Goal: Task Accomplishment & Management: Manage account settings

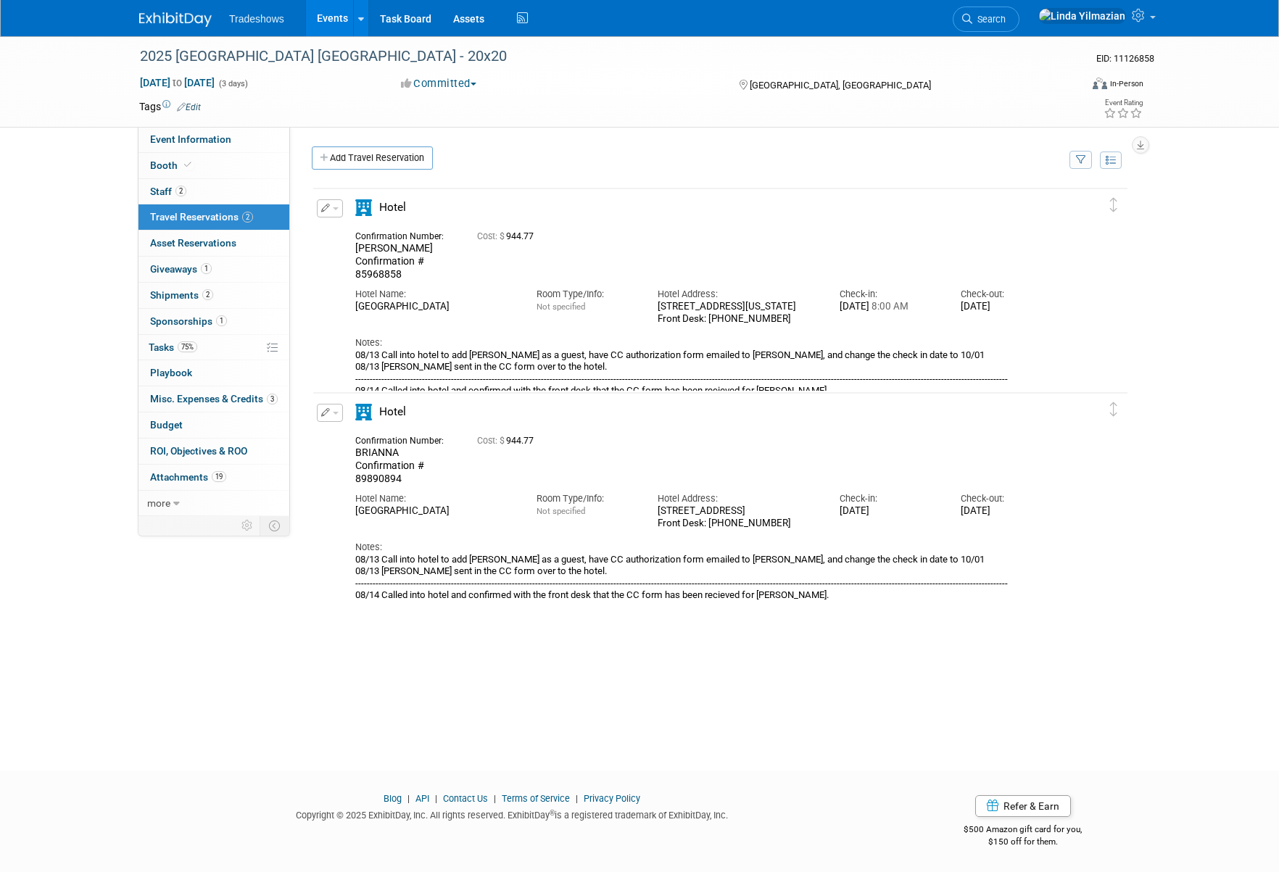
click at [313, 16] on link "Events" at bounding box center [332, 18] width 53 height 36
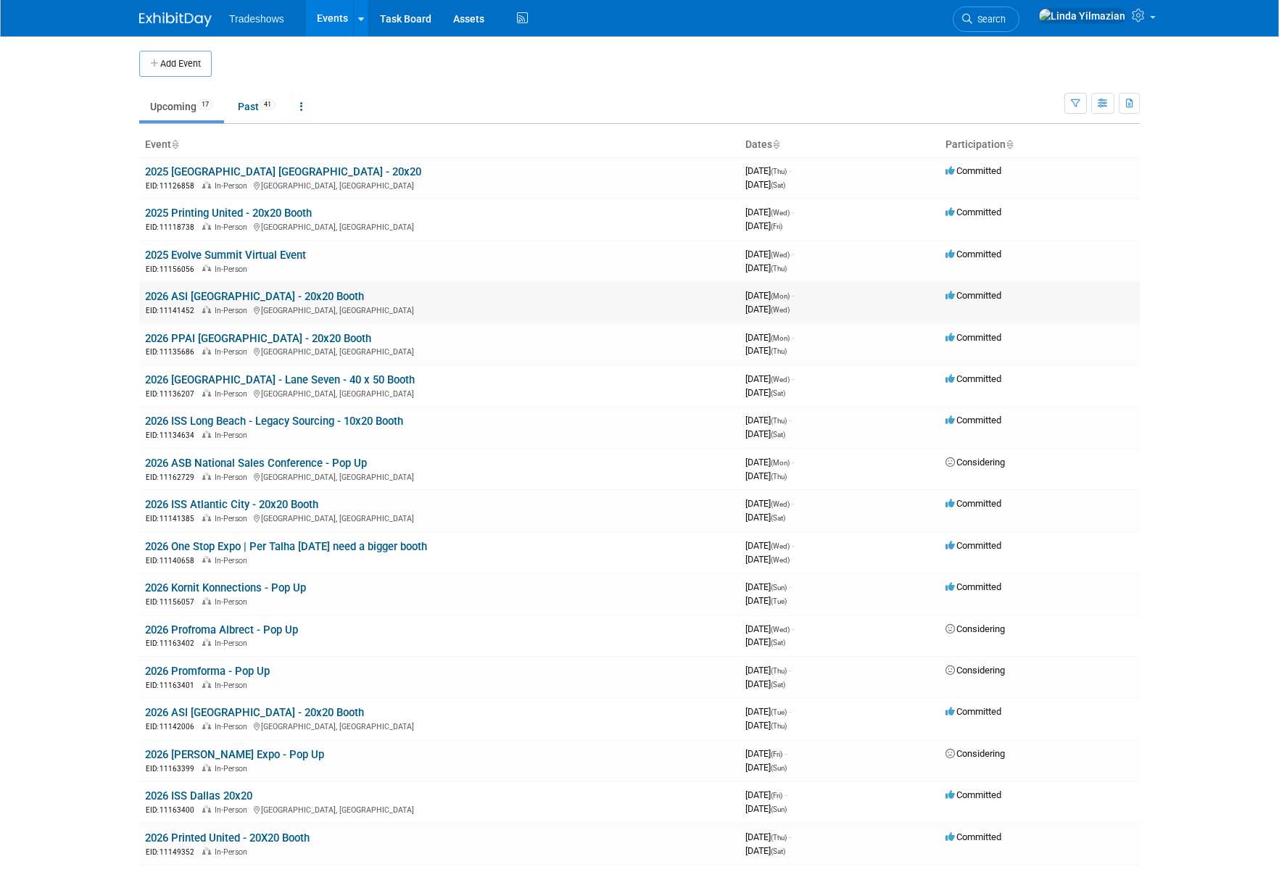
click at [207, 291] on link "2026 ASI Orlando - 20x20 Booth" at bounding box center [254, 296] width 219 height 13
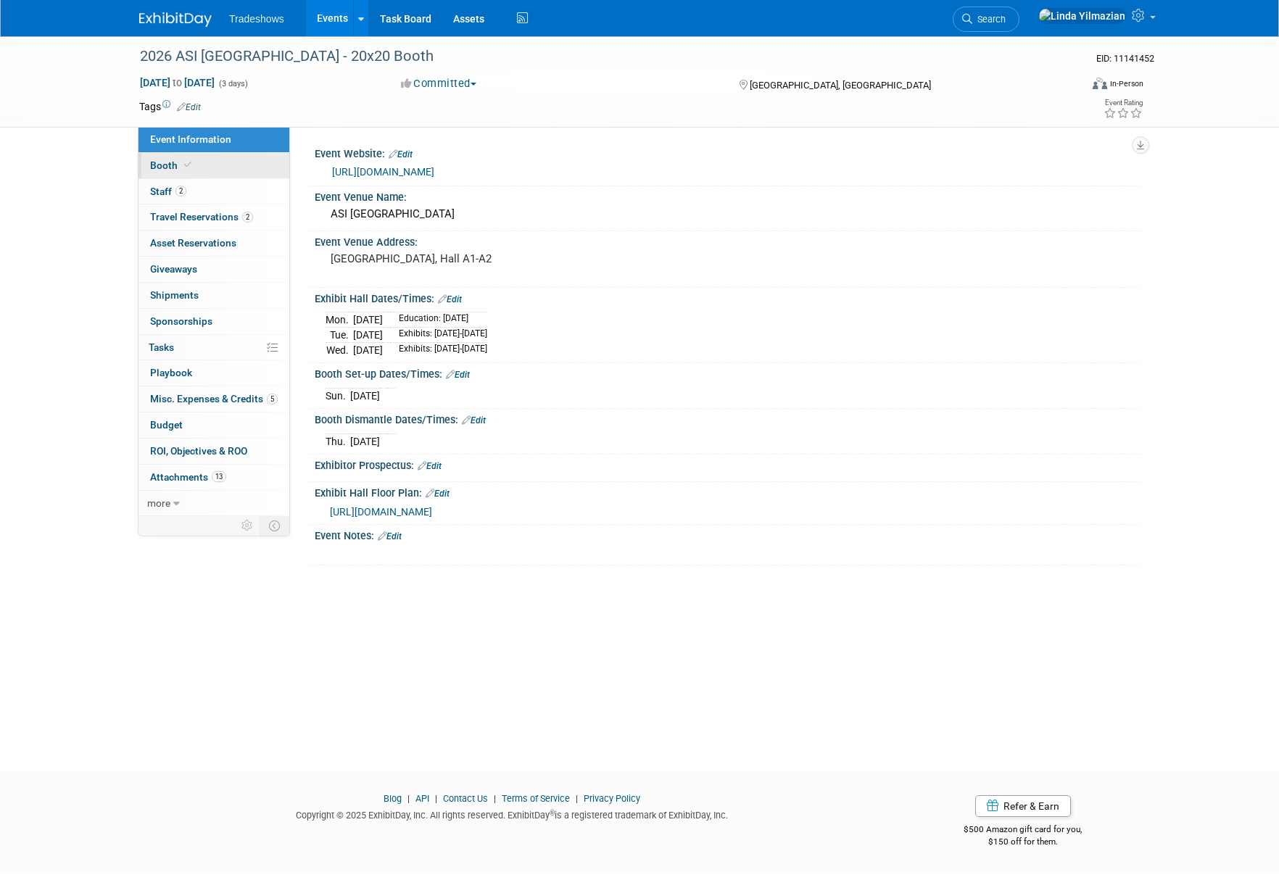
click at [158, 165] on span "Booth" at bounding box center [172, 165] width 44 height 12
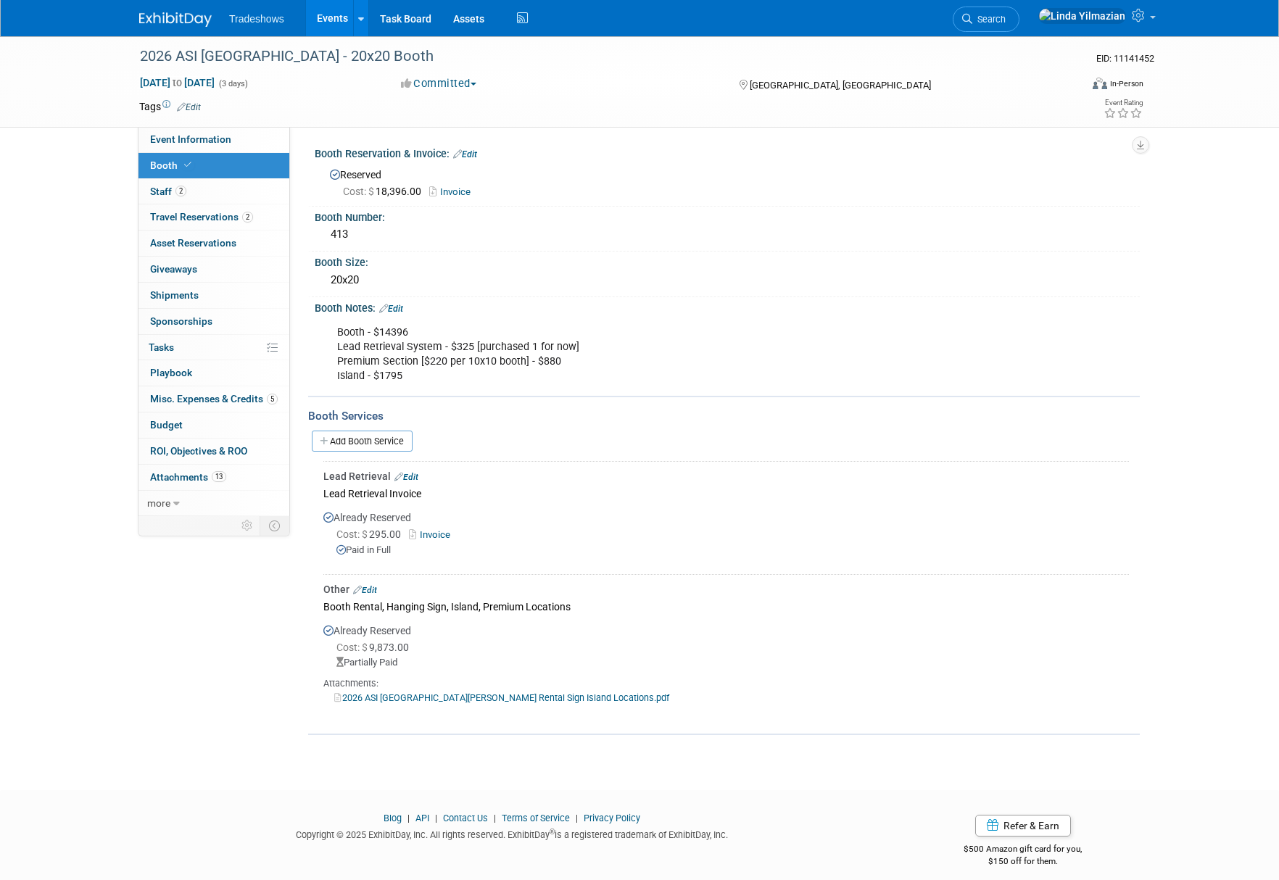
click at [475, 155] on link "Edit" at bounding box center [465, 154] width 24 height 10
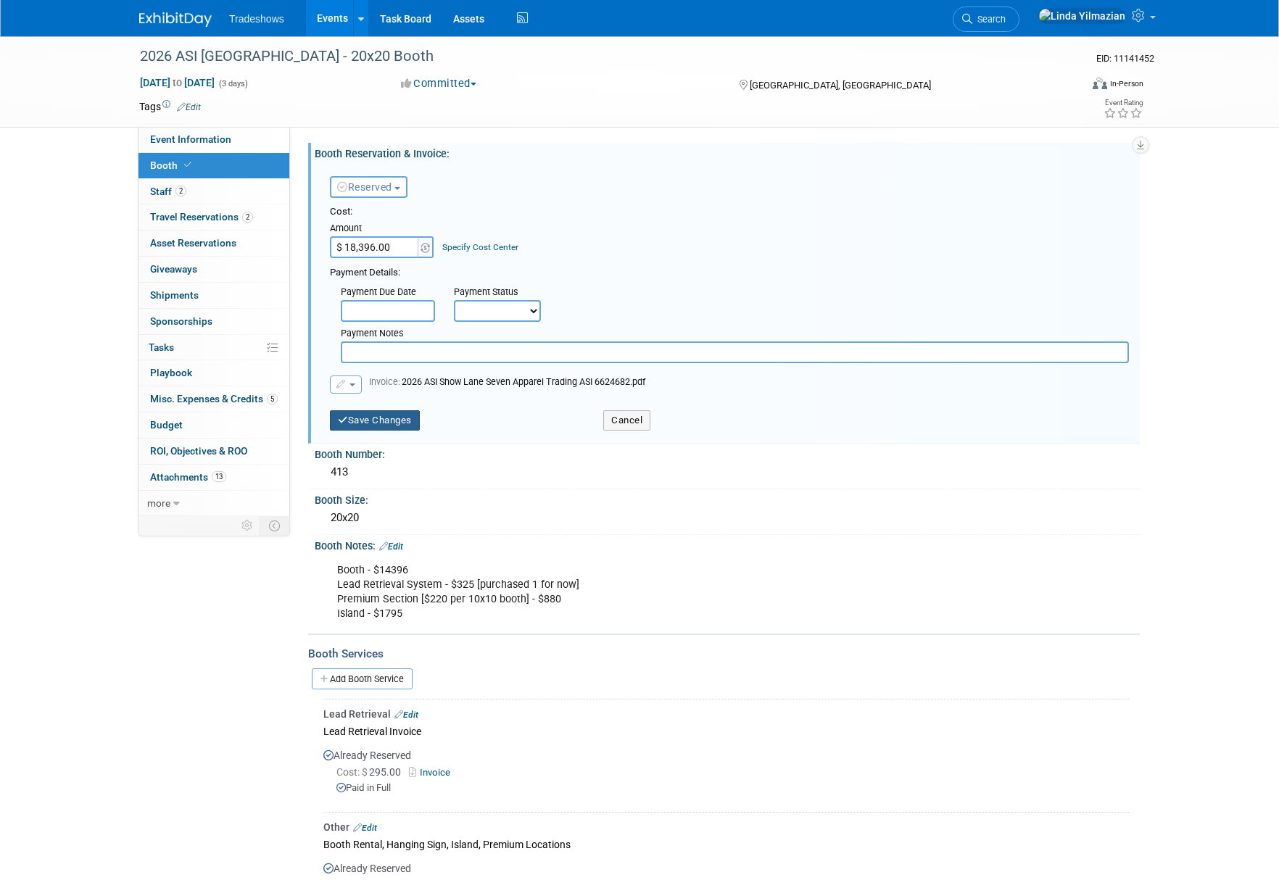
click at [362, 423] on button "Save Changes" at bounding box center [375, 420] width 90 height 20
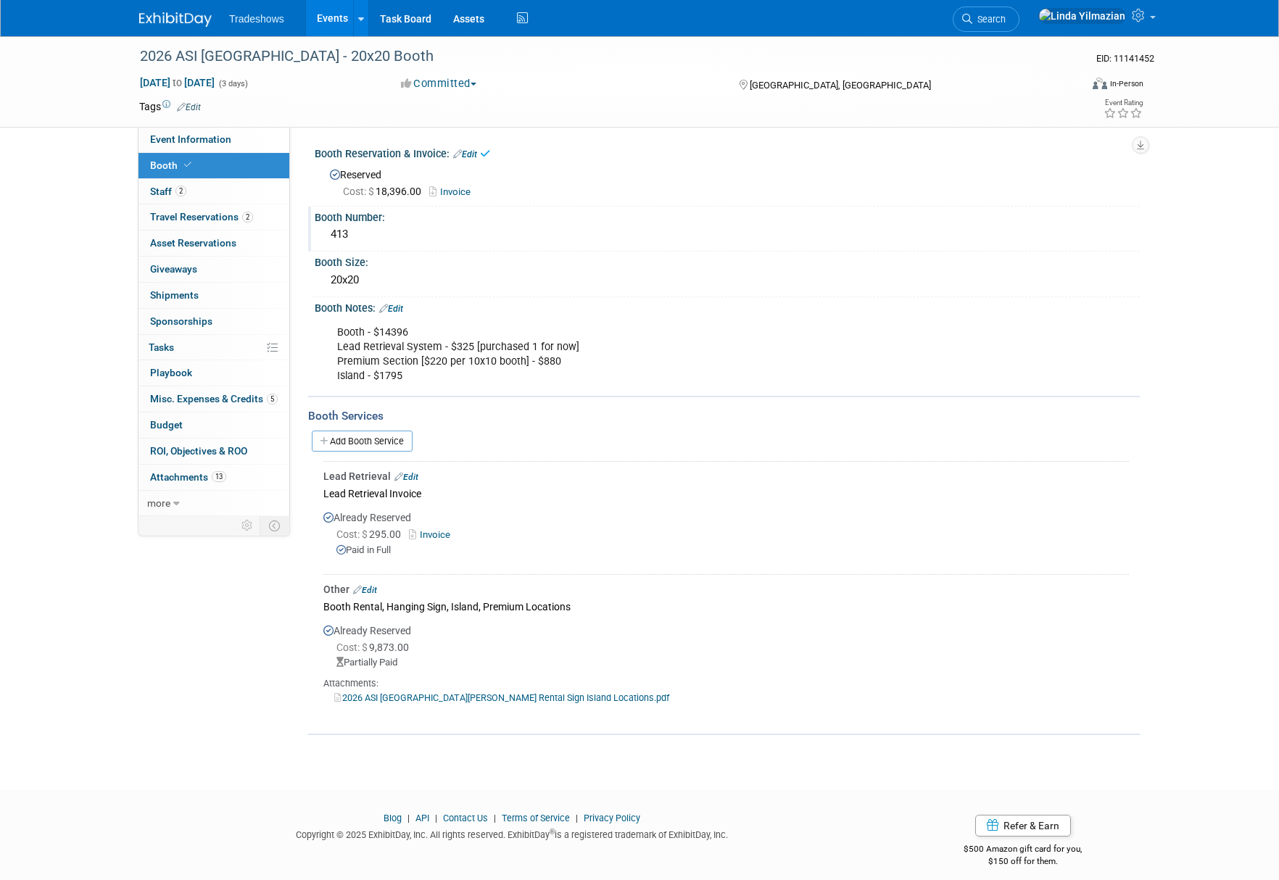
click at [350, 242] on div "413" at bounding box center [726, 234] width 803 height 22
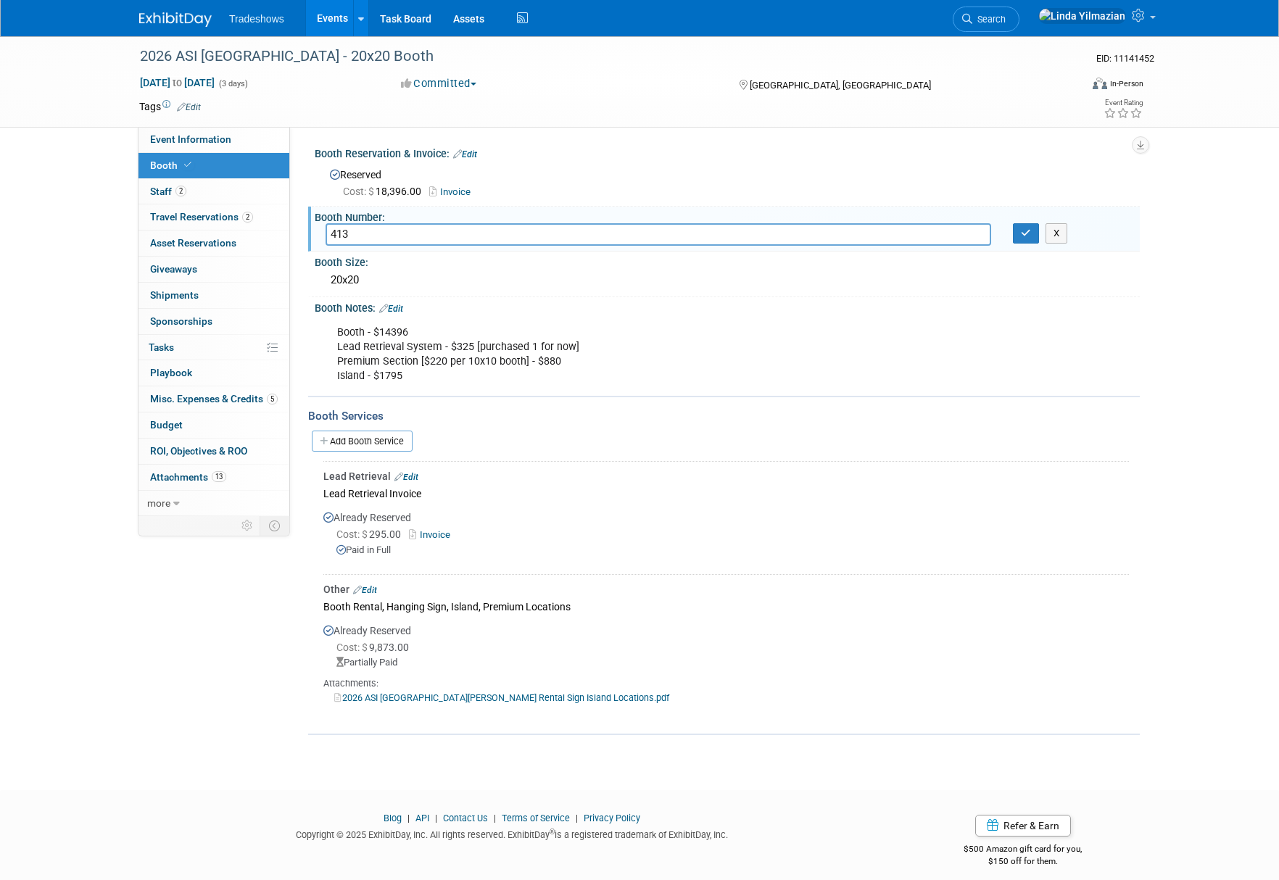
drag, startPoint x: 358, startPoint y: 234, endPoint x: 328, endPoint y: 233, distance: 29.8
click at [328, 233] on input "413" at bounding box center [657, 234] width 665 height 22
click at [332, 234] on input "413" at bounding box center [657, 234] width 665 height 22
type input "Changed to Booth 1413 was 413"
click at [403, 307] on link "Edit" at bounding box center [391, 309] width 24 height 10
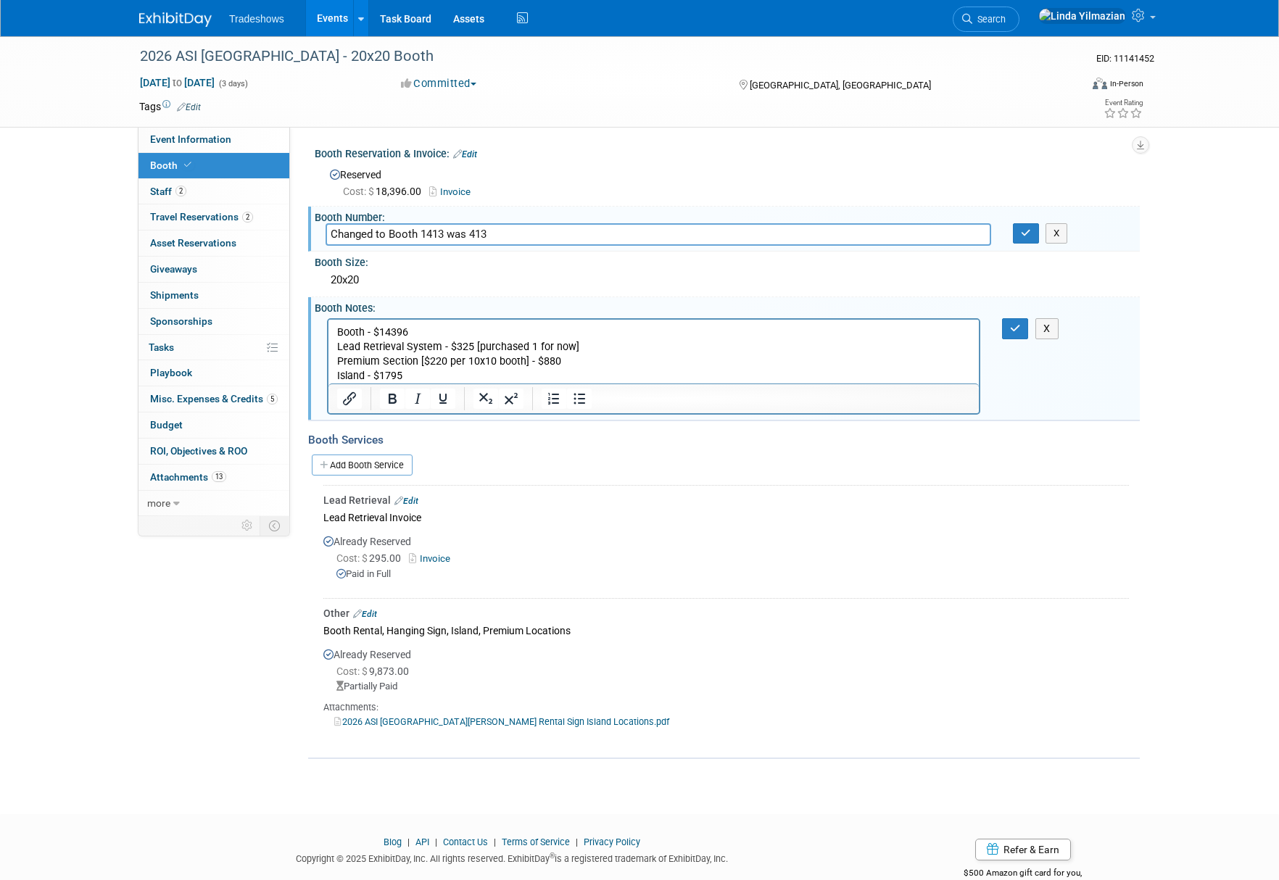
click at [428, 372] on p "Booth - $14396 Lead Retrieval System - $325 [purchased 1 for now] Premium Secti…" at bounding box center [653, 354] width 633 height 58
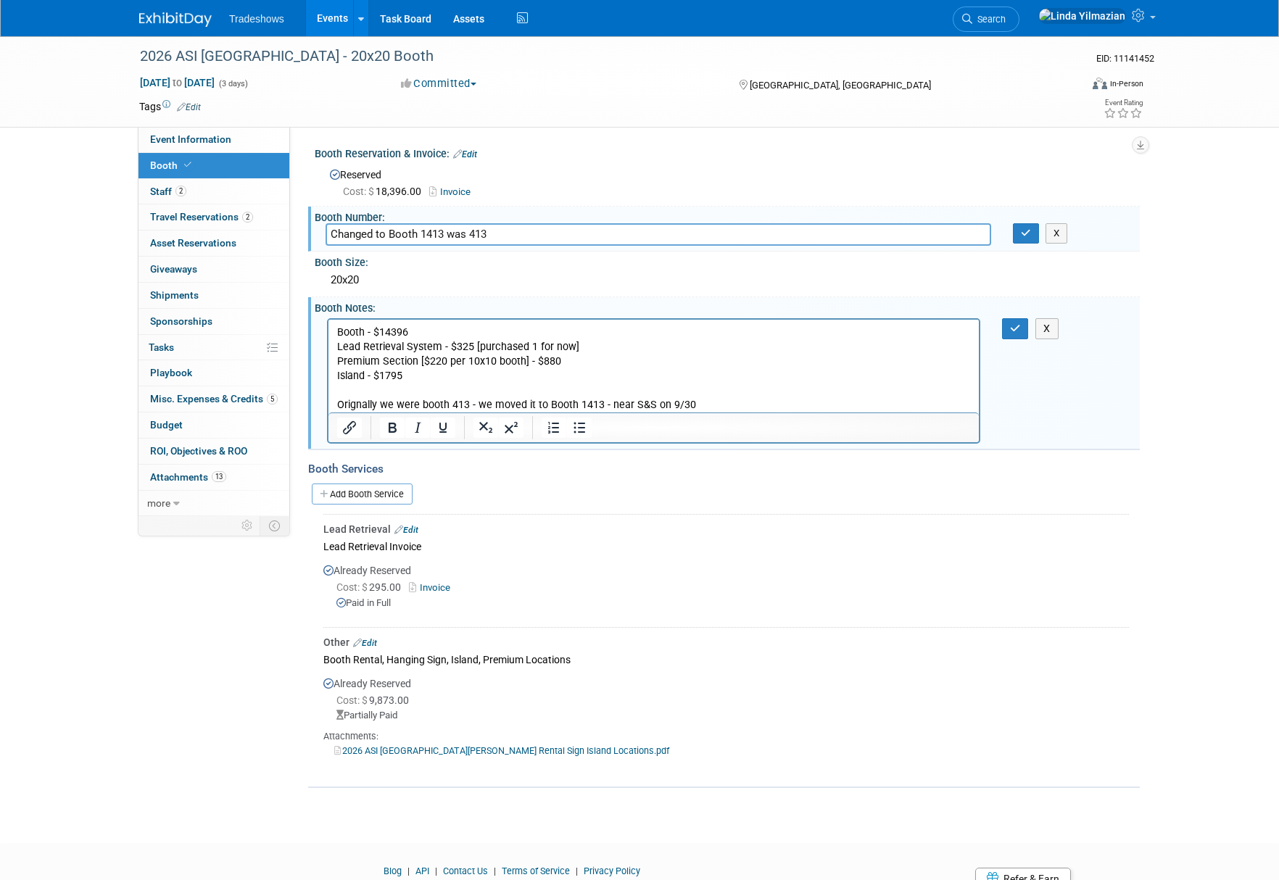
drag, startPoint x: 491, startPoint y: 232, endPoint x: 325, endPoint y: 224, distance: 166.2
click at [323, 232] on div "Changed to Booth 1413 was 413" at bounding box center [658, 234] width 687 height 22
type input "1413"
click at [1019, 236] on button "button" at bounding box center [1026, 233] width 26 height 20
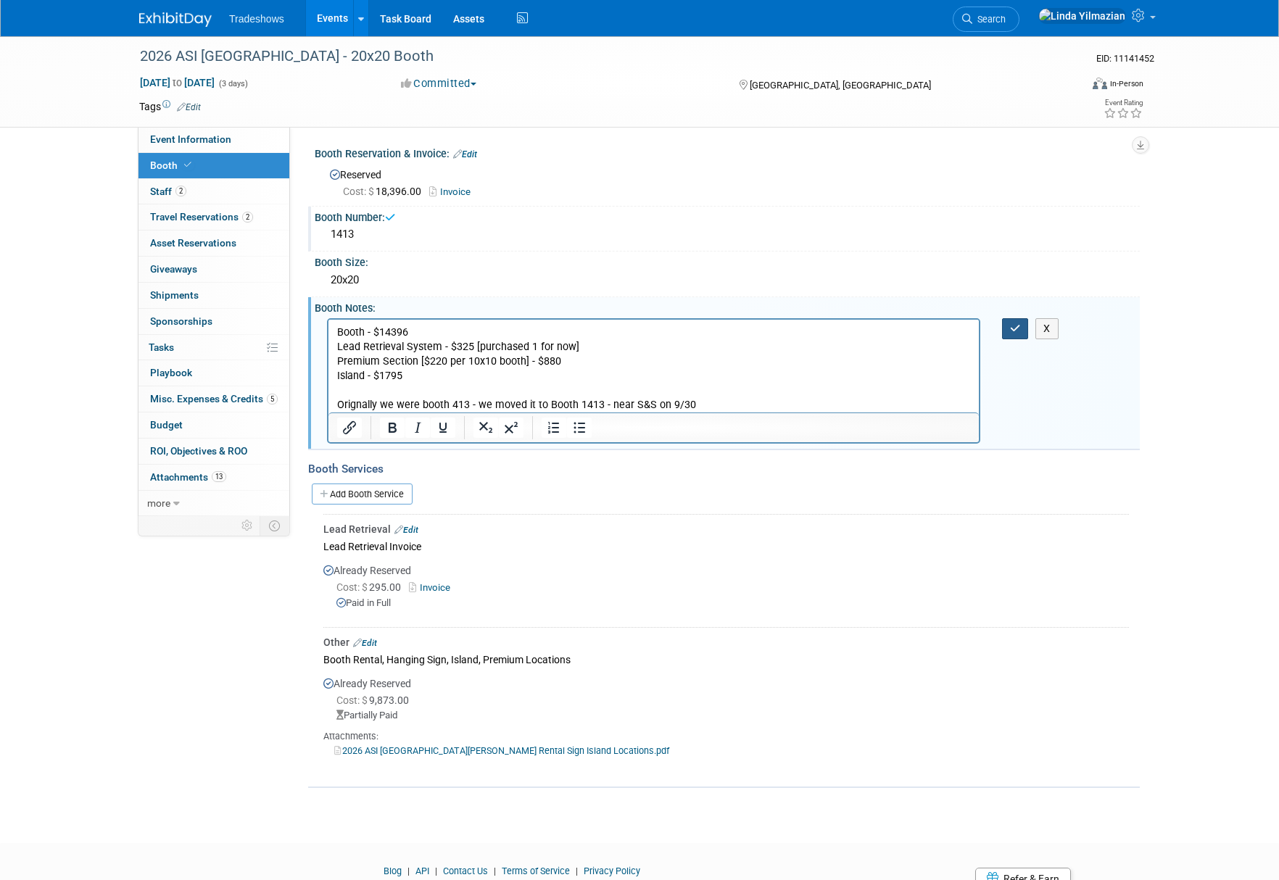
click at [1018, 332] on icon "button" at bounding box center [1015, 328] width 11 height 10
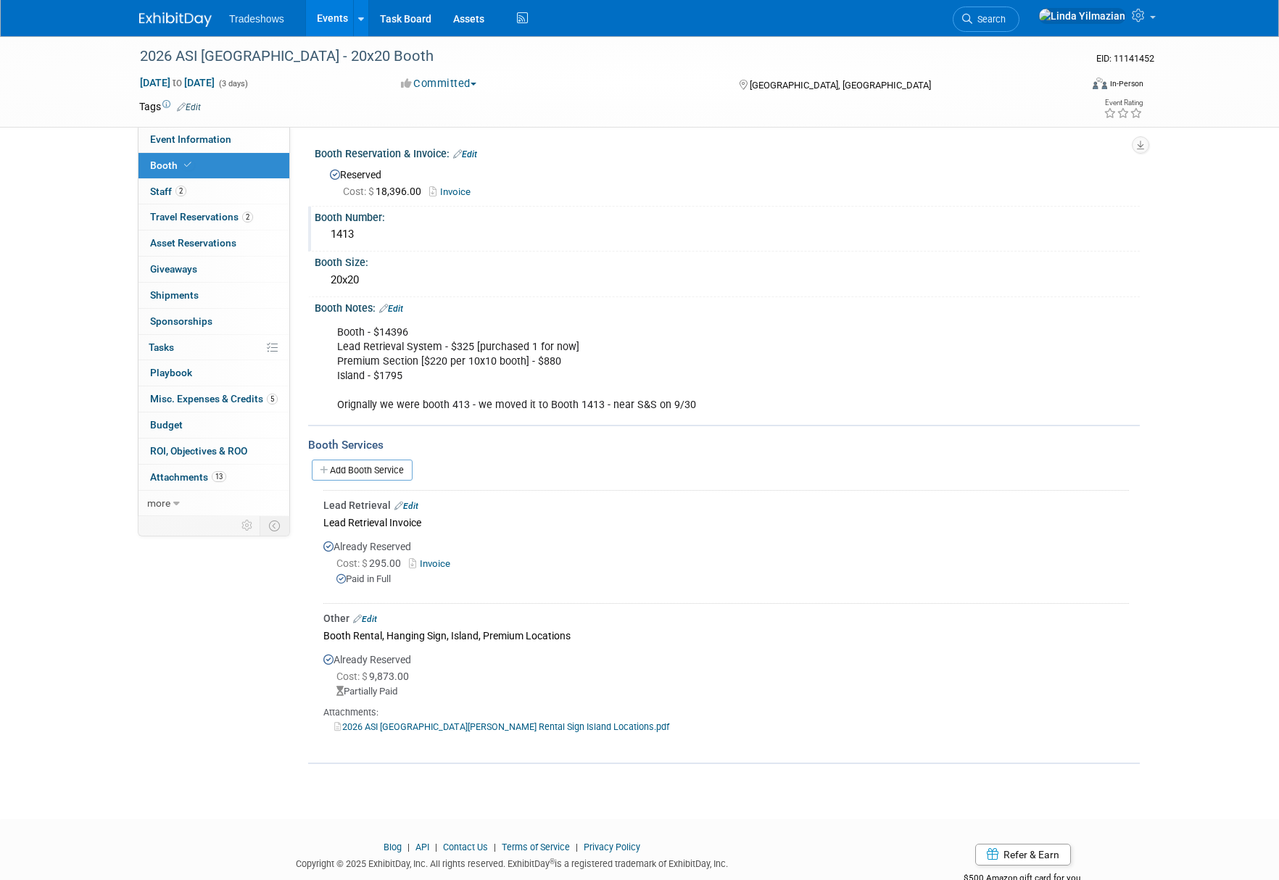
click at [403, 307] on link "Edit" at bounding box center [391, 309] width 24 height 10
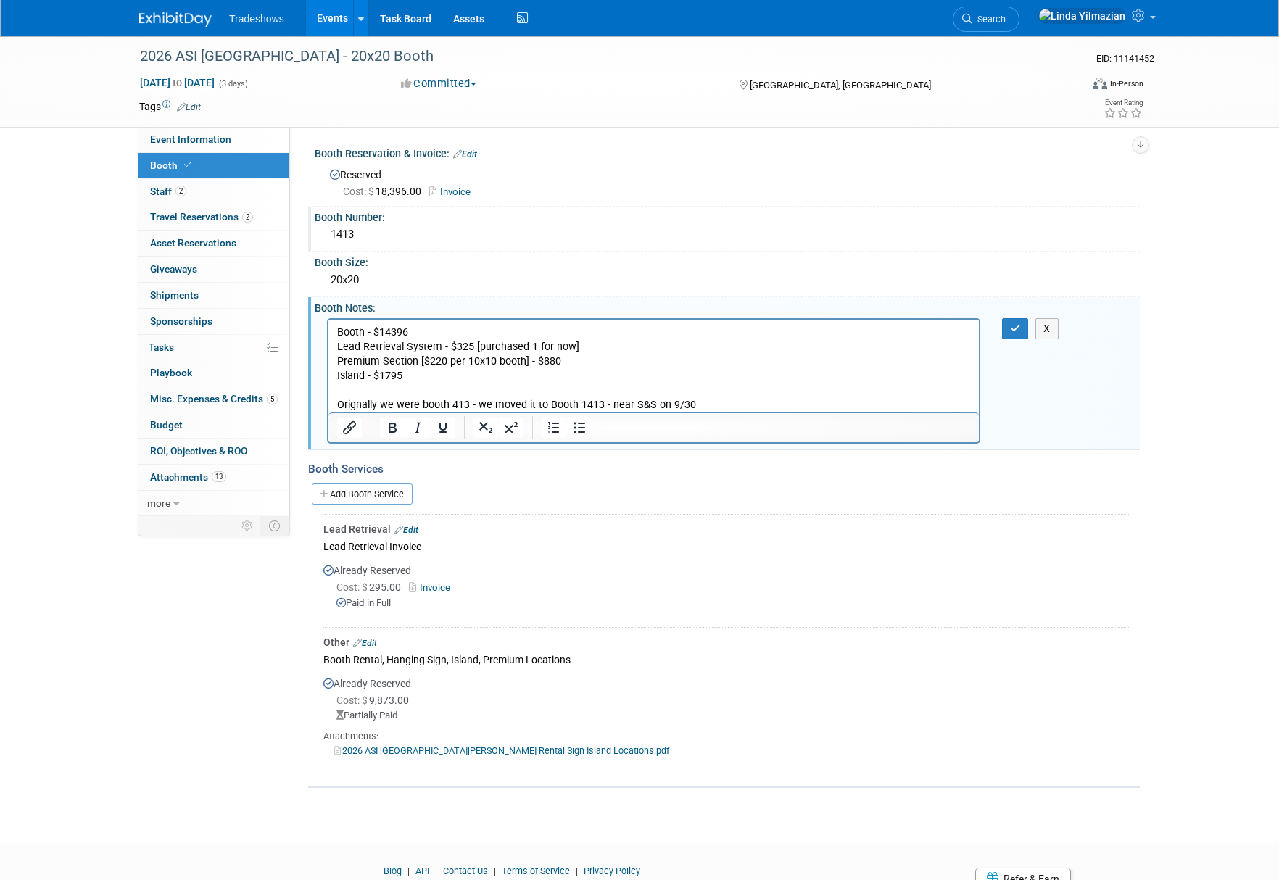
click at [712, 404] on p "Booth - $14396 Lead Retrieval System - $325 [purchased 1 for now] Premium Secti…" at bounding box center [653, 368] width 633 height 87
click at [770, 399] on p "Booth - $14396 Lead Retrieval System - $325 [purchased 1 for now] Premium Secti…" at bounding box center [653, 368] width 633 height 87
click at [1019, 323] on button "button" at bounding box center [1015, 328] width 27 height 21
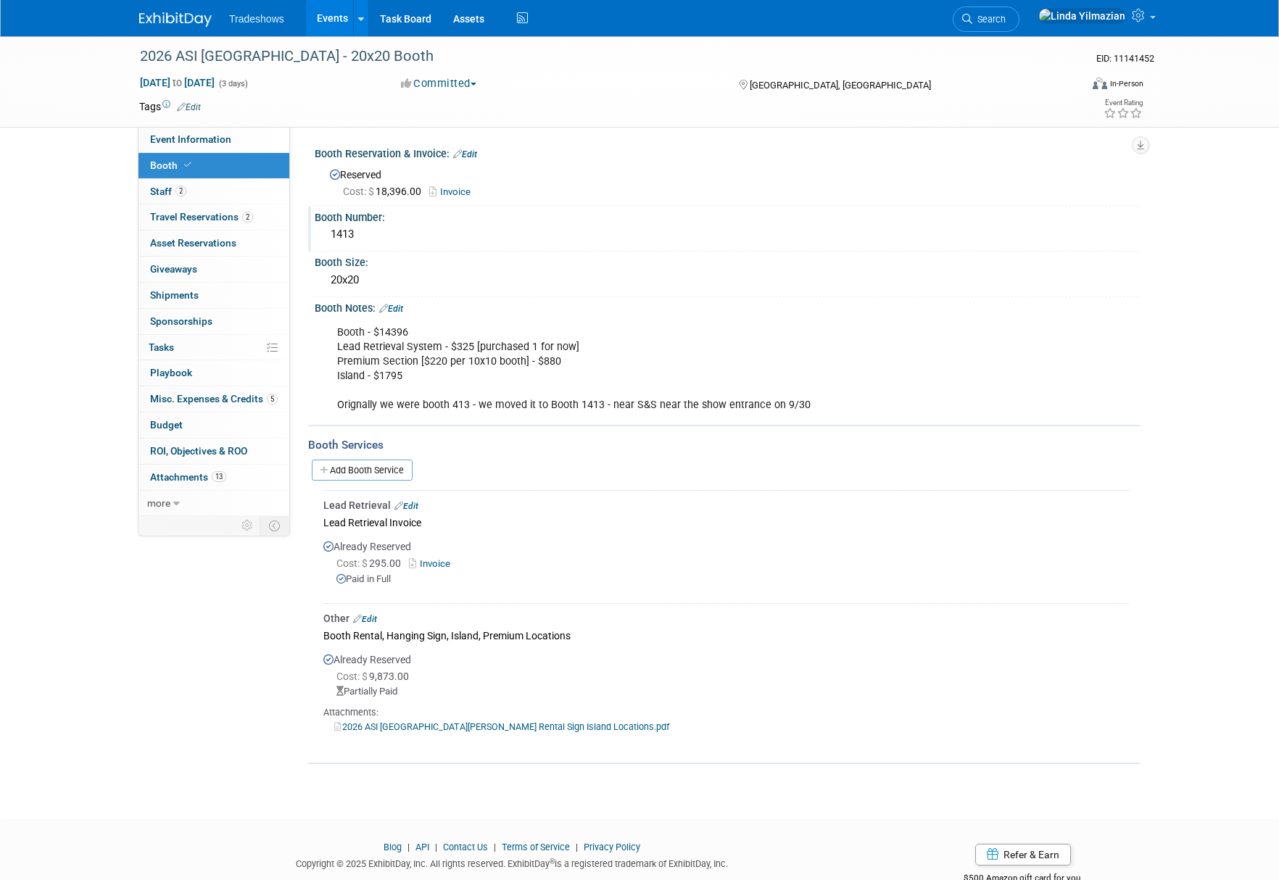
click at [327, 20] on link "Events" at bounding box center [332, 18] width 53 height 36
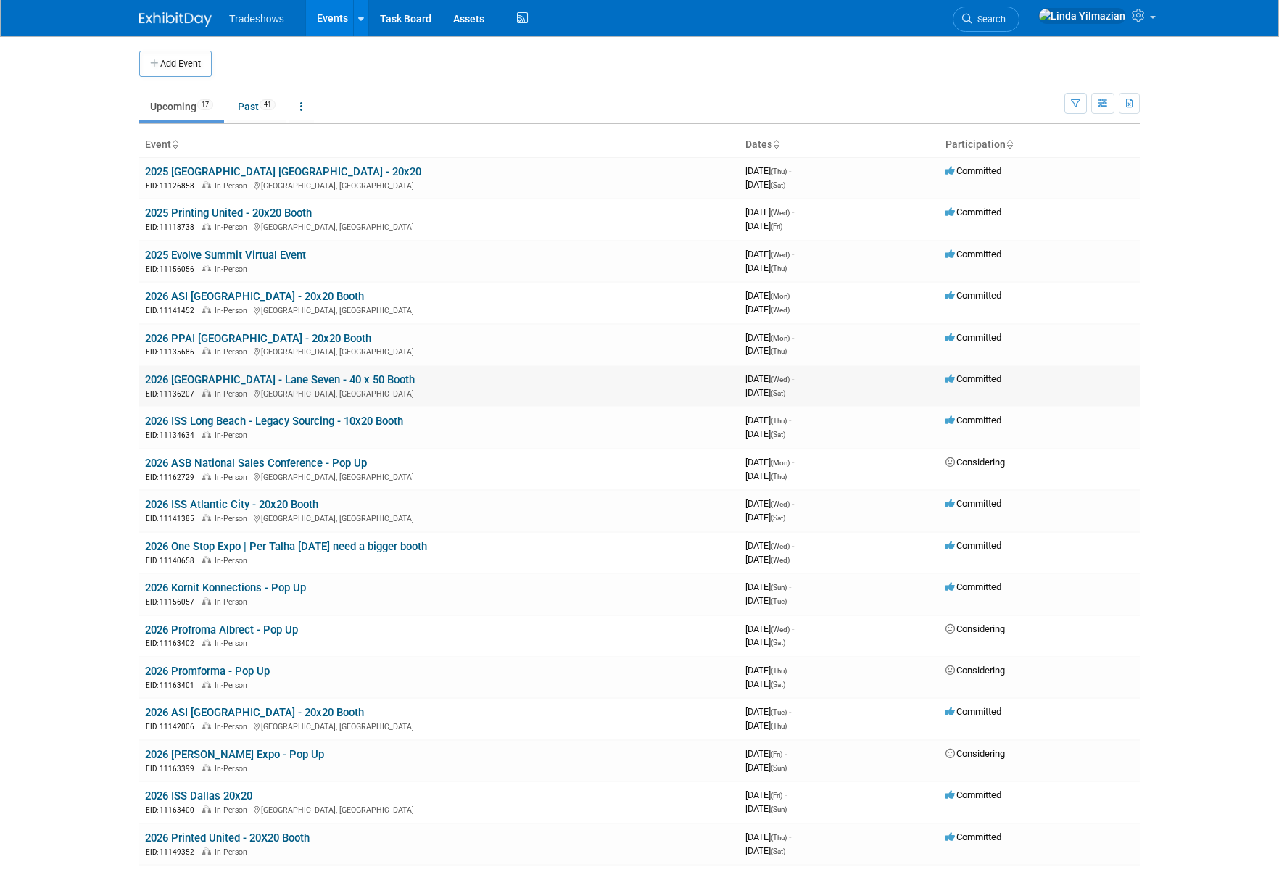
click at [215, 381] on link "2026 [GEOGRAPHIC_DATA] - Lane Seven - 40 x 50 Booth" at bounding box center [280, 379] width 270 height 13
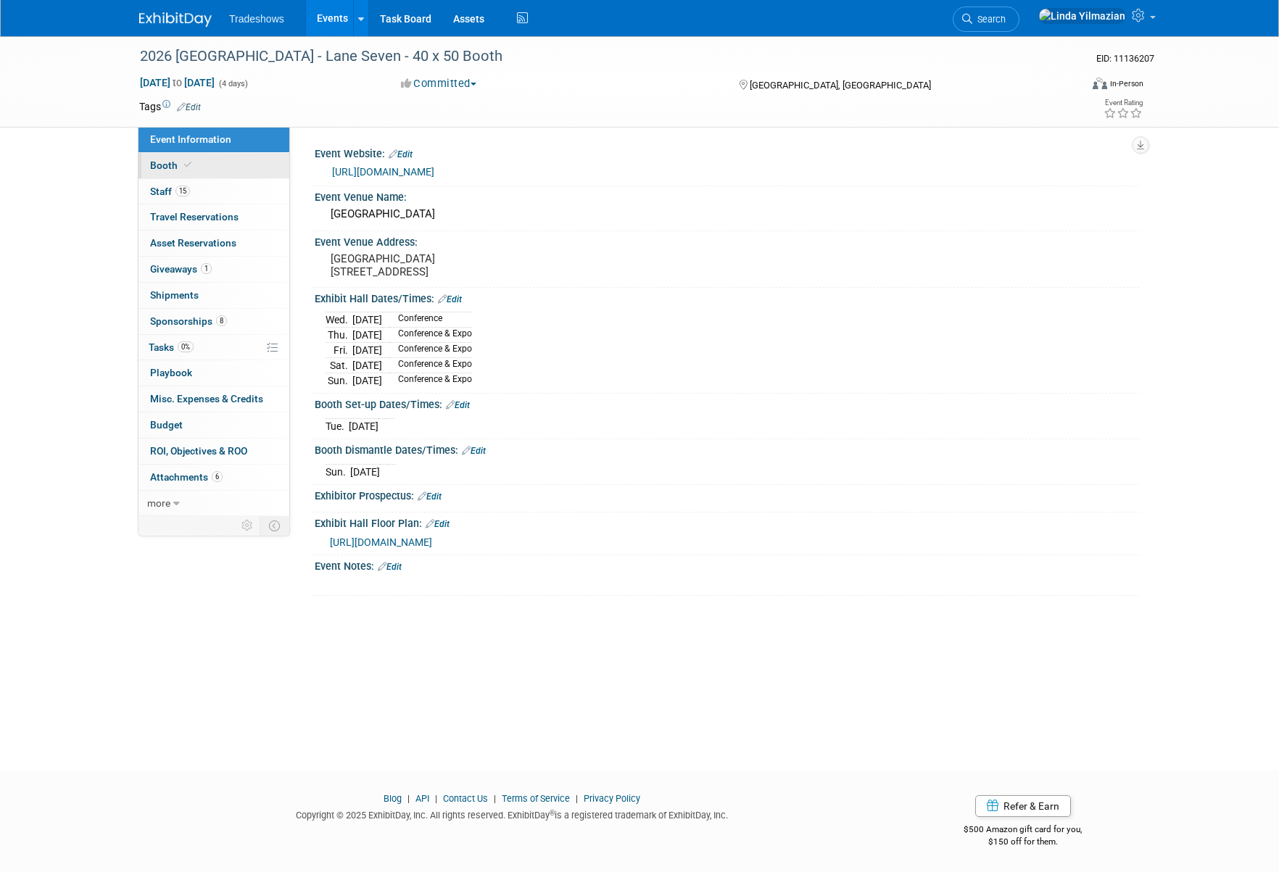
click at [164, 159] on span "Booth" at bounding box center [172, 165] width 44 height 12
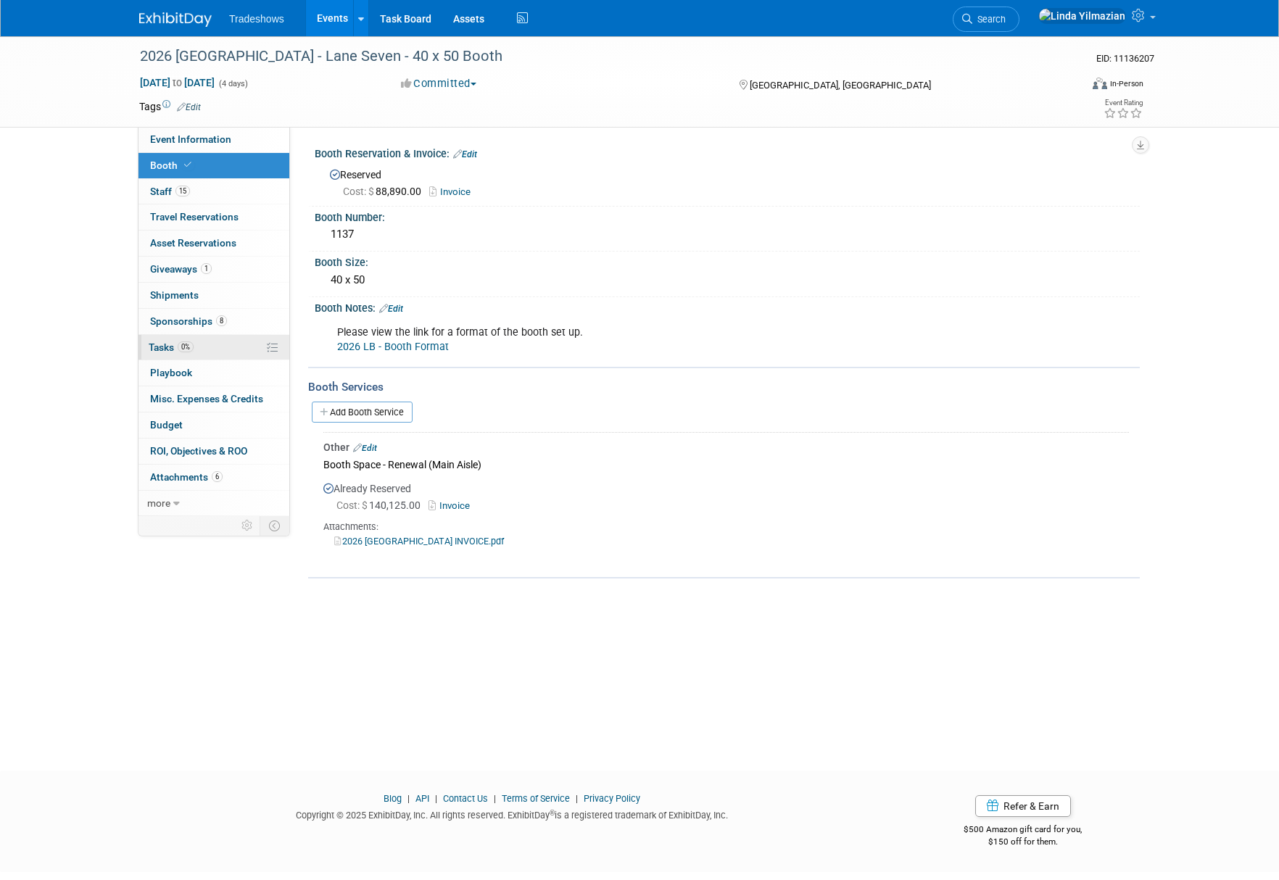
click at [159, 345] on span "Tasks 0%" at bounding box center [171, 347] width 45 height 12
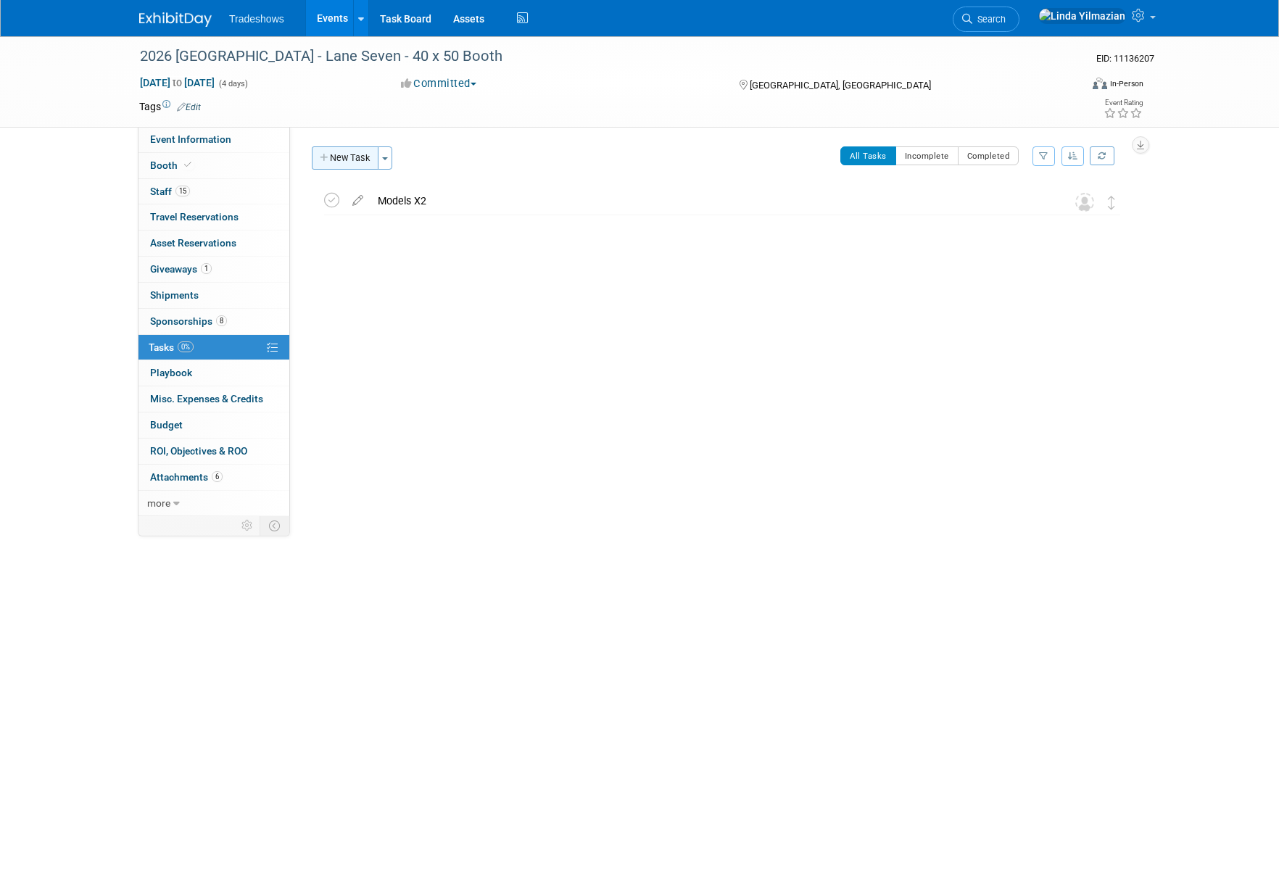
click at [343, 161] on button "New Task" at bounding box center [345, 157] width 67 height 23
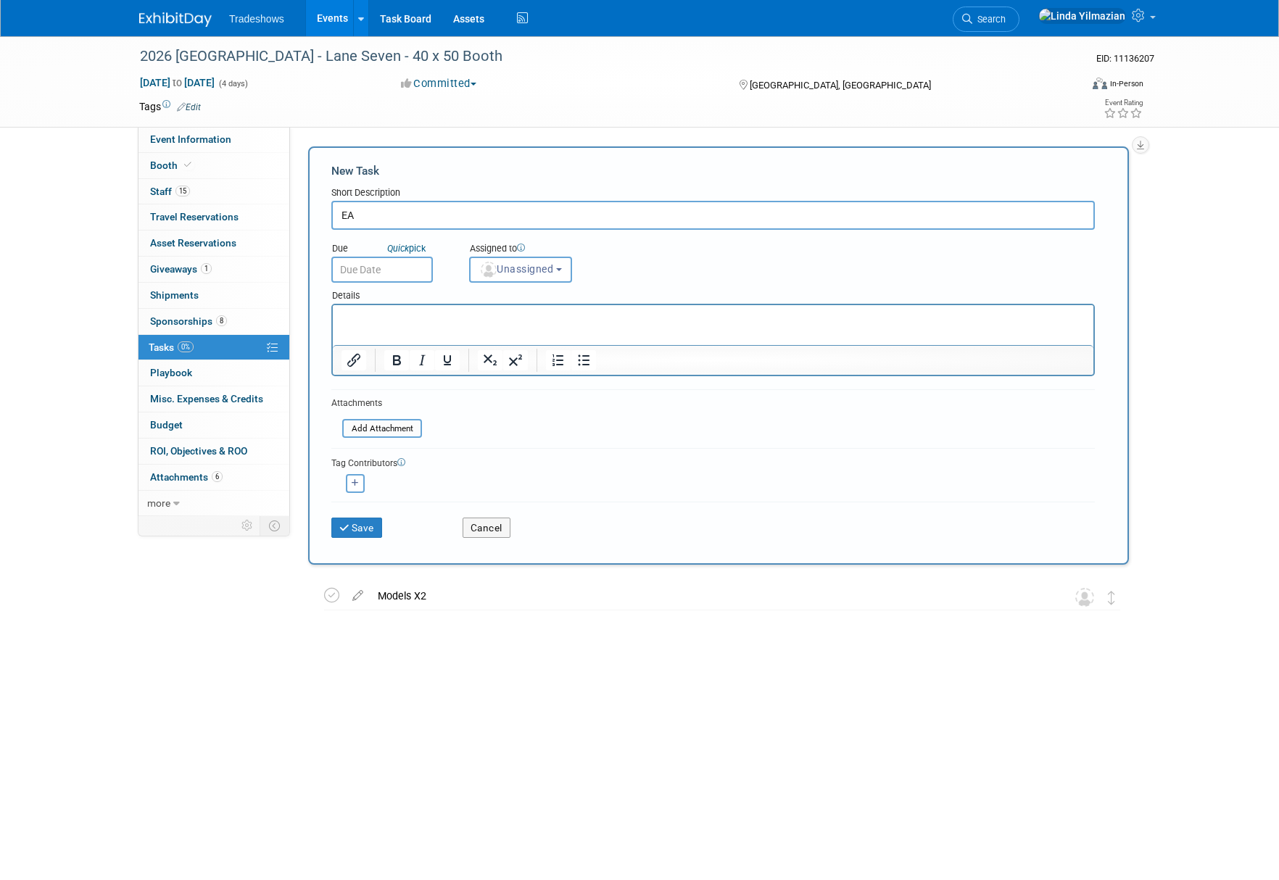
type input "E"
type input "Designated EAC form completed"
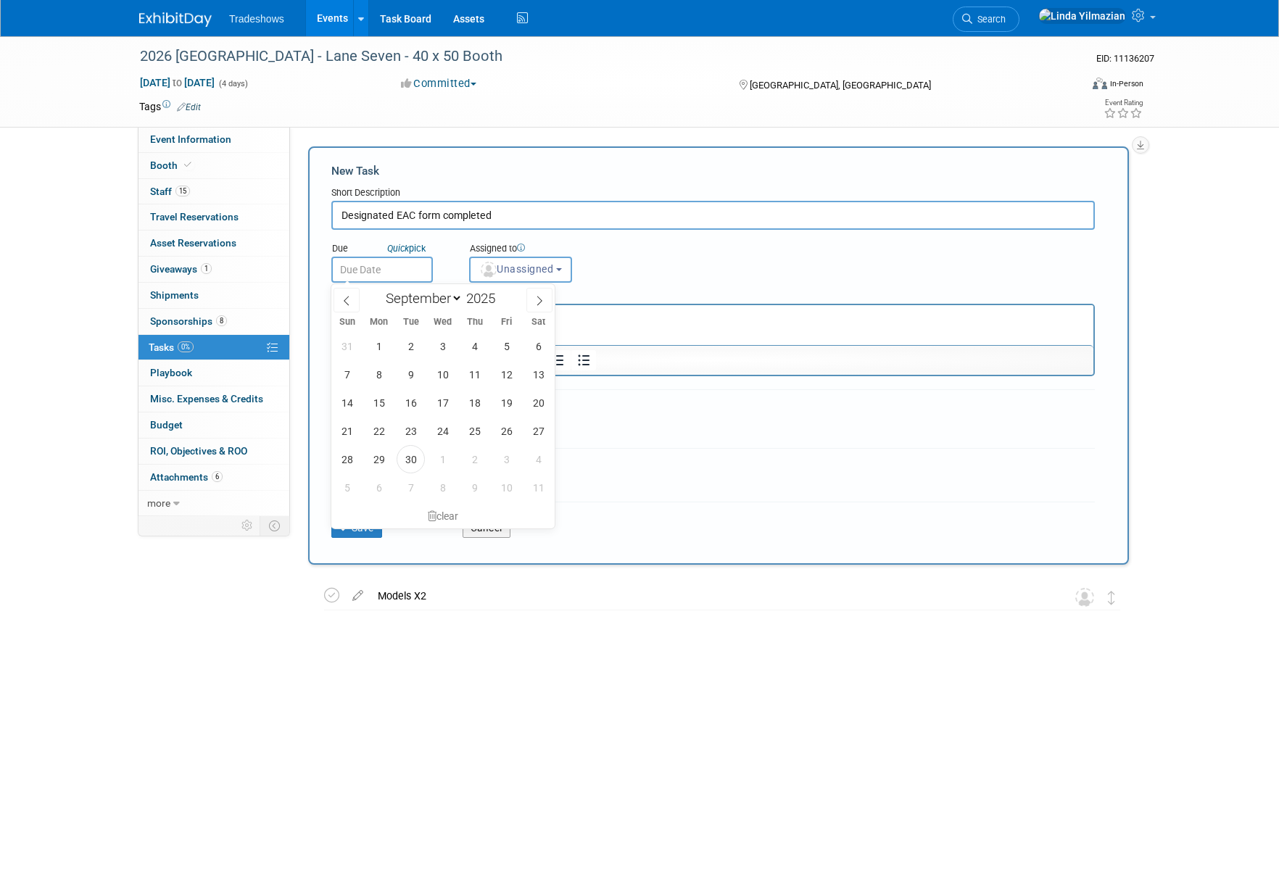
click at [395, 276] on input "text" at bounding box center [381, 270] width 101 height 26
click at [633, 270] on div "Assigned to <img src="https://www.exhibitday.com/Images/Unassigned-User-Icon.pn…" at bounding box center [556, 259] width 196 height 47
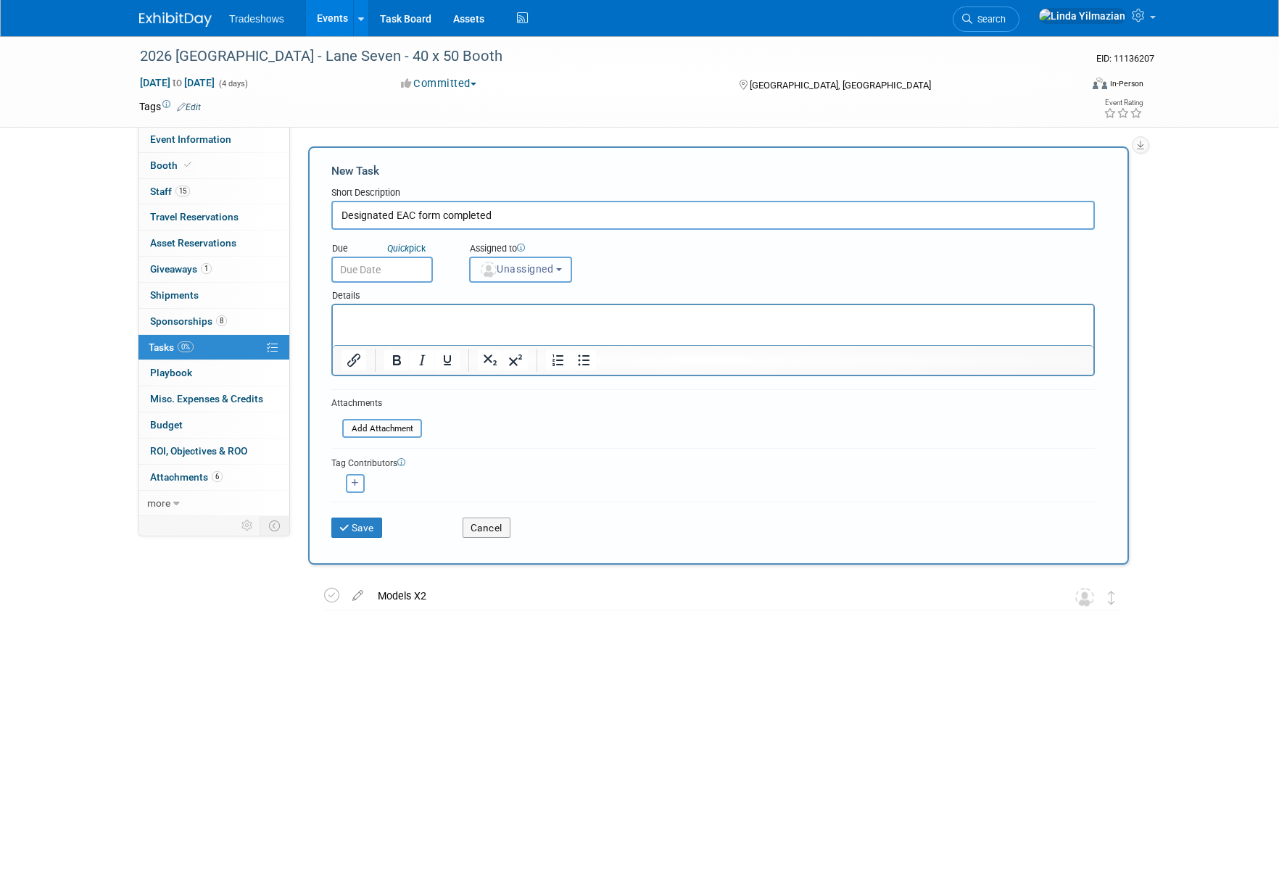
click at [566, 272] on button "Unassigned" at bounding box center [520, 270] width 103 height 26
click at [560, 365] on label "Linda Yilmazian (me)" at bounding box center [539, 370] width 125 height 23
click at [472, 365] on input "Linda Yilmazian (me)" at bounding box center [466, 368] width 9 height 9
select select "bf9d6e16-4cc5-4ade-ad76-b80409cc06ff"
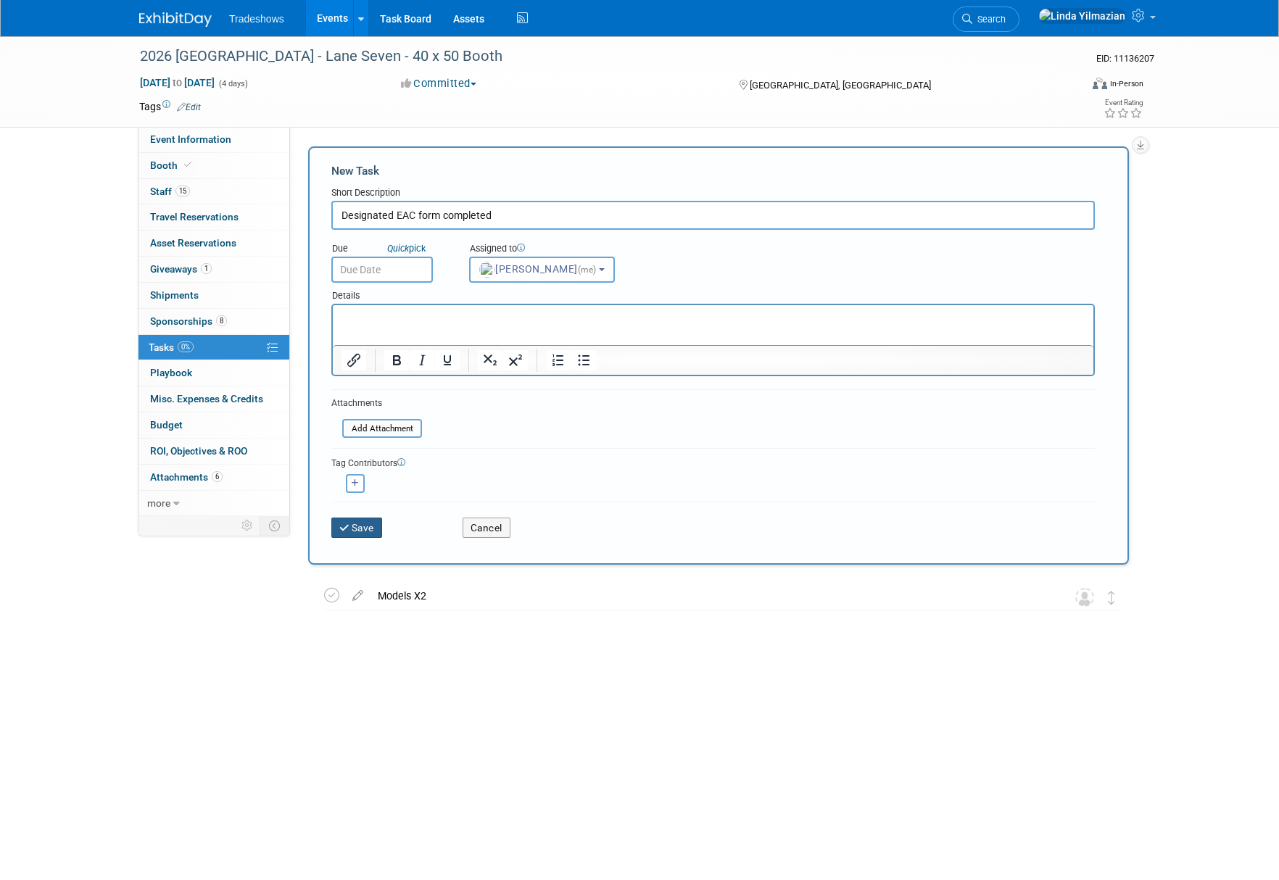
click at [356, 527] on button "Save" at bounding box center [356, 528] width 51 height 20
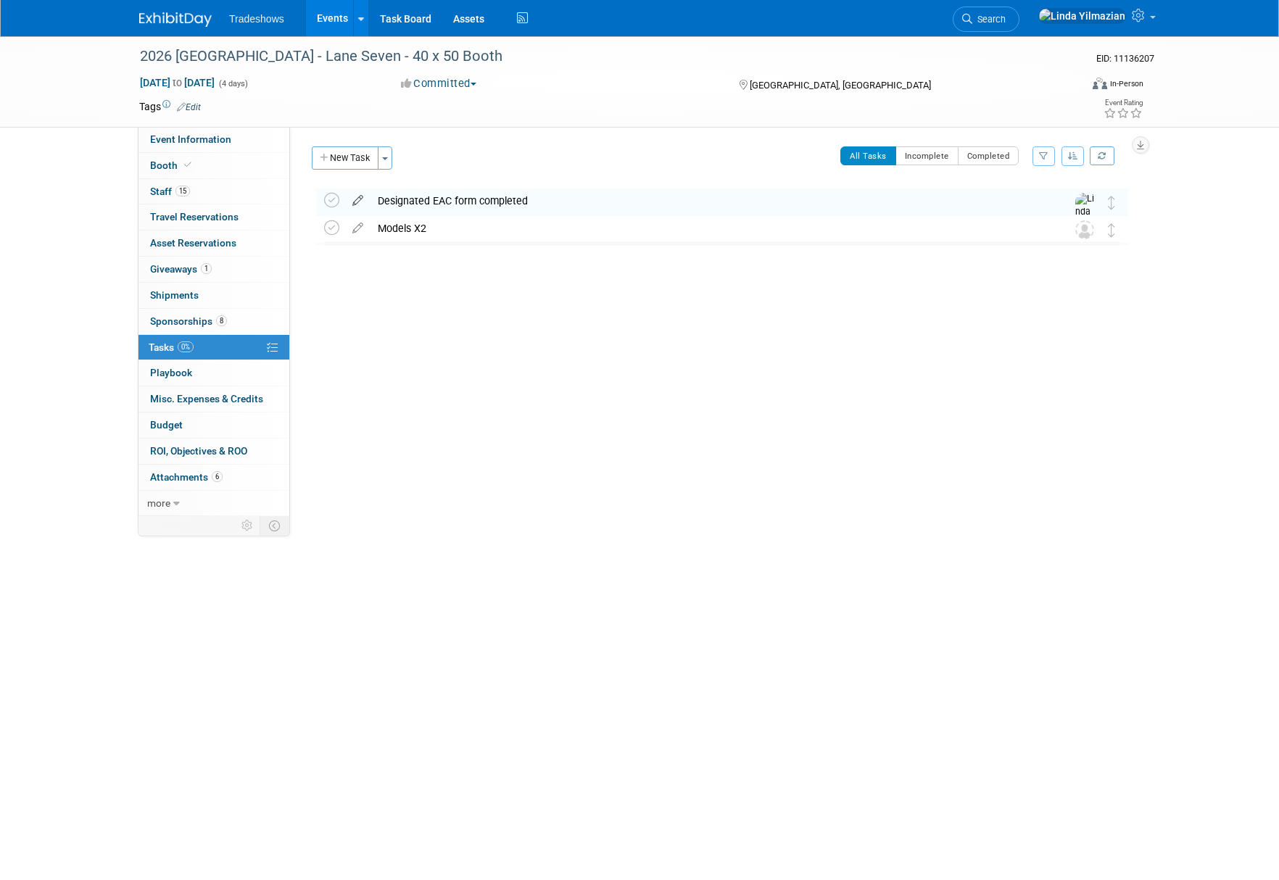
click at [357, 201] on icon at bounding box center [357, 197] width 25 height 18
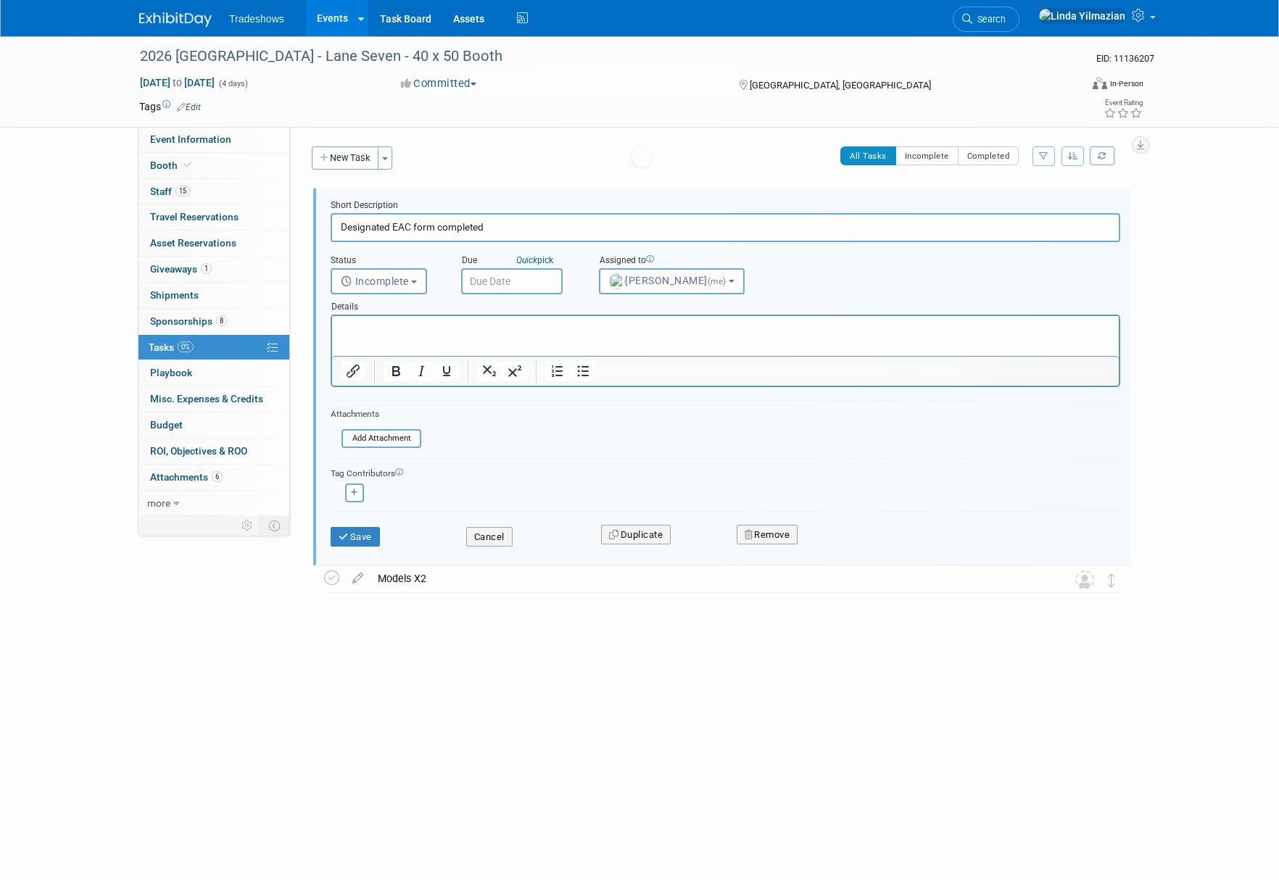
scroll to position [0, 0]
type input "Designated EAC form completed - 9/30"
click at [354, 533] on button "Save" at bounding box center [355, 537] width 49 height 20
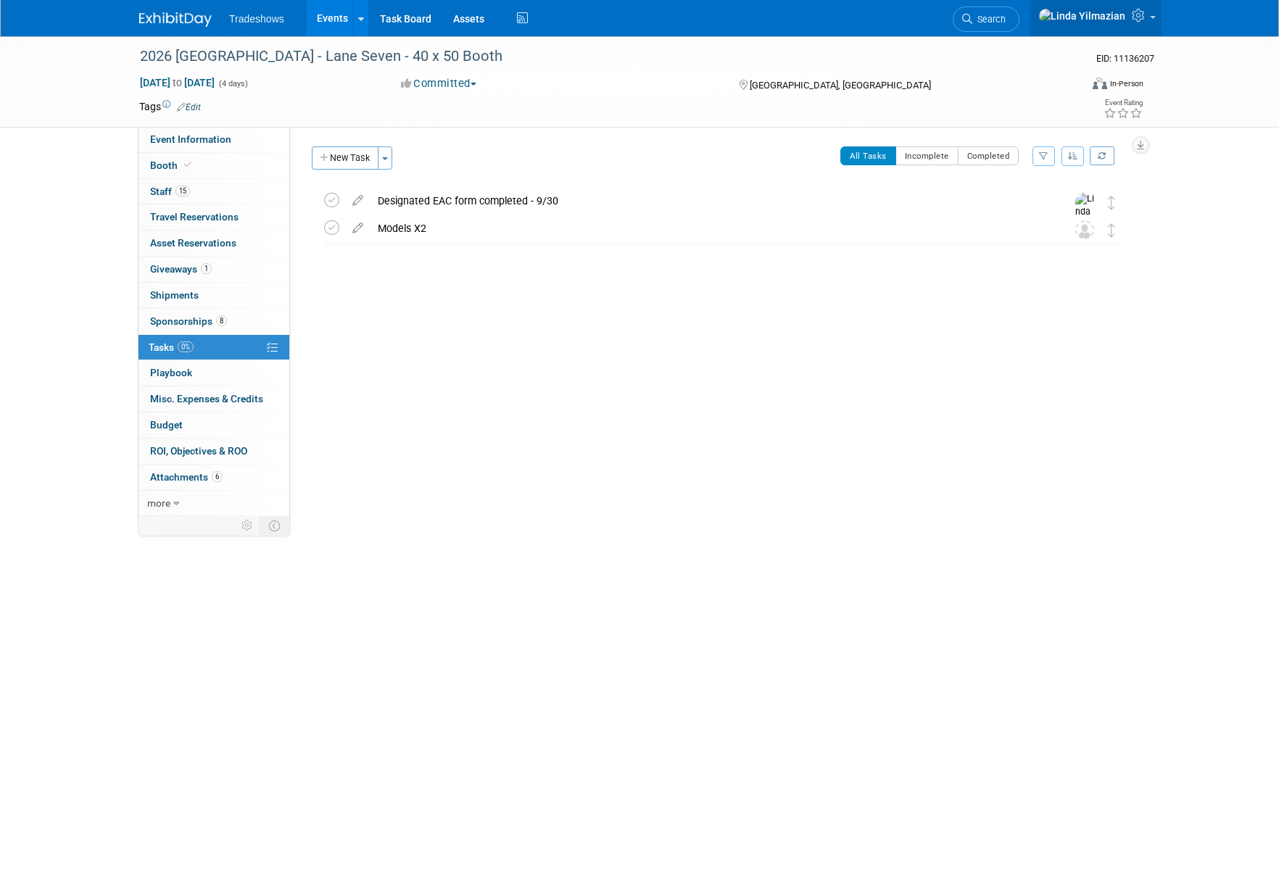
click at [1155, 19] on span at bounding box center [1153, 17] width 6 height 3
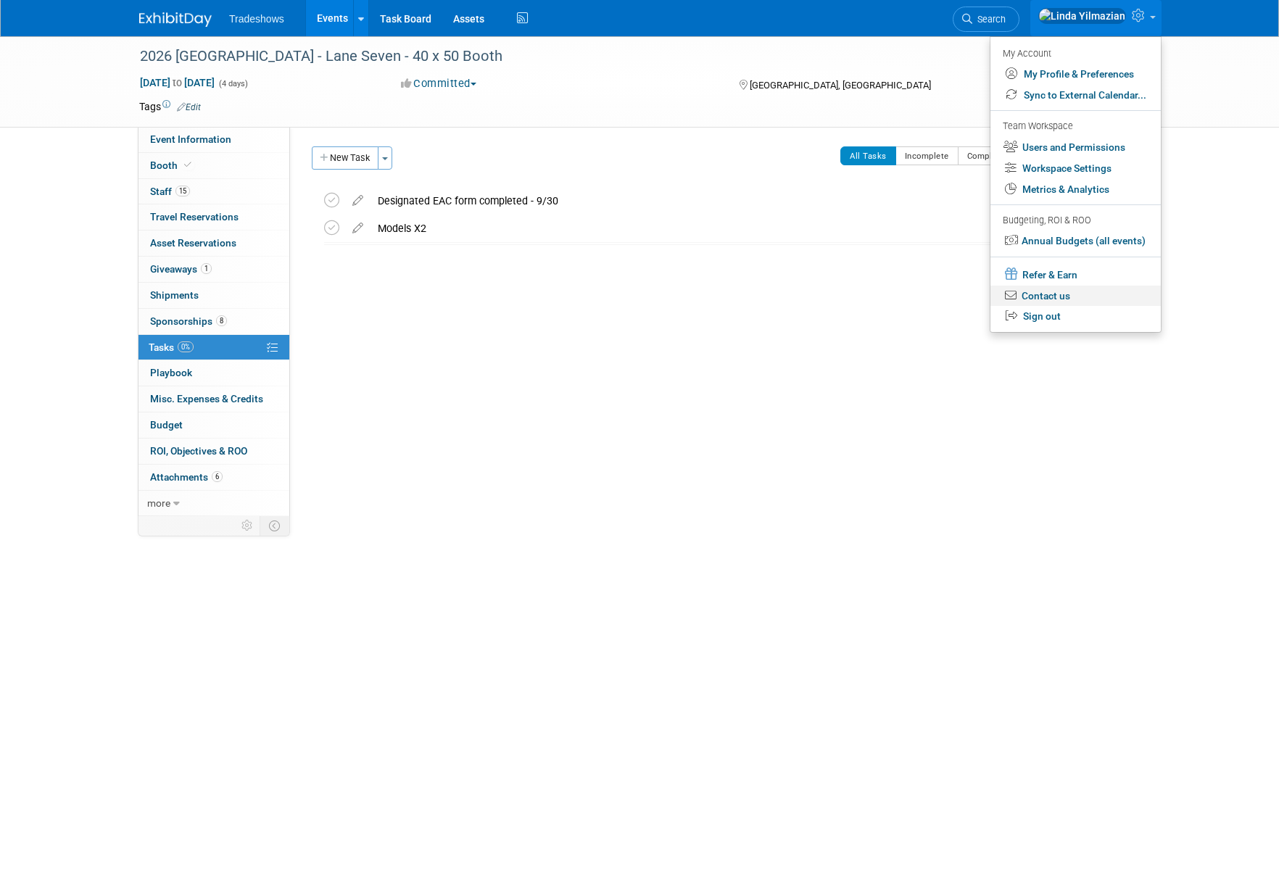
click at [1054, 298] on link "Contact us" at bounding box center [1075, 296] width 170 height 21
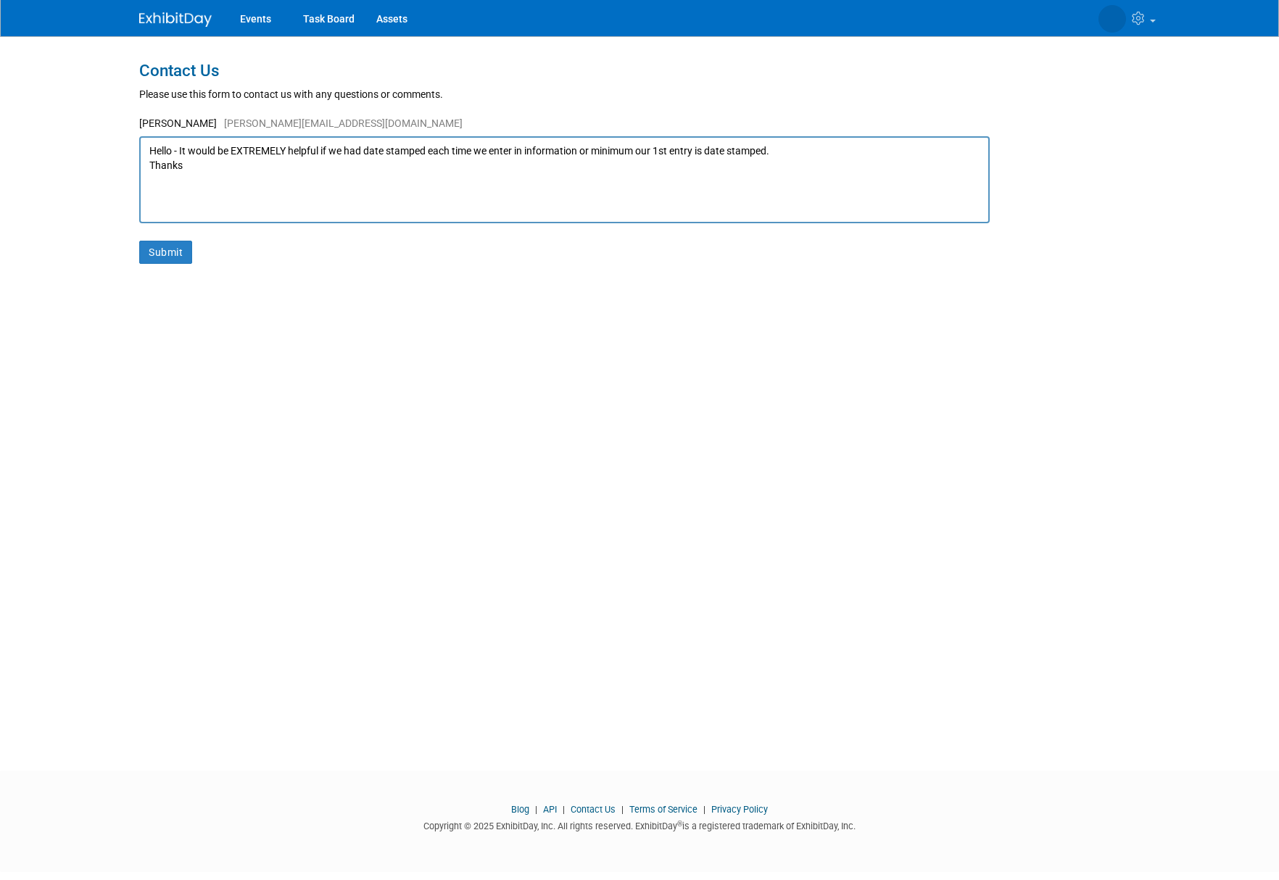
click at [785, 150] on textarea "Hello - It would be EXTREMELY helpful if we had date stamped each time we enter…" at bounding box center [564, 179] width 850 height 87
click at [256, 187] on textarea "Hello - It would be EXTREMELY helpful if we had date stamped each time we enter…" at bounding box center [564, 179] width 850 height 87
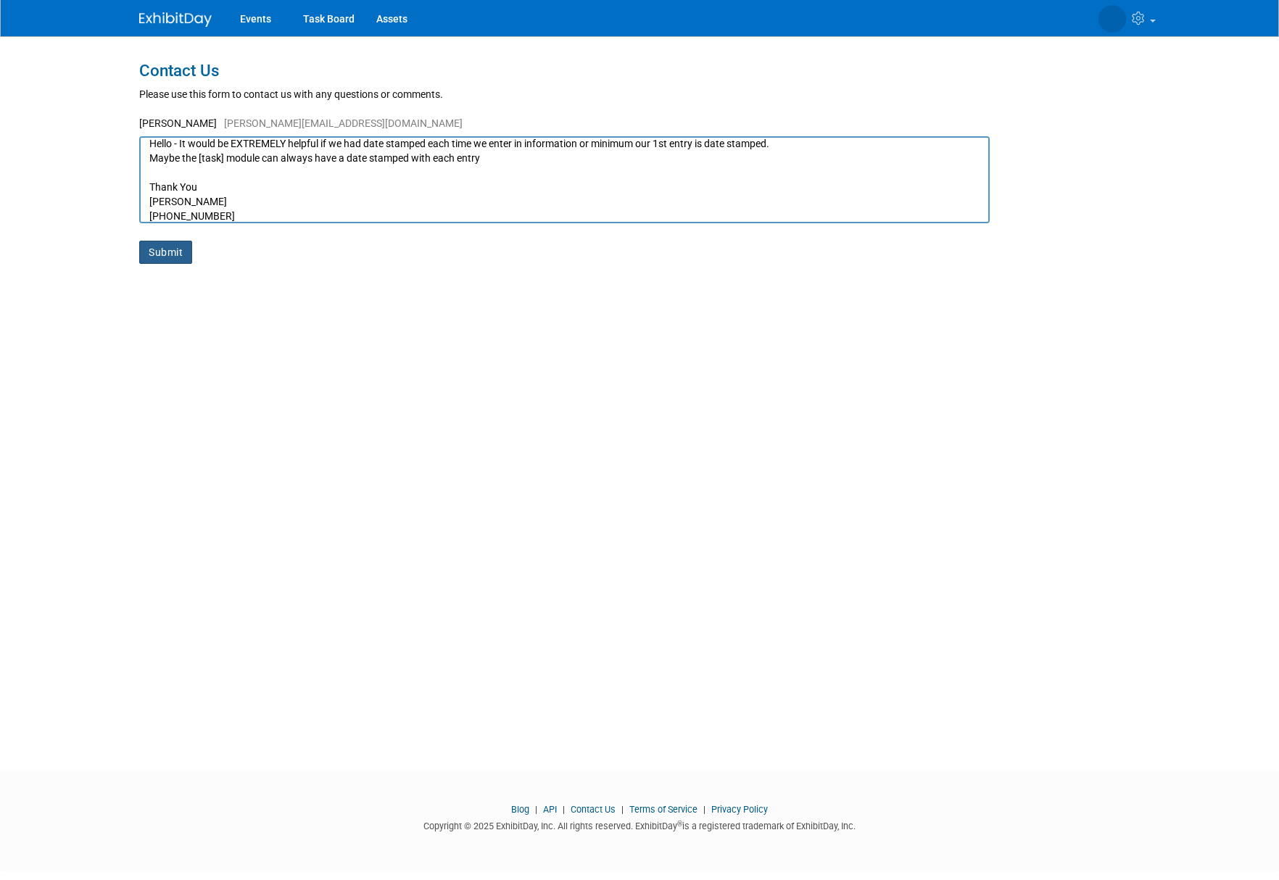
type textarea "Hello - It would be EXTREMELY helpful if we had date stamped each time we enter…"
click at [176, 259] on button "Submit" at bounding box center [165, 252] width 53 height 23
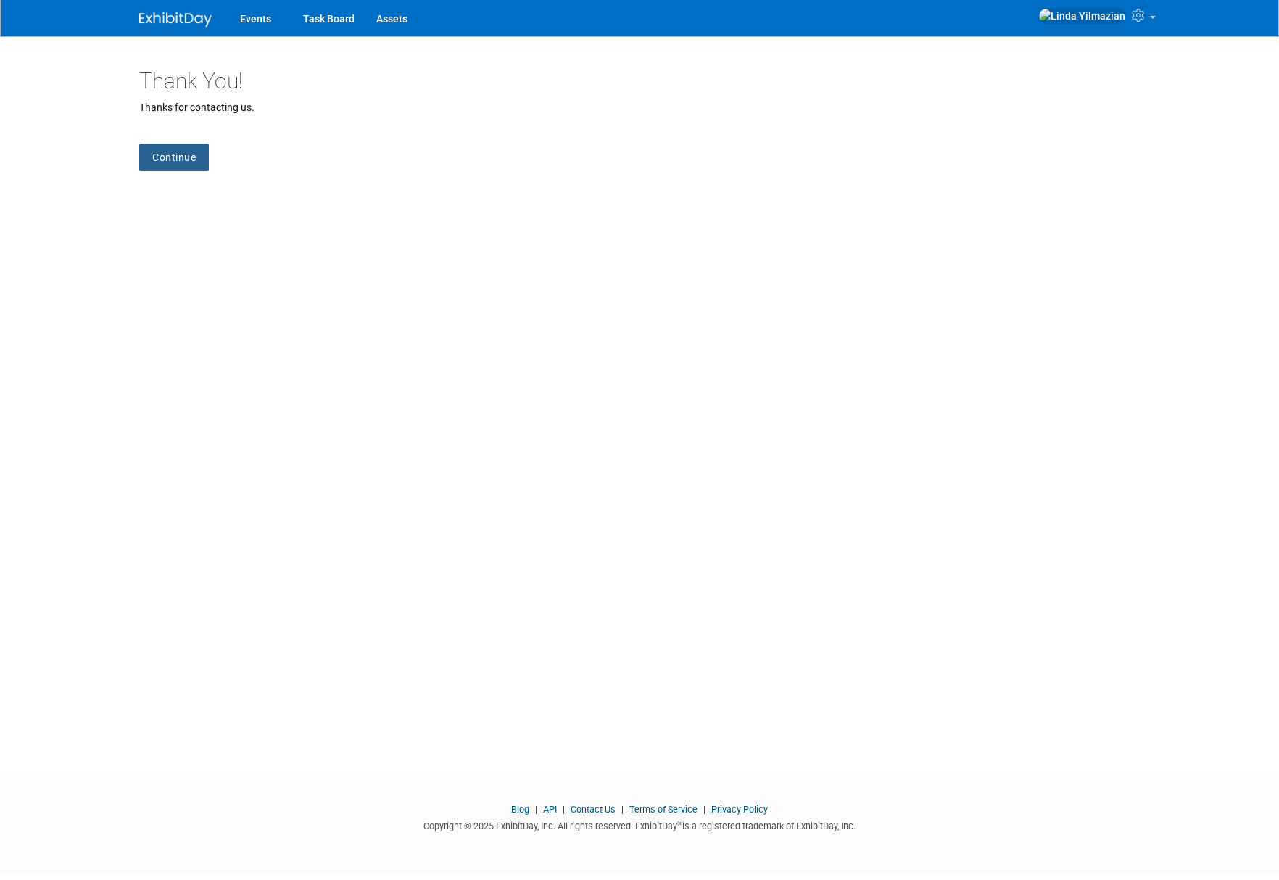
click at [186, 159] on link "Continue" at bounding box center [174, 158] width 70 height 28
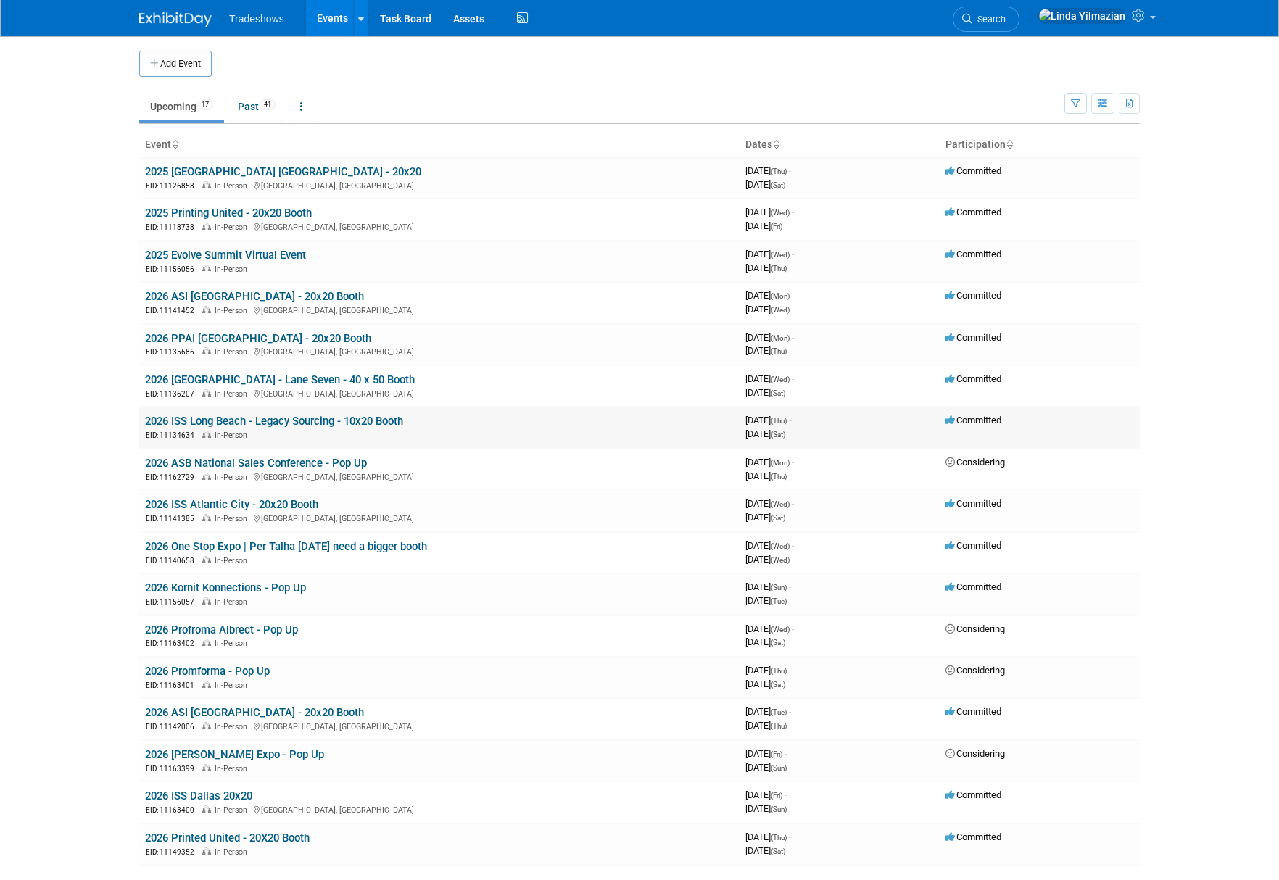
click at [227, 422] on link "2026 ISS Long Beach - Legacy Sourcing - 10x20 Booth" at bounding box center [274, 421] width 258 height 13
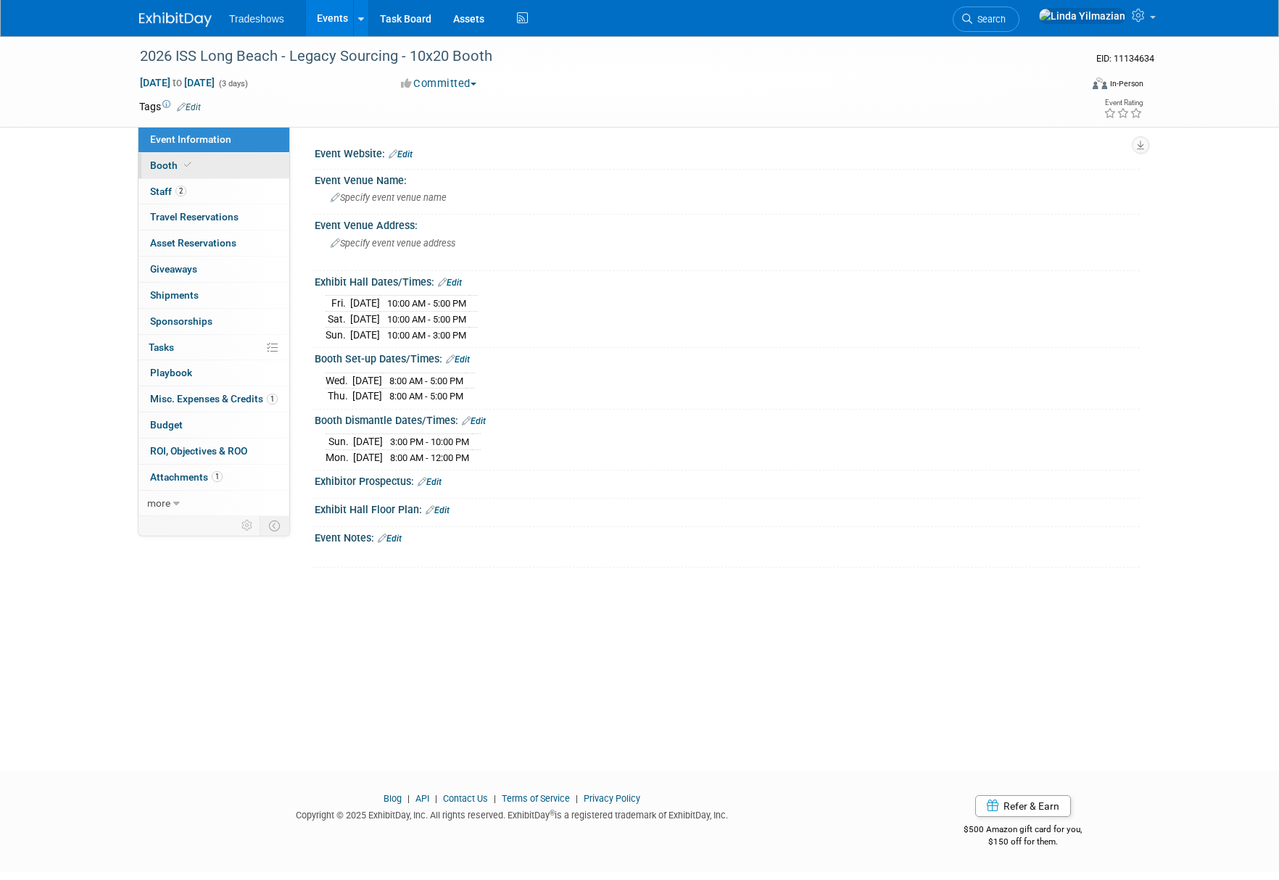
click at [173, 166] on span "Booth" at bounding box center [172, 165] width 44 height 12
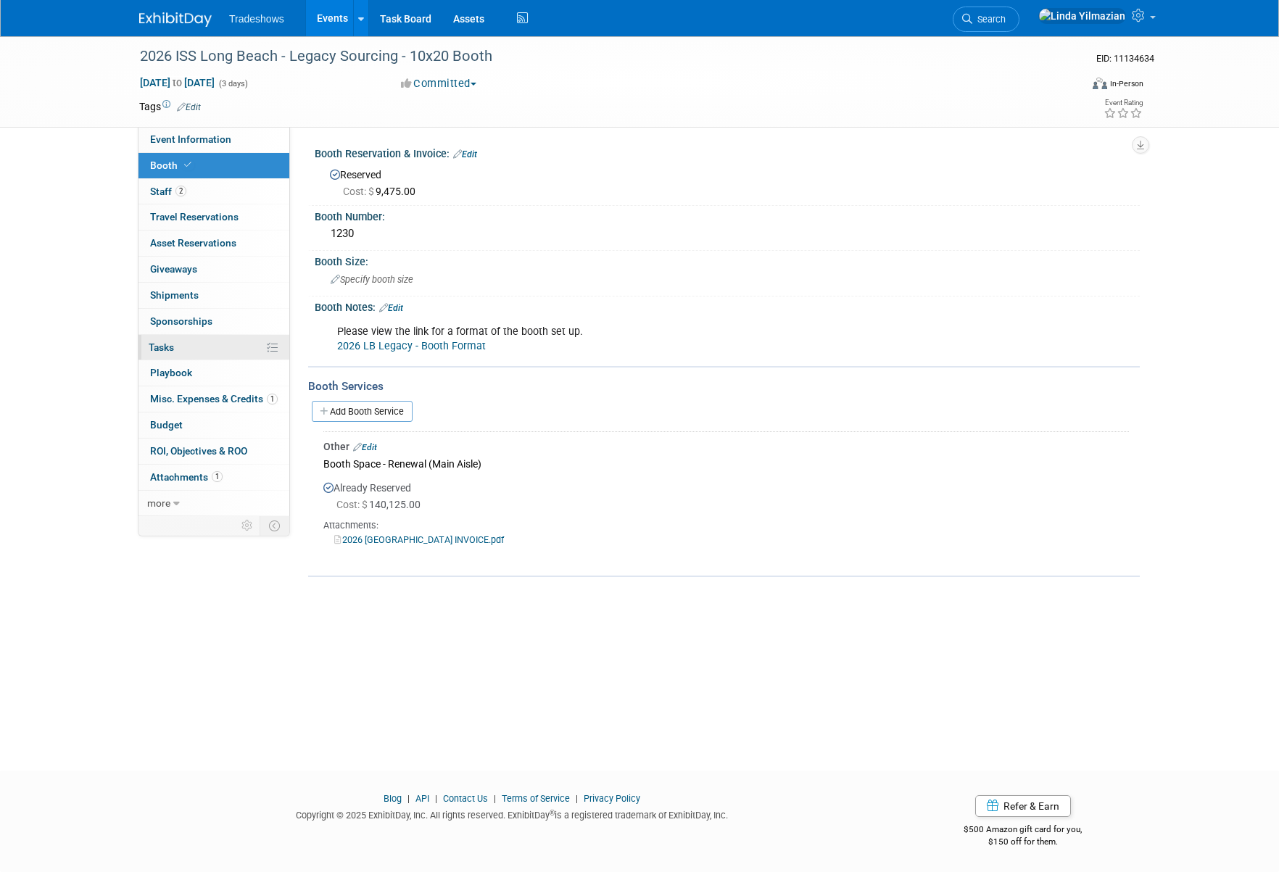
click at [167, 349] on span "Tasks 0%" at bounding box center [161, 347] width 25 height 12
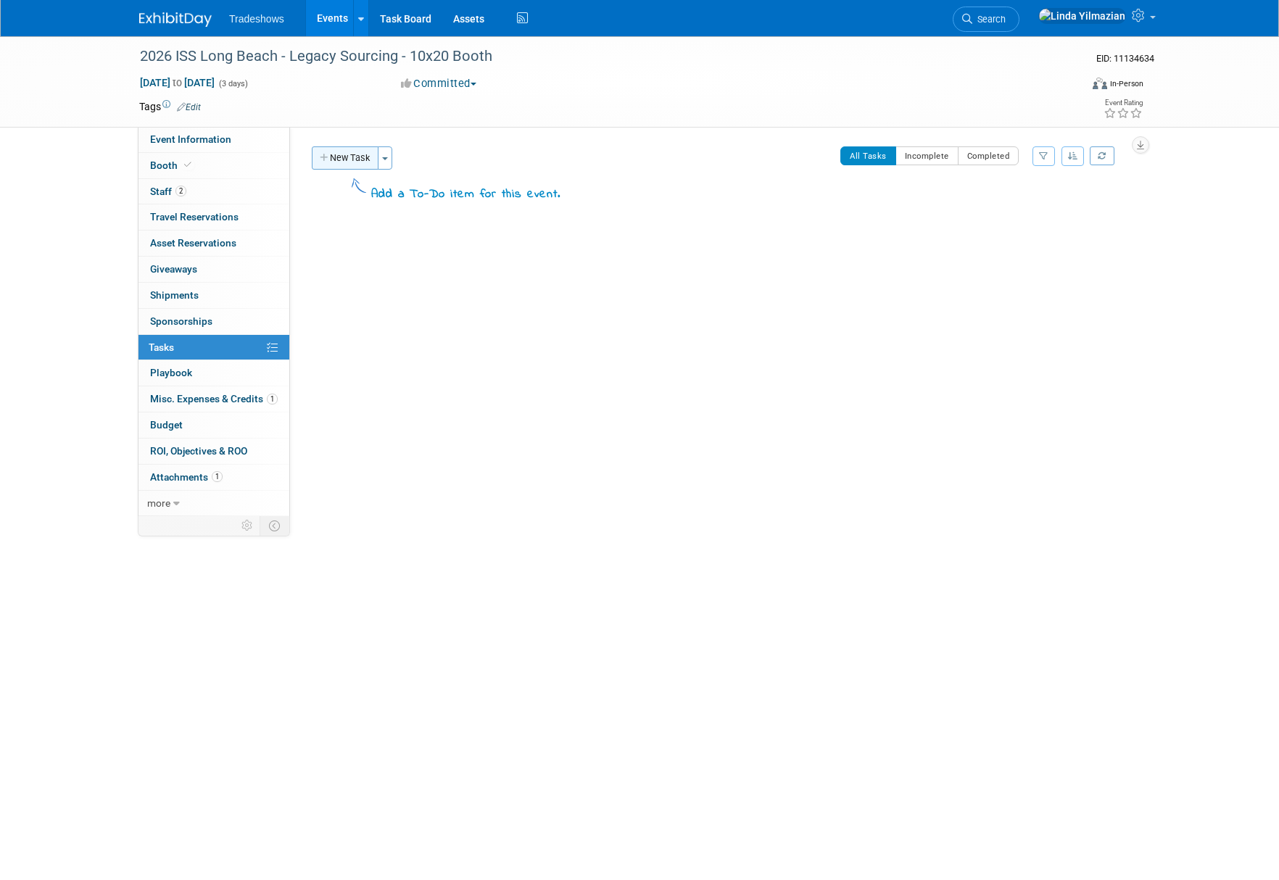
click at [342, 165] on button "New Task" at bounding box center [345, 157] width 67 height 23
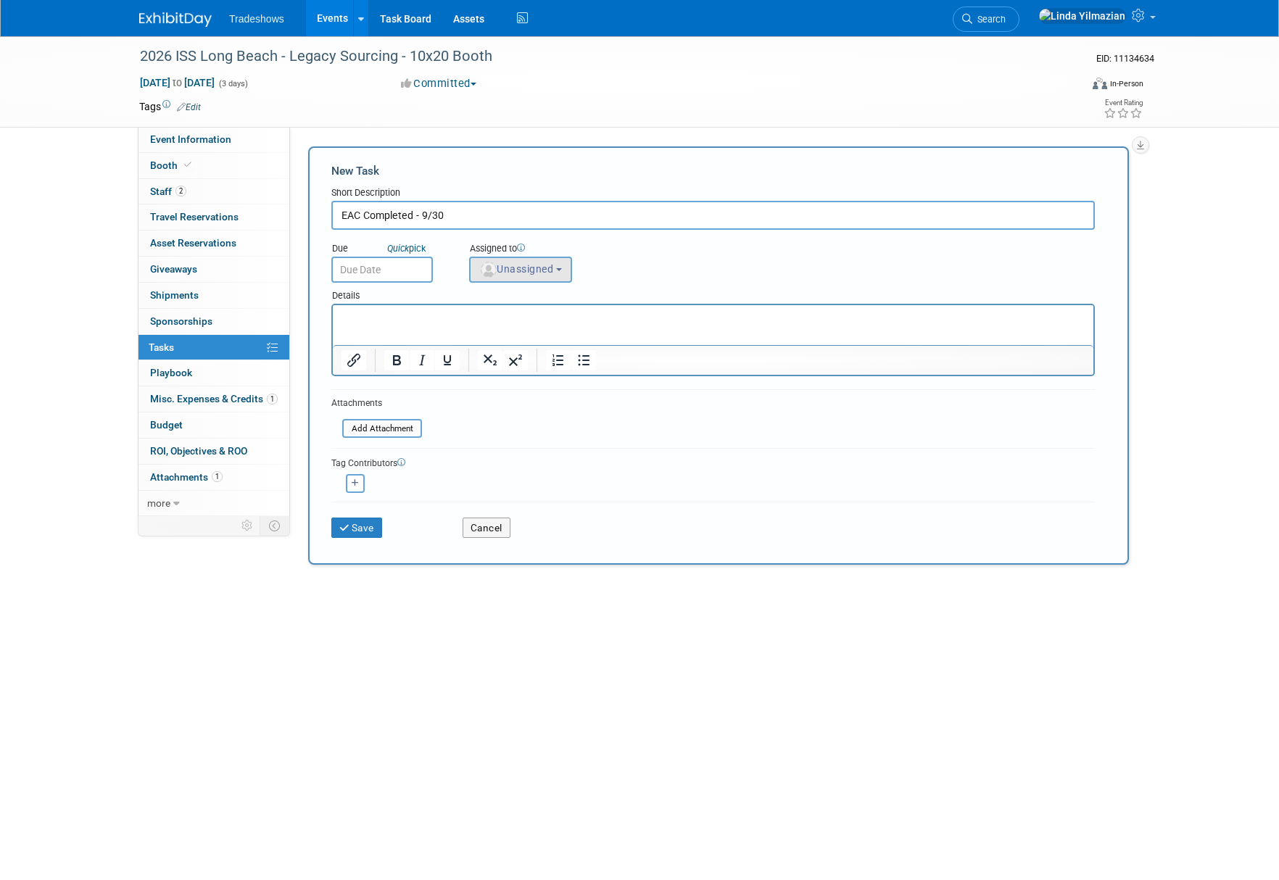
type input "EAC Completed - 9/30"
click at [533, 258] on div "Assigned to <img src="https://www.exhibitday.com/Images/Unassigned-User-Icon.pn…" at bounding box center [556, 259] width 196 height 47
click at [527, 267] on span "Unassigned" at bounding box center [516, 269] width 74 height 12
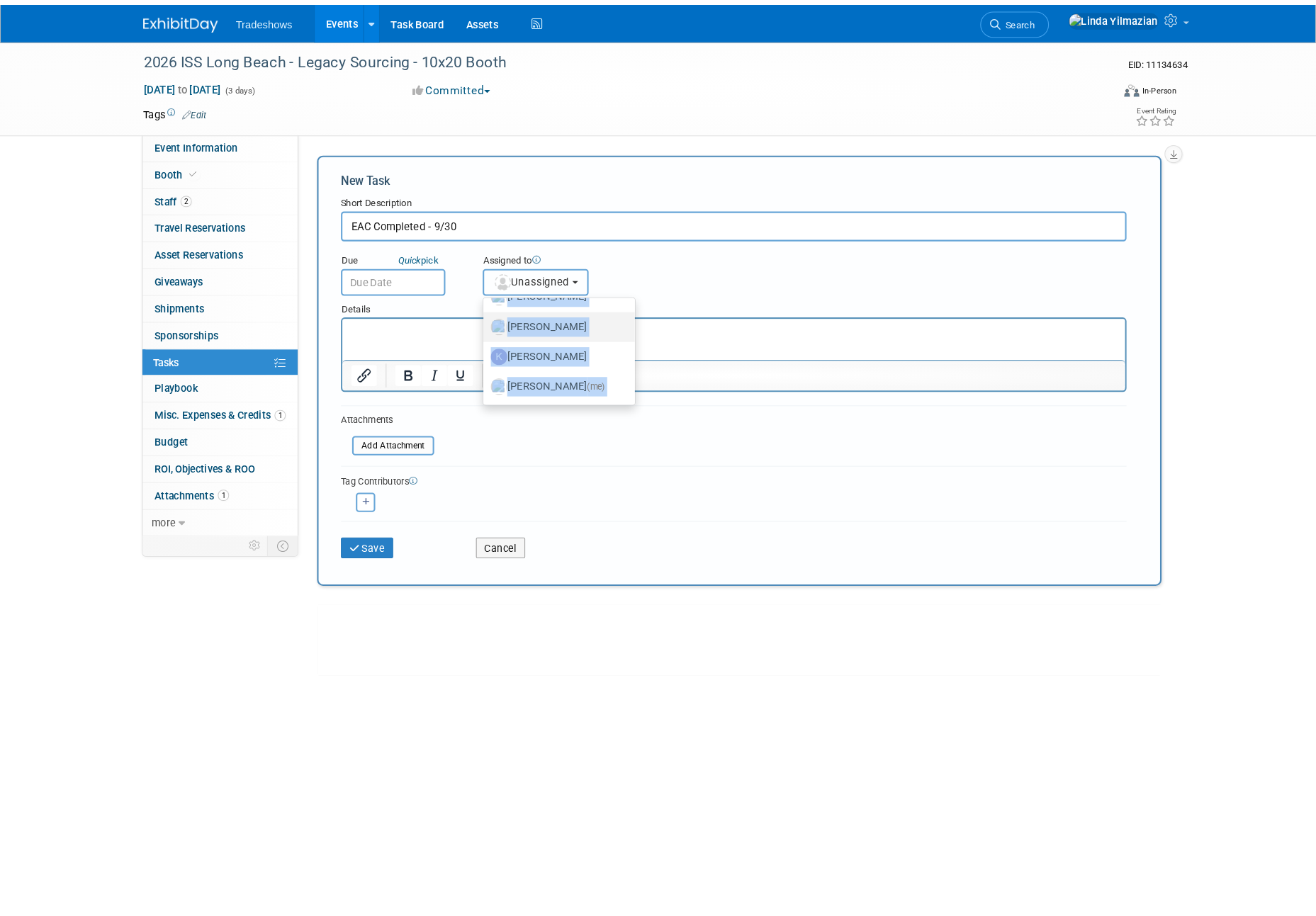
scroll to position [76, 0]
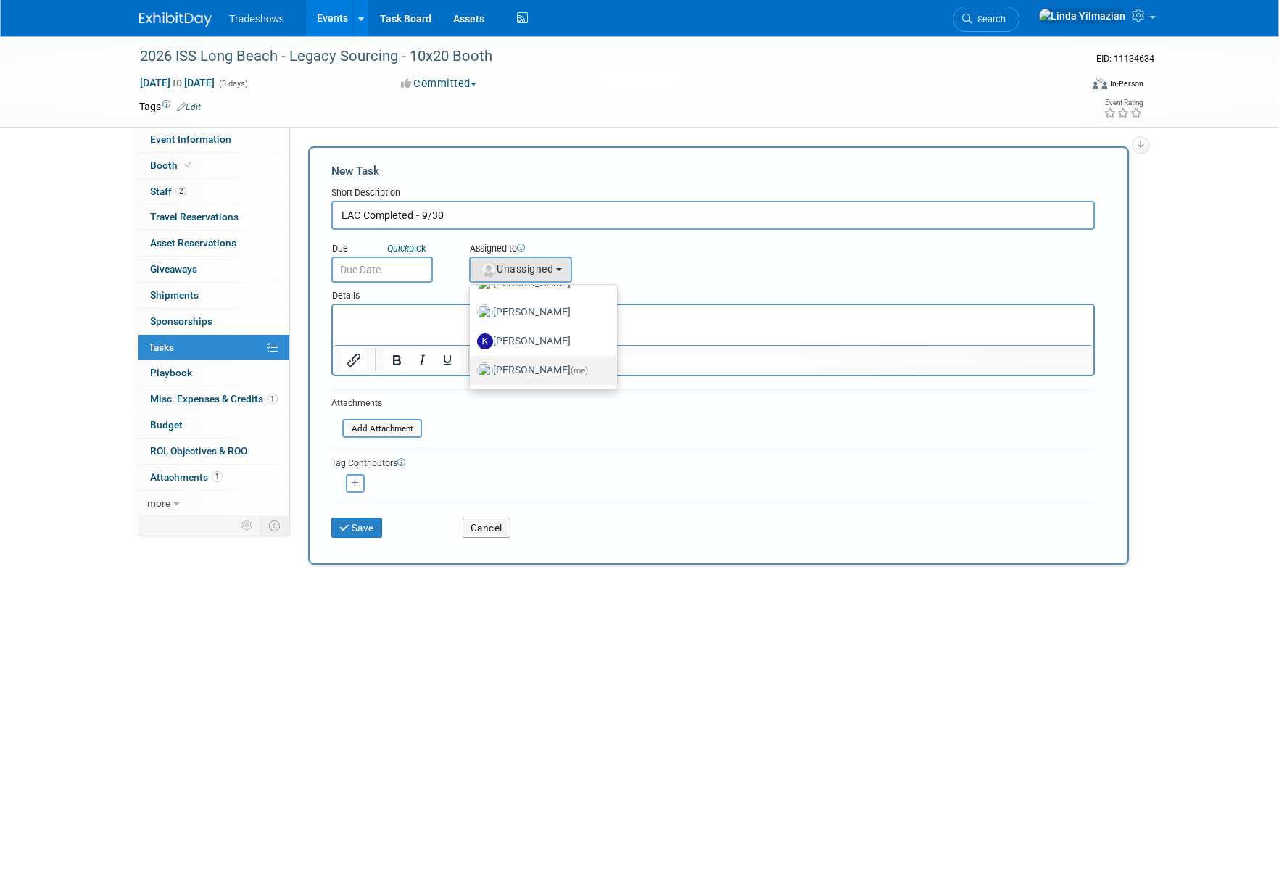
click at [570, 364] on label "Linda Yilmazian (me)" at bounding box center [539, 370] width 125 height 23
click at [472, 364] on input "Linda Yilmazian (me)" at bounding box center [466, 368] width 9 height 9
select select "bf9d6e16-4cc5-4ade-ad76-b80409cc06ff"
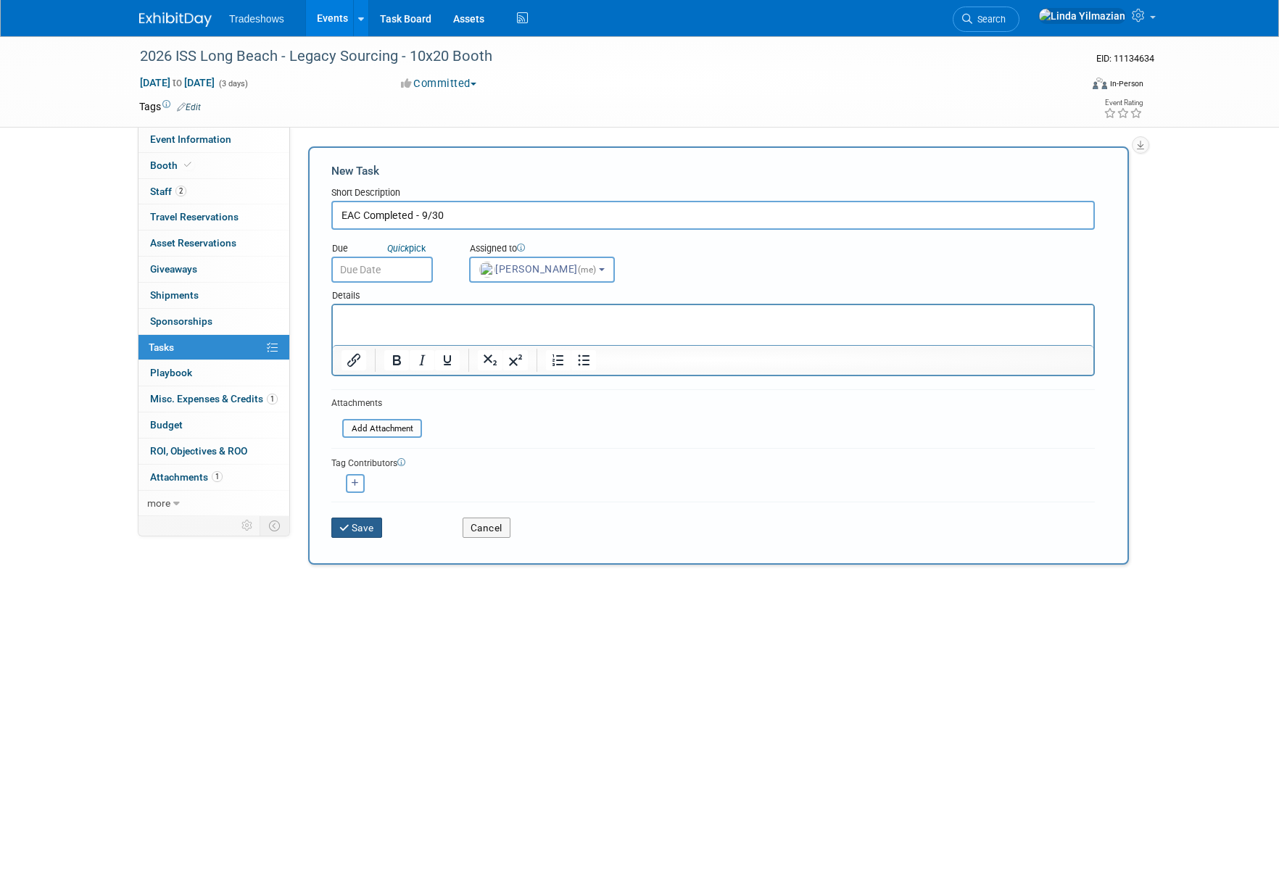
click at [367, 534] on button "Save" at bounding box center [356, 528] width 51 height 20
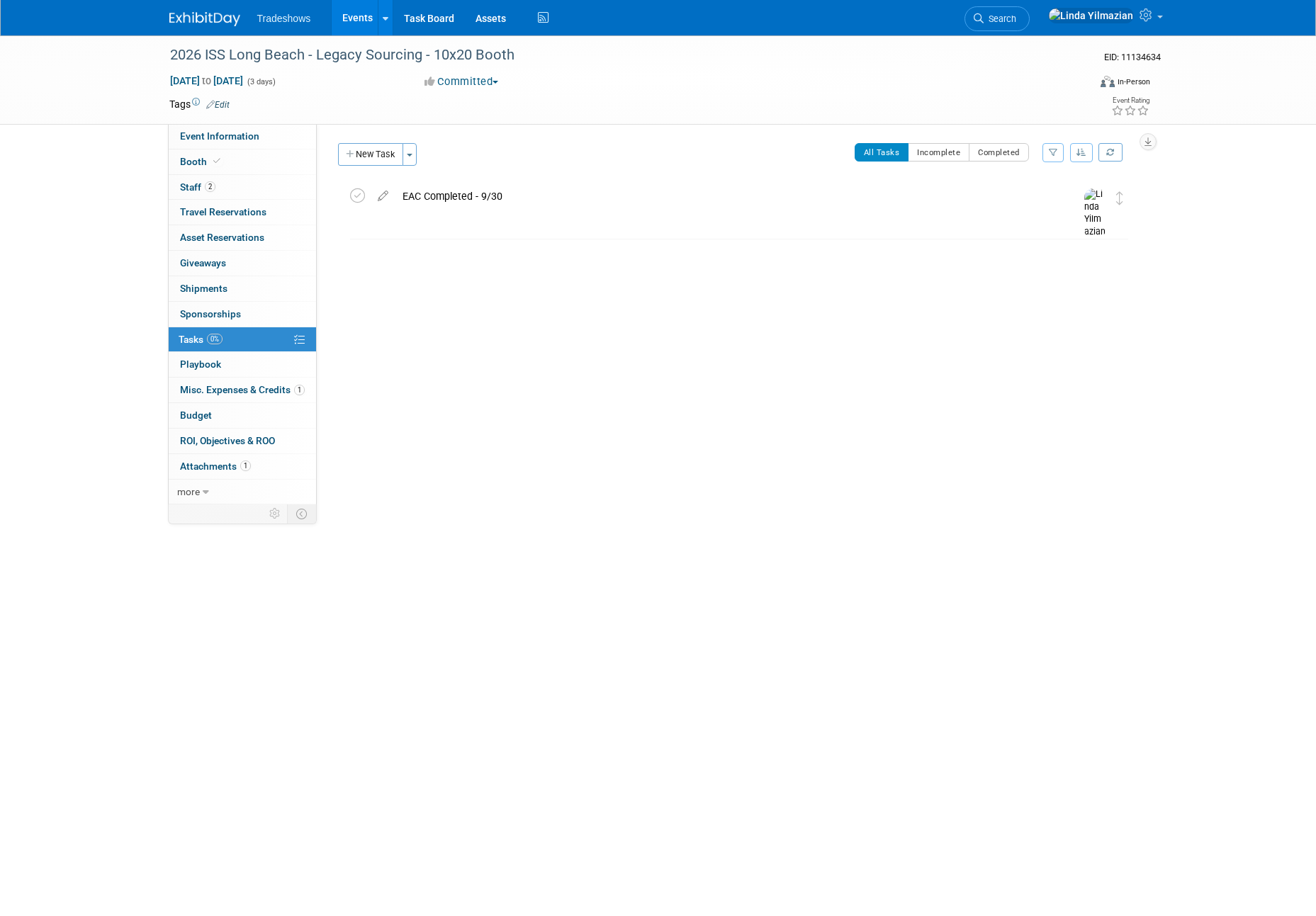
click at [357, 18] on link "Events" at bounding box center [357, 18] width 52 height 35
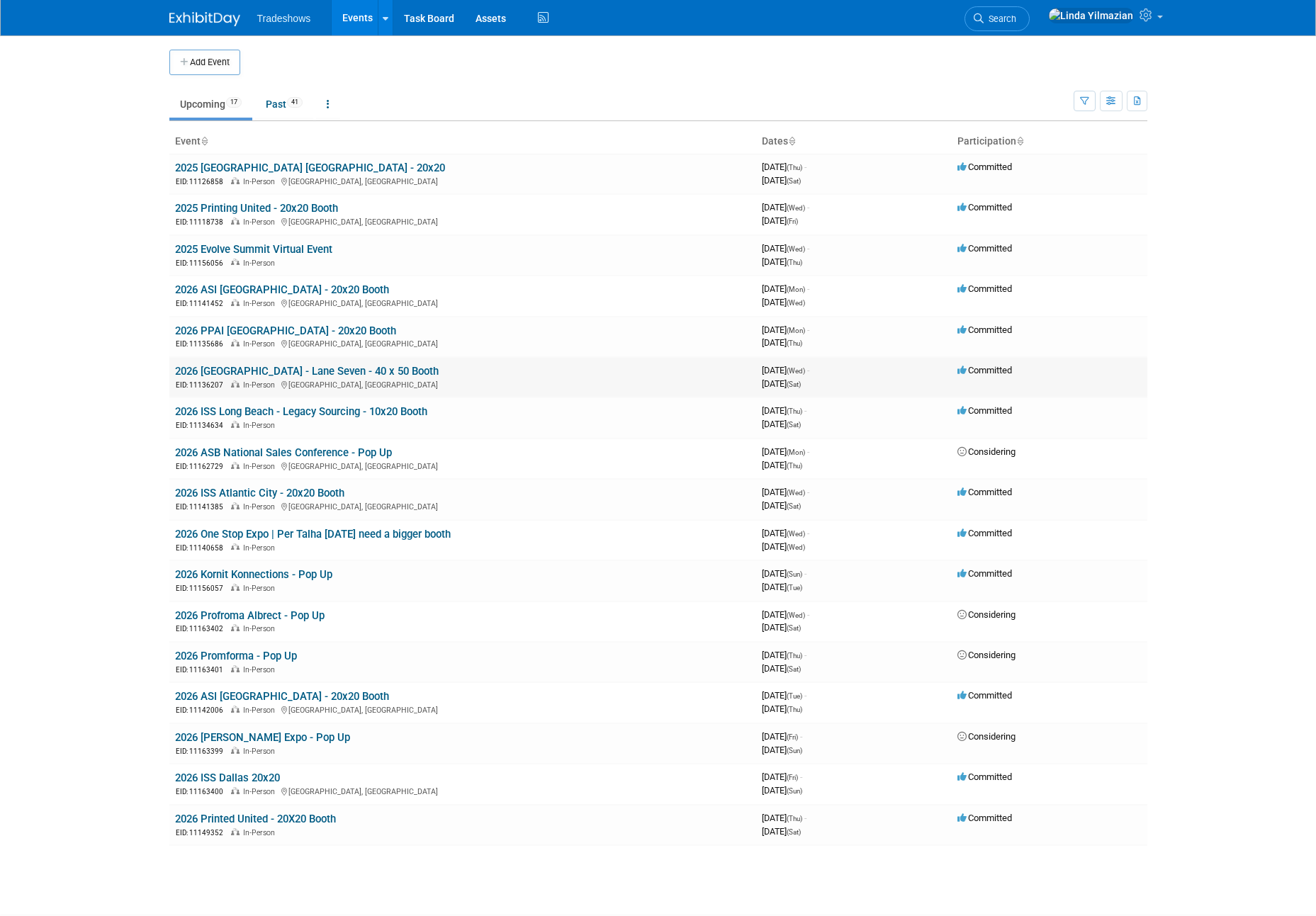
click at [313, 373] on link "2026 [GEOGRAPHIC_DATA] - Lane Seven - 40 x 50 Booth" at bounding box center [307, 371] width 264 height 13
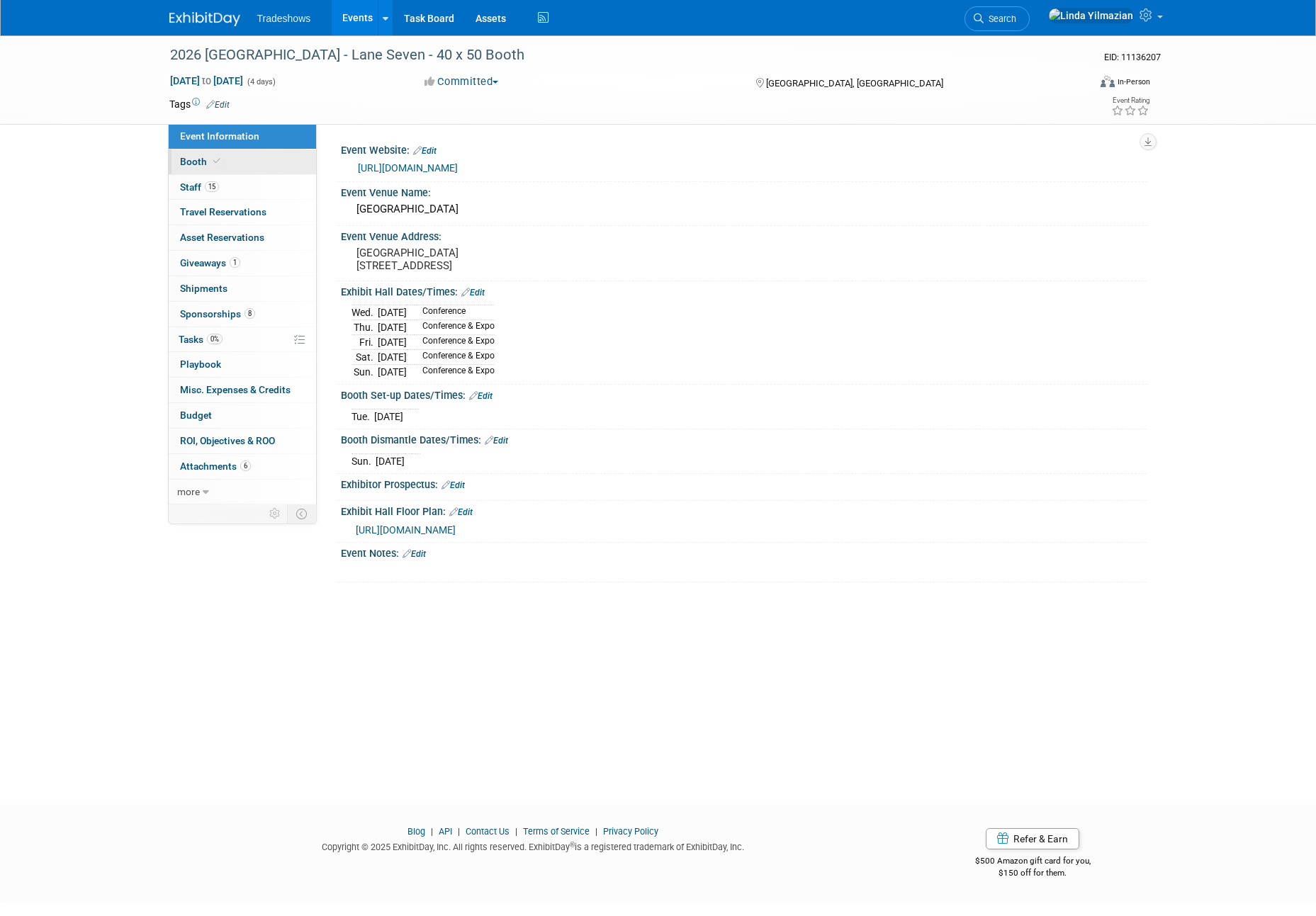
click at [197, 163] on span "Booth" at bounding box center [201, 161] width 43 height 12
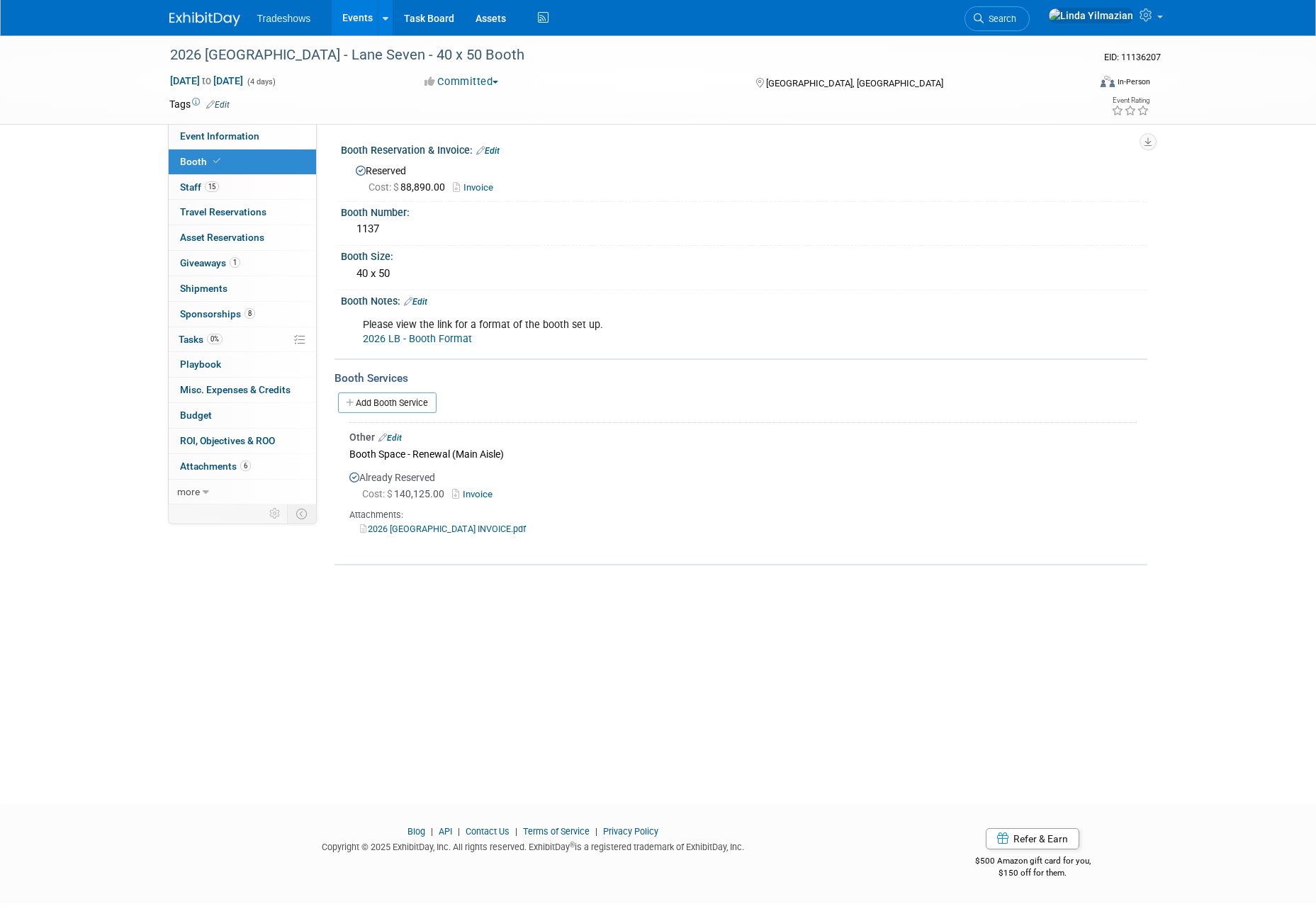
click at [358, 19] on link "Events" at bounding box center [357, 18] width 52 height 35
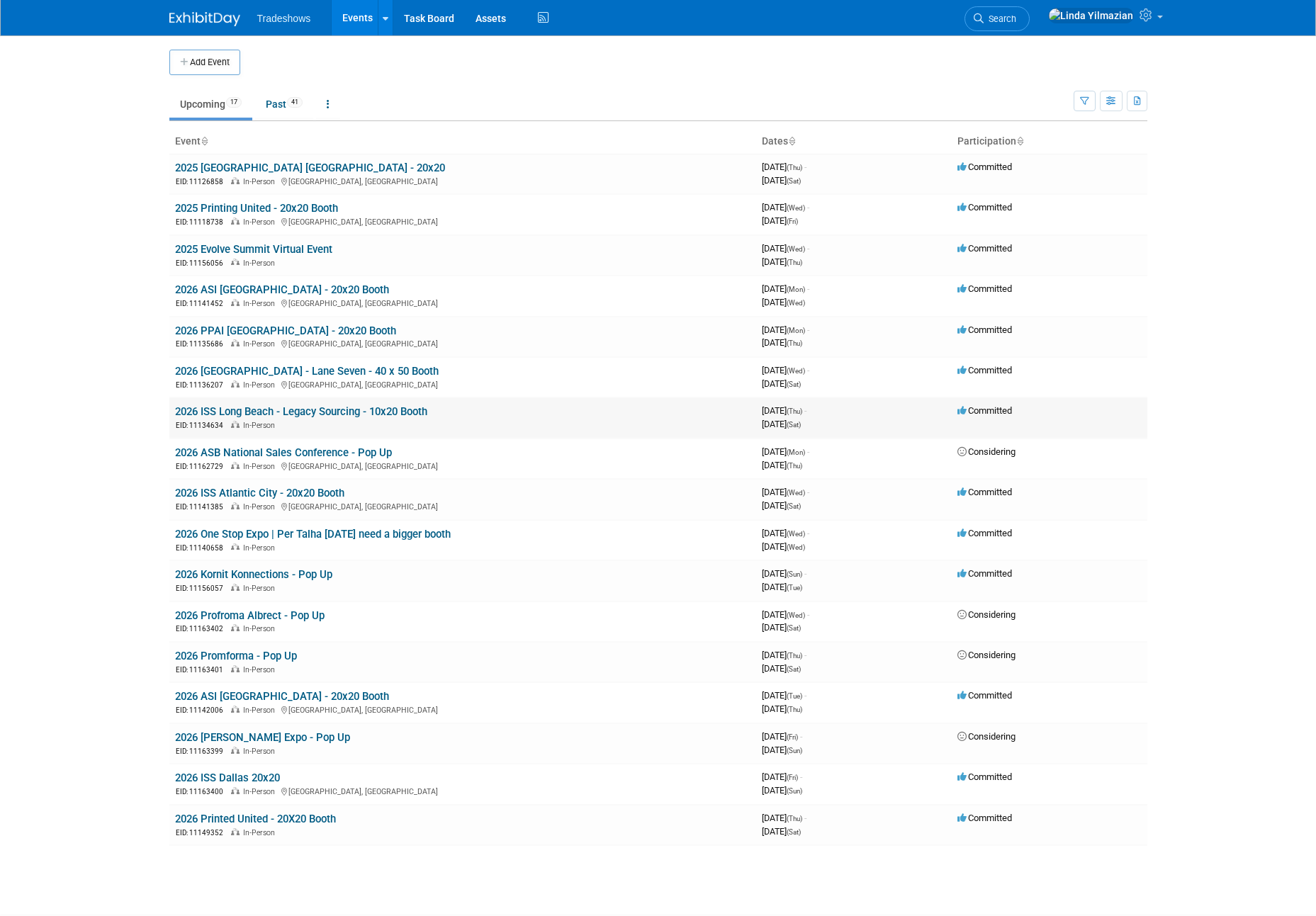
click at [280, 413] on link "2026 ISS Long Beach - Legacy Sourcing - 10x20 Booth" at bounding box center [301, 412] width 252 height 13
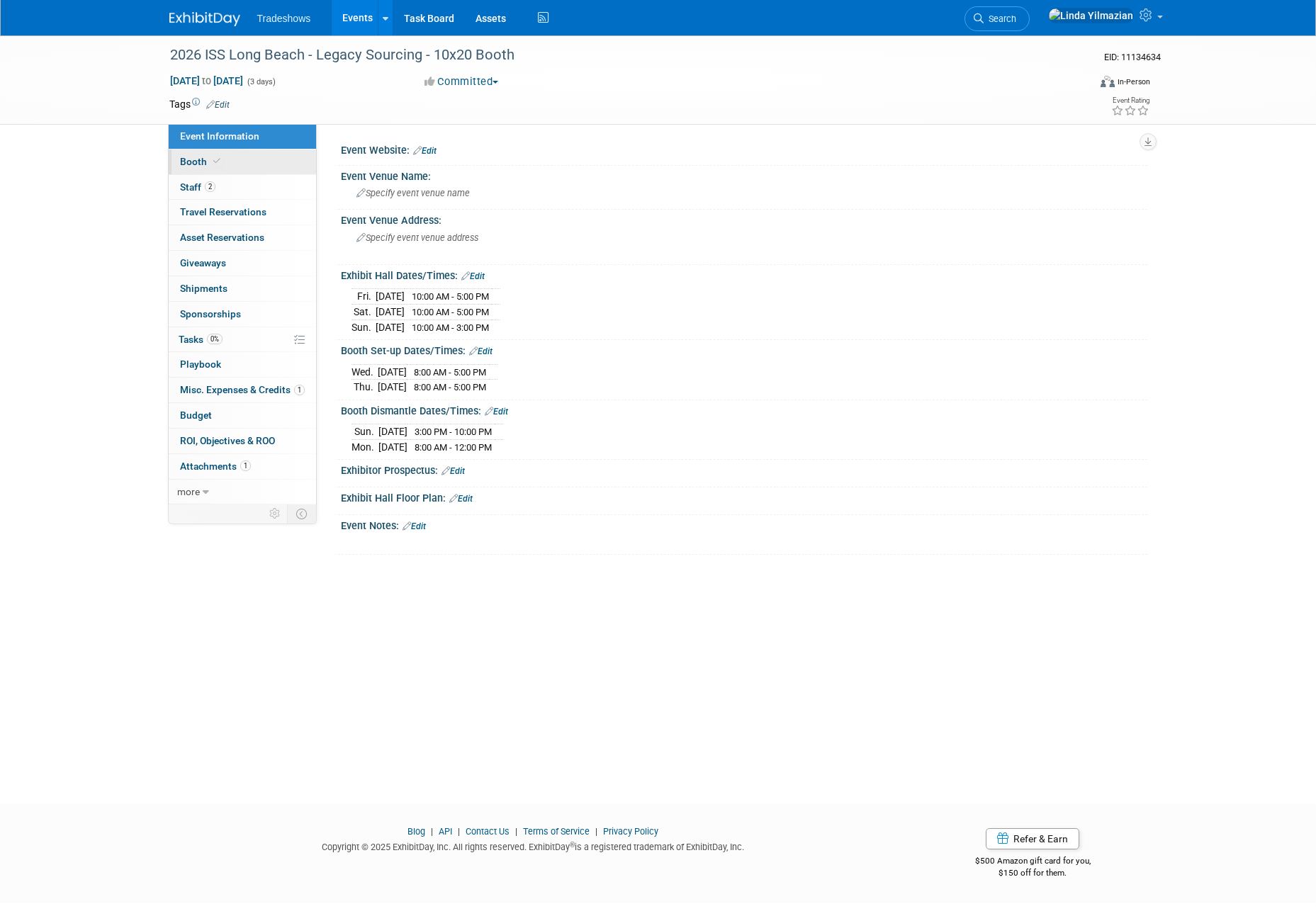
click at [198, 161] on span "Booth" at bounding box center [201, 161] width 43 height 12
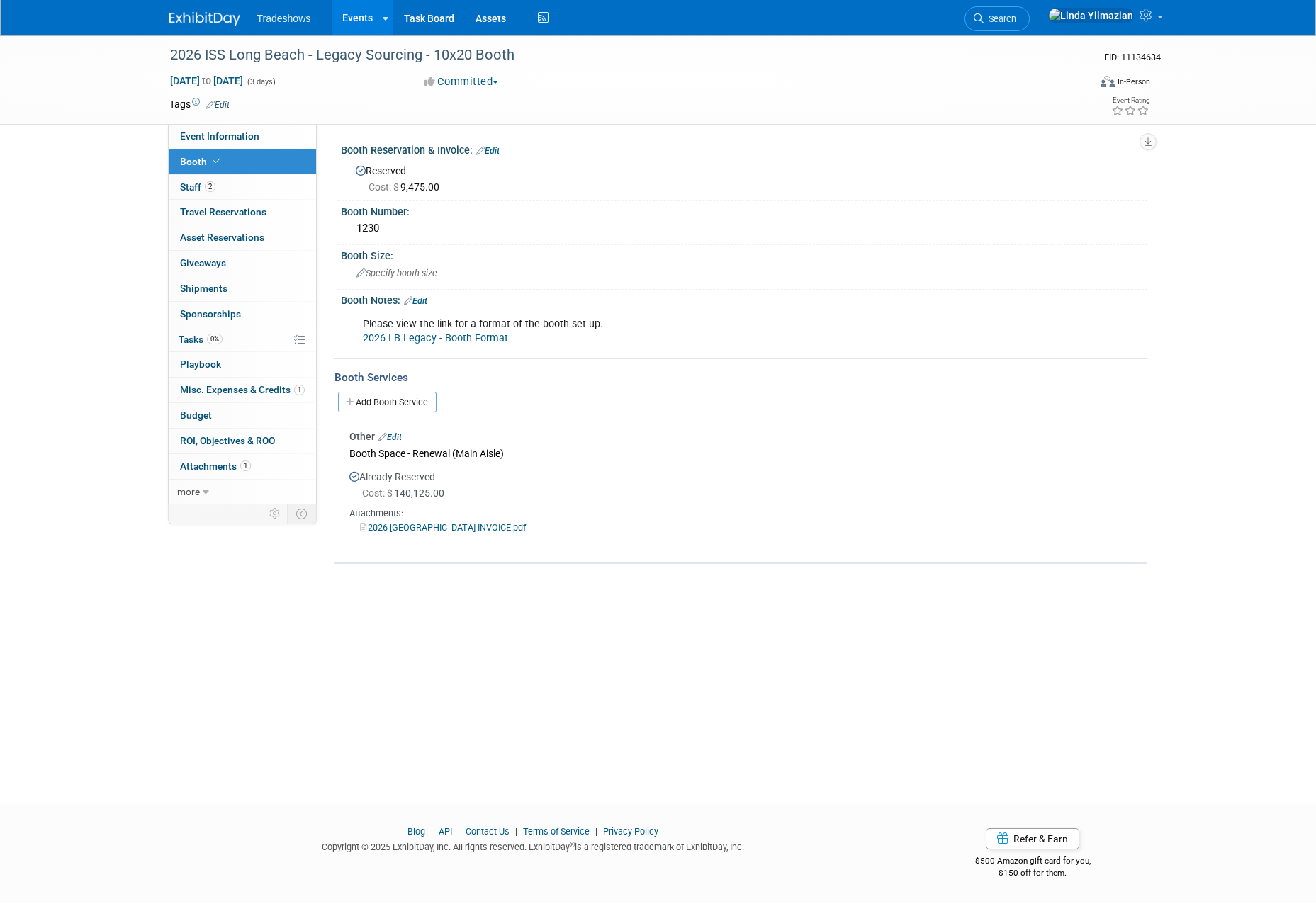
click at [354, 20] on link "Events" at bounding box center [357, 18] width 52 height 35
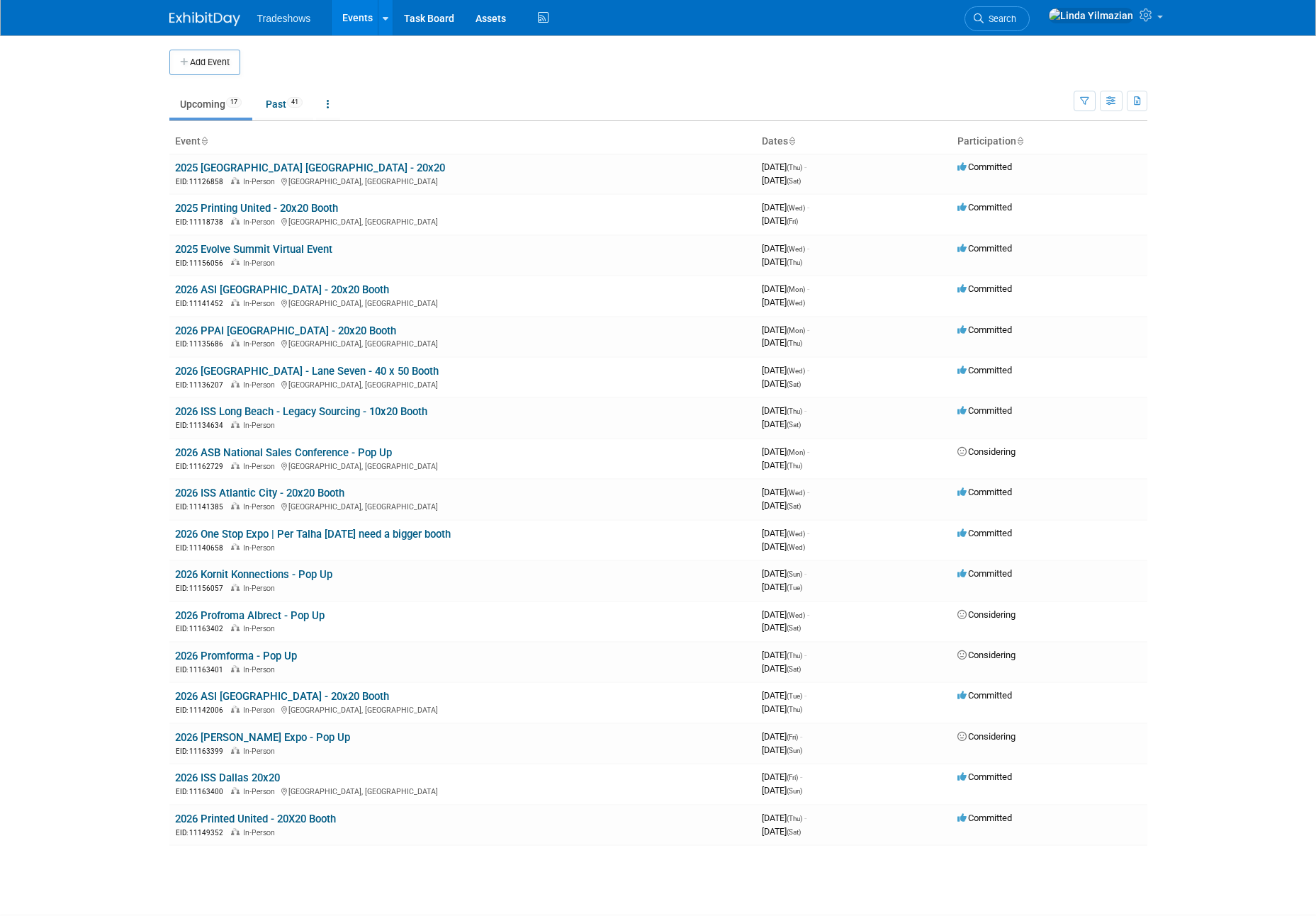
click at [248, 162] on link "2025 [GEOGRAPHIC_DATA] [GEOGRAPHIC_DATA] - 20x20" at bounding box center [310, 167] width 270 height 13
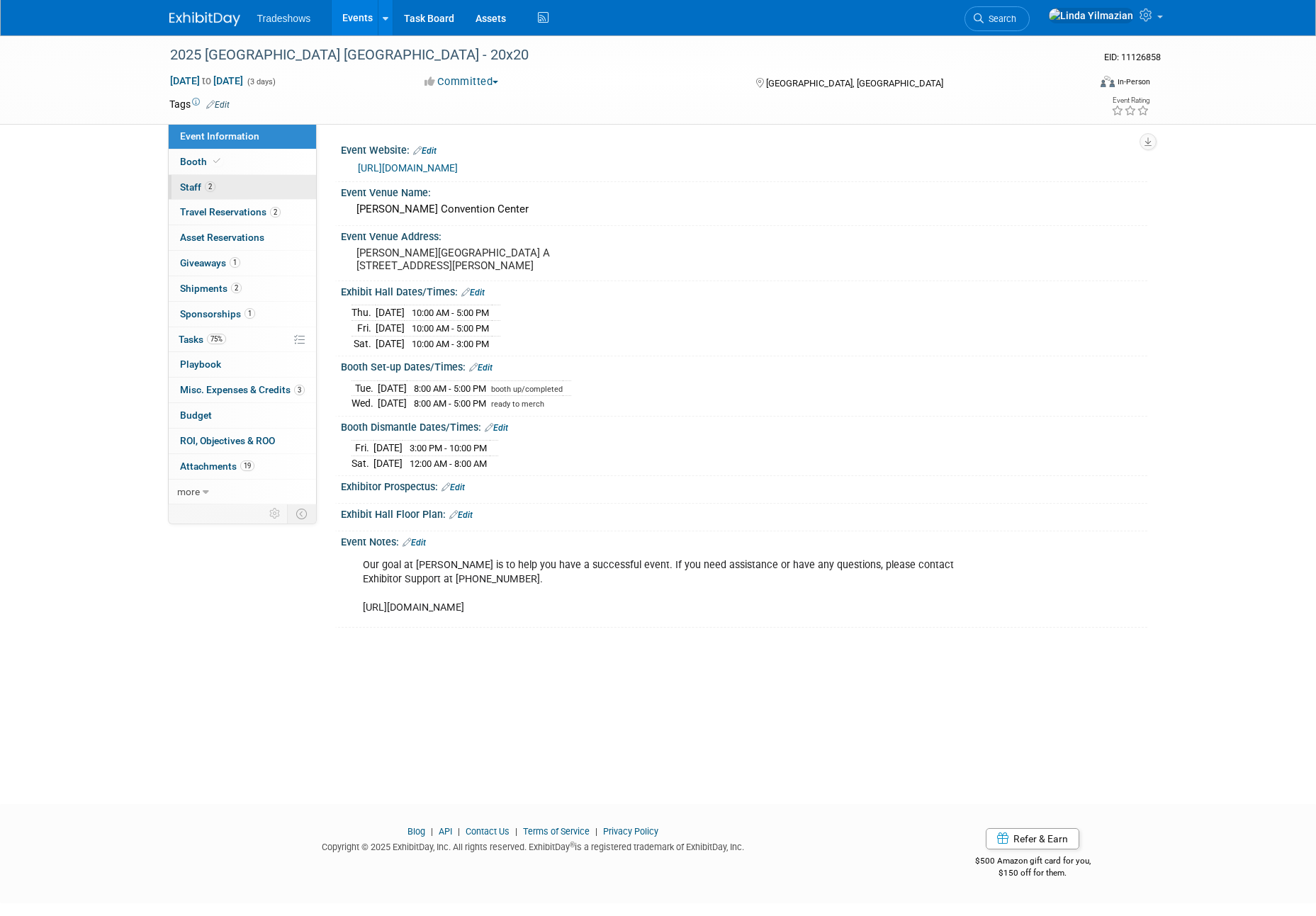
click at [193, 187] on span "Staff 2" at bounding box center [197, 188] width 35 height 12
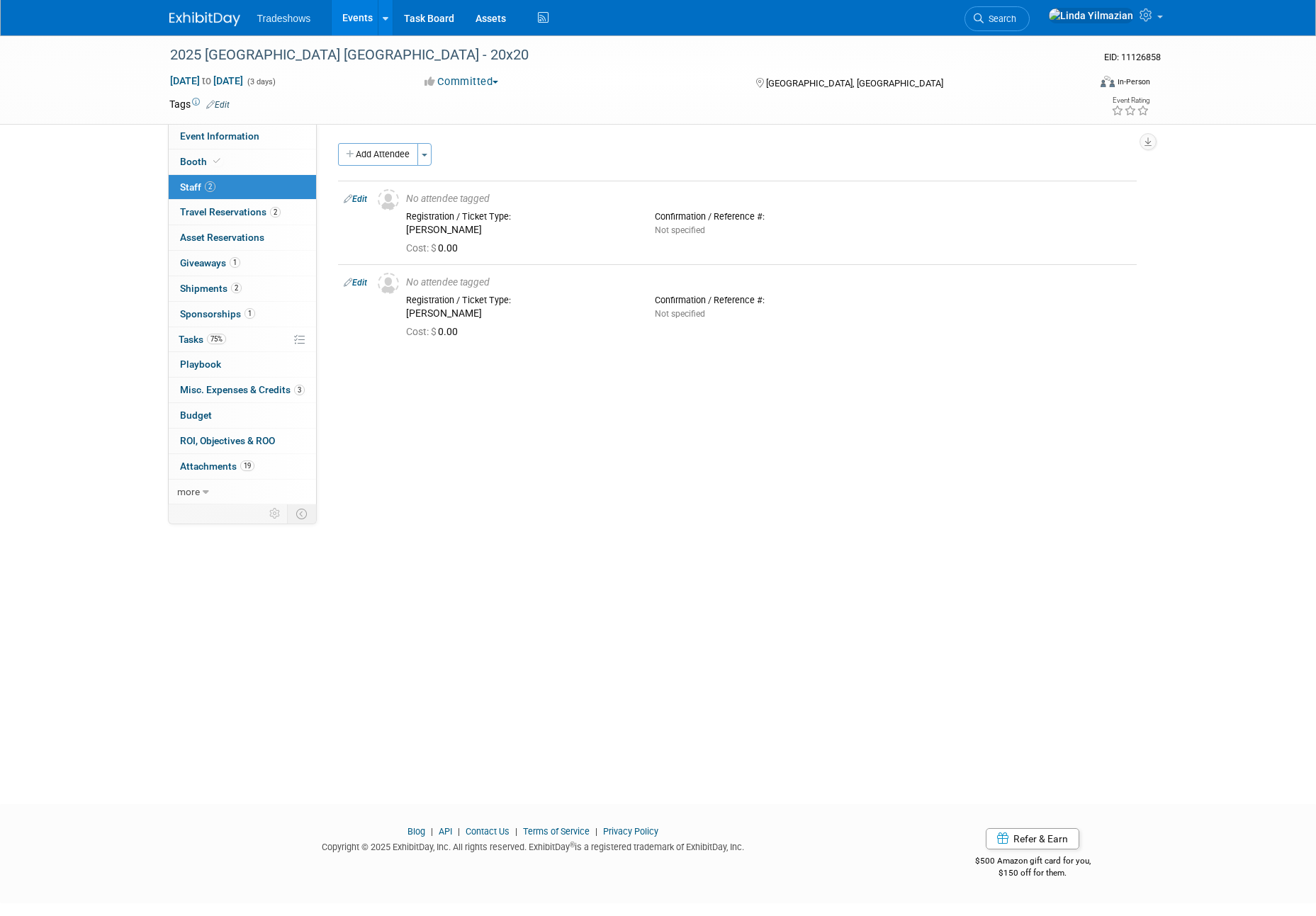
drag, startPoint x: 357, startPoint y: 12, endPoint x: 352, endPoint y: 21, distance: 10.3
click at [356, 13] on link "Events" at bounding box center [357, 18] width 52 height 35
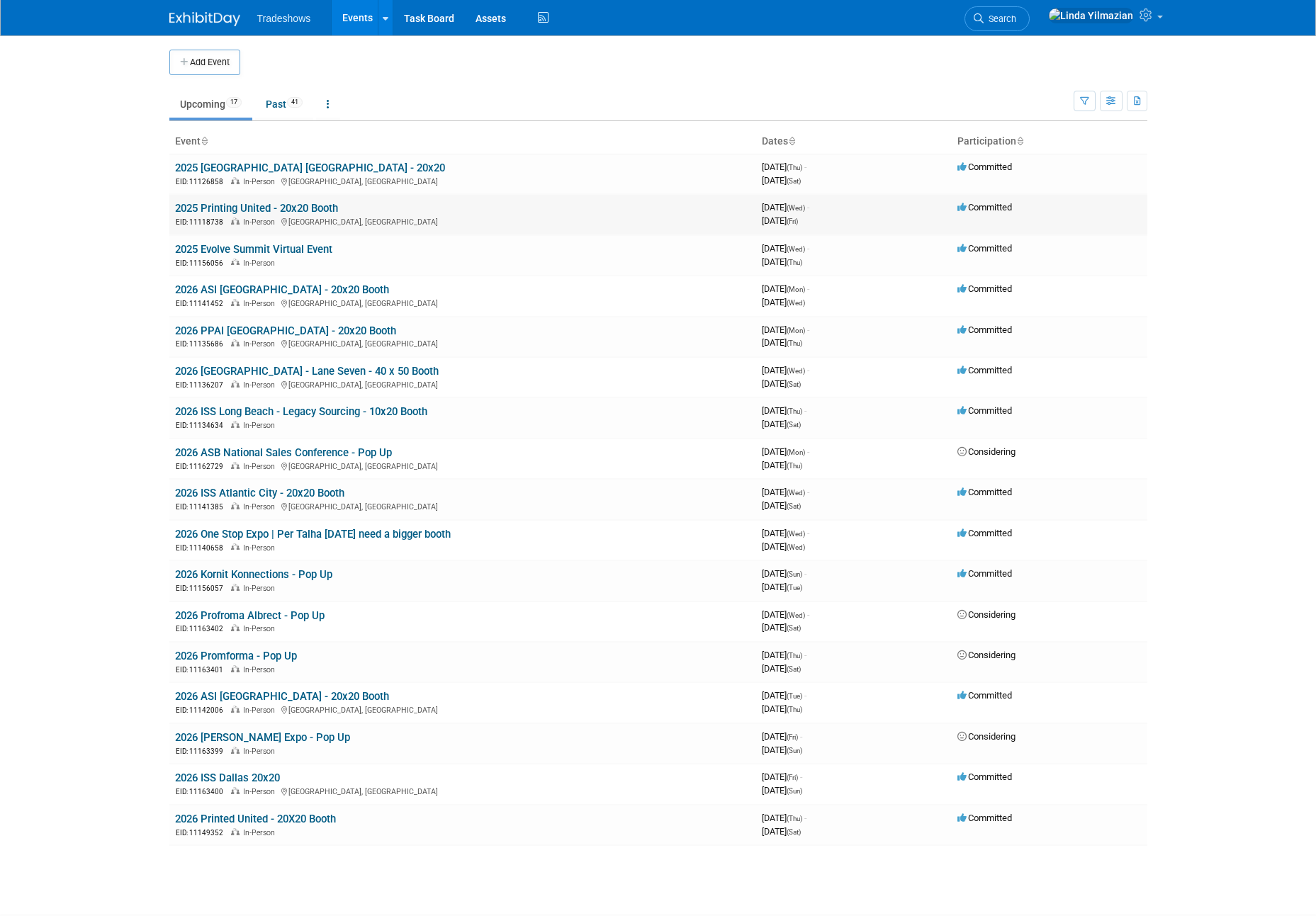
click at [242, 207] on link "2025 Printing United - 20x20 Booth" at bounding box center [256, 208] width 163 height 13
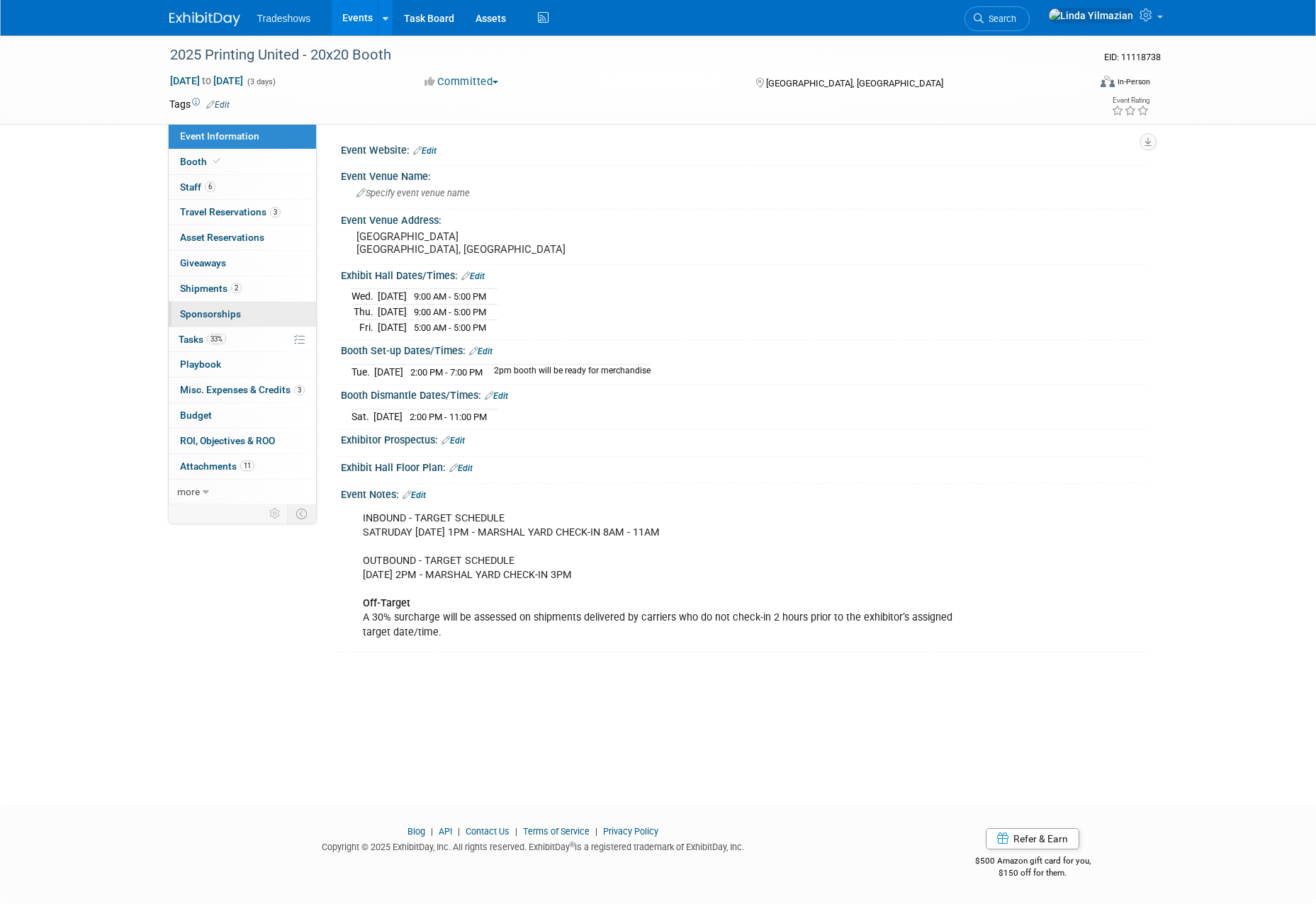
click at [212, 316] on span "Sponsorships 0" at bounding box center [210, 314] width 61 height 12
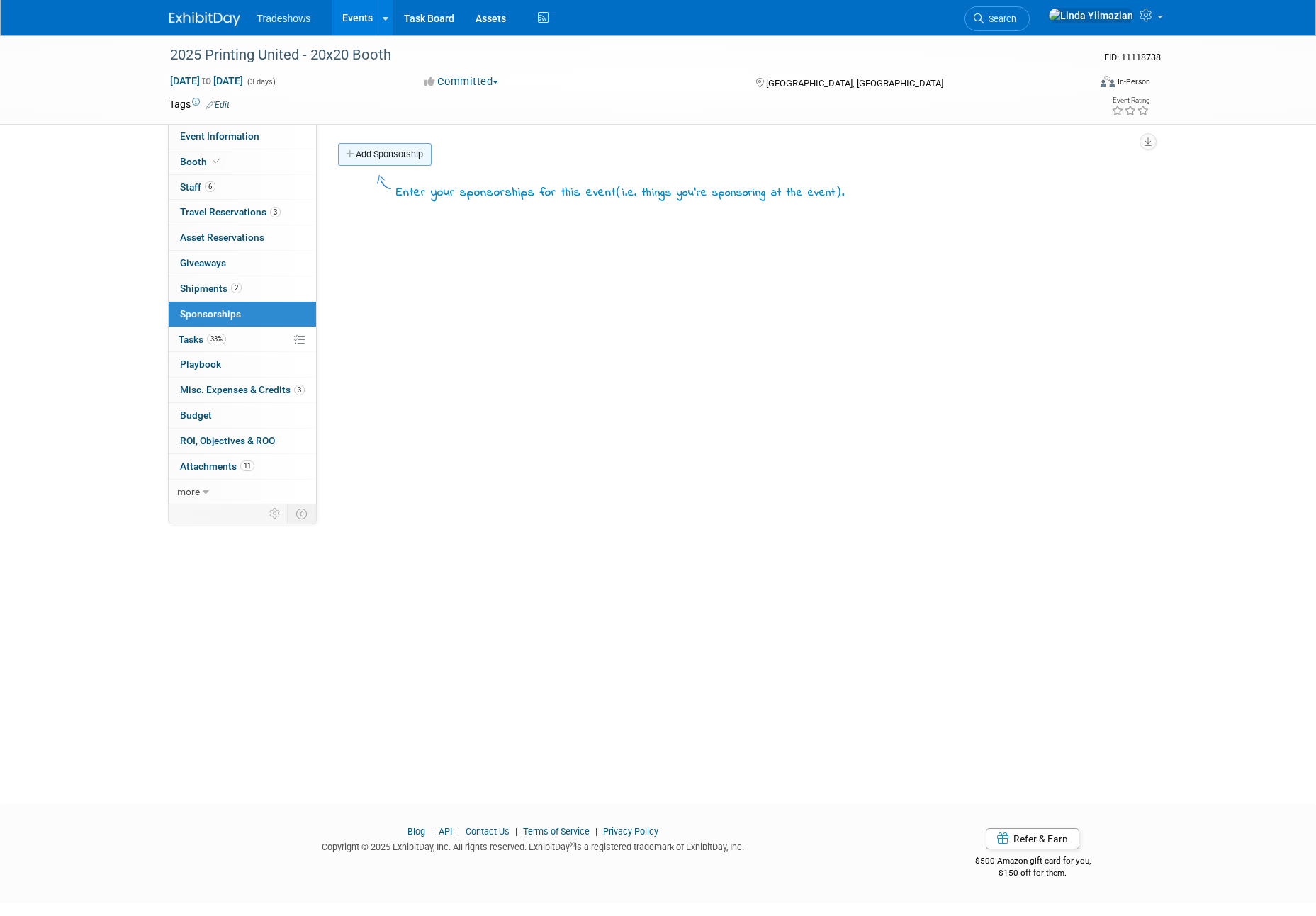
click at [368, 164] on link "Add Sponsorship" at bounding box center [385, 153] width 94 height 22
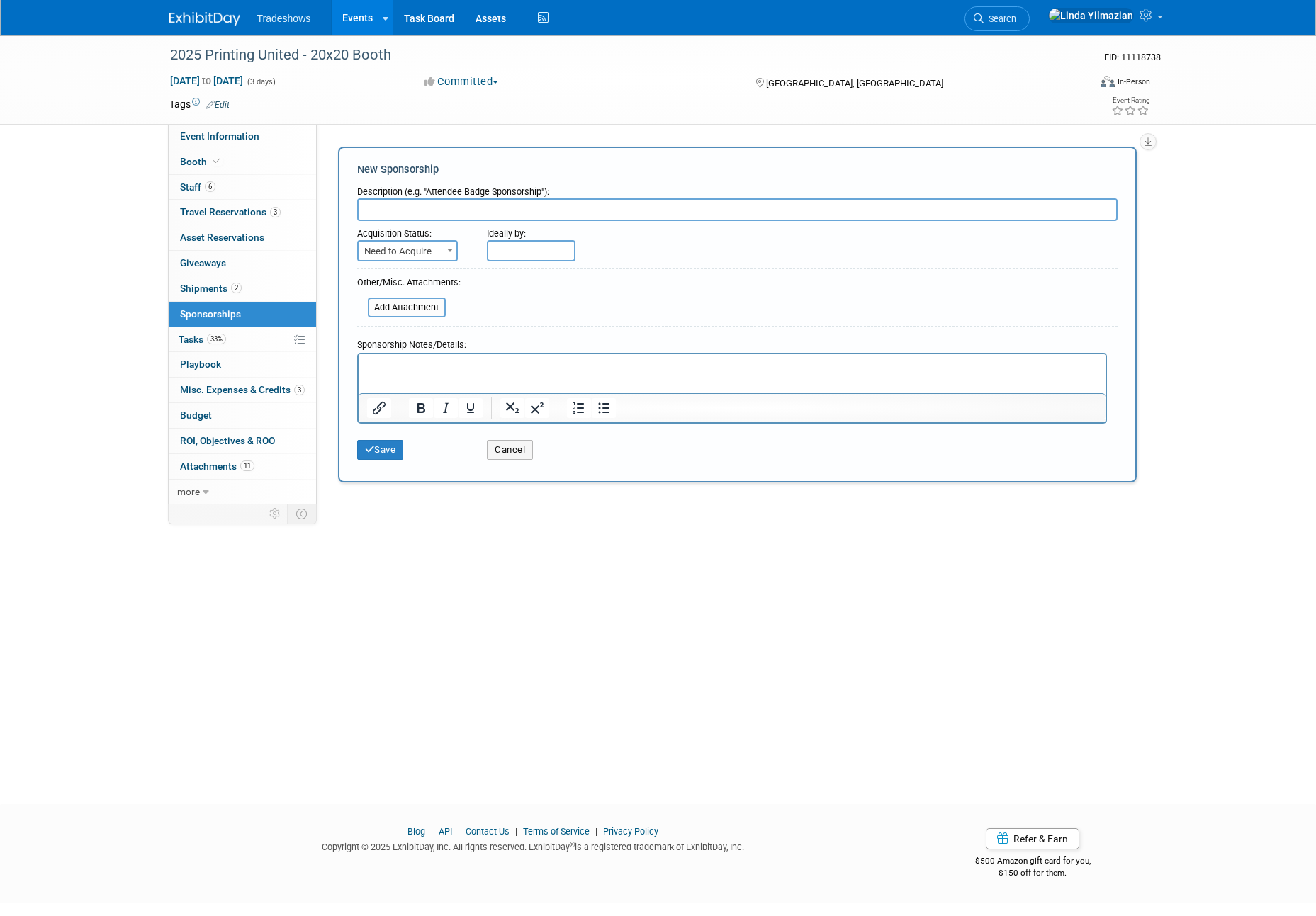
paste input "Fulfill Engine and Melco"
type input "Fulfill Engine and Melco"
click at [398, 371] on p "Rich Text Area. Press ALT-0 for help." at bounding box center [731, 366] width 730 height 14
click at [369, 210] on input "Fulfill Engine and Melco" at bounding box center [737, 209] width 761 height 22
type input "Fulfill Engine and Melco"
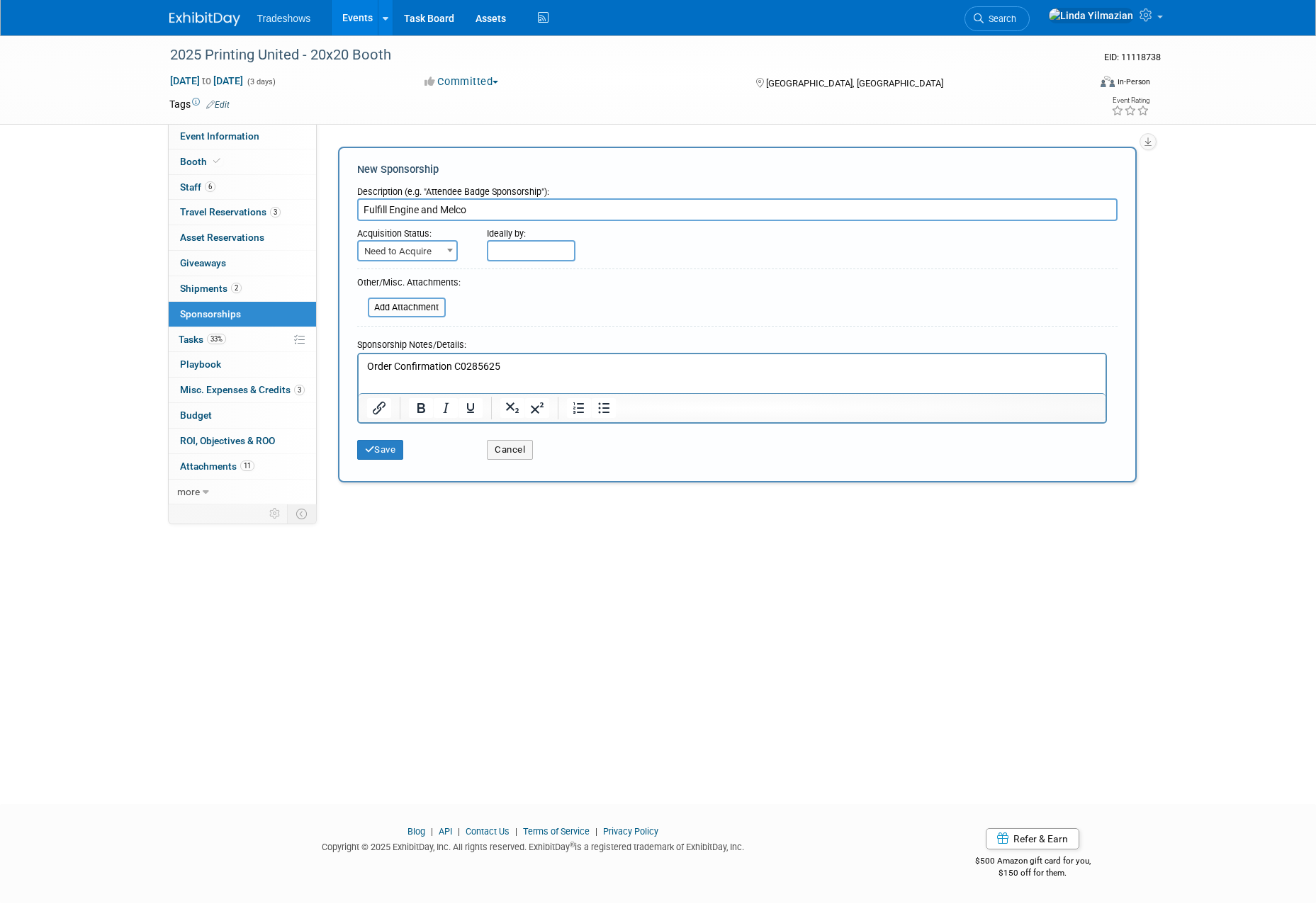
click at [508, 369] on p "Order Confirmation C0285625" at bounding box center [731, 366] width 730 height 14
click at [382, 448] on button "Save" at bounding box center [380, 450] width 47 height 20
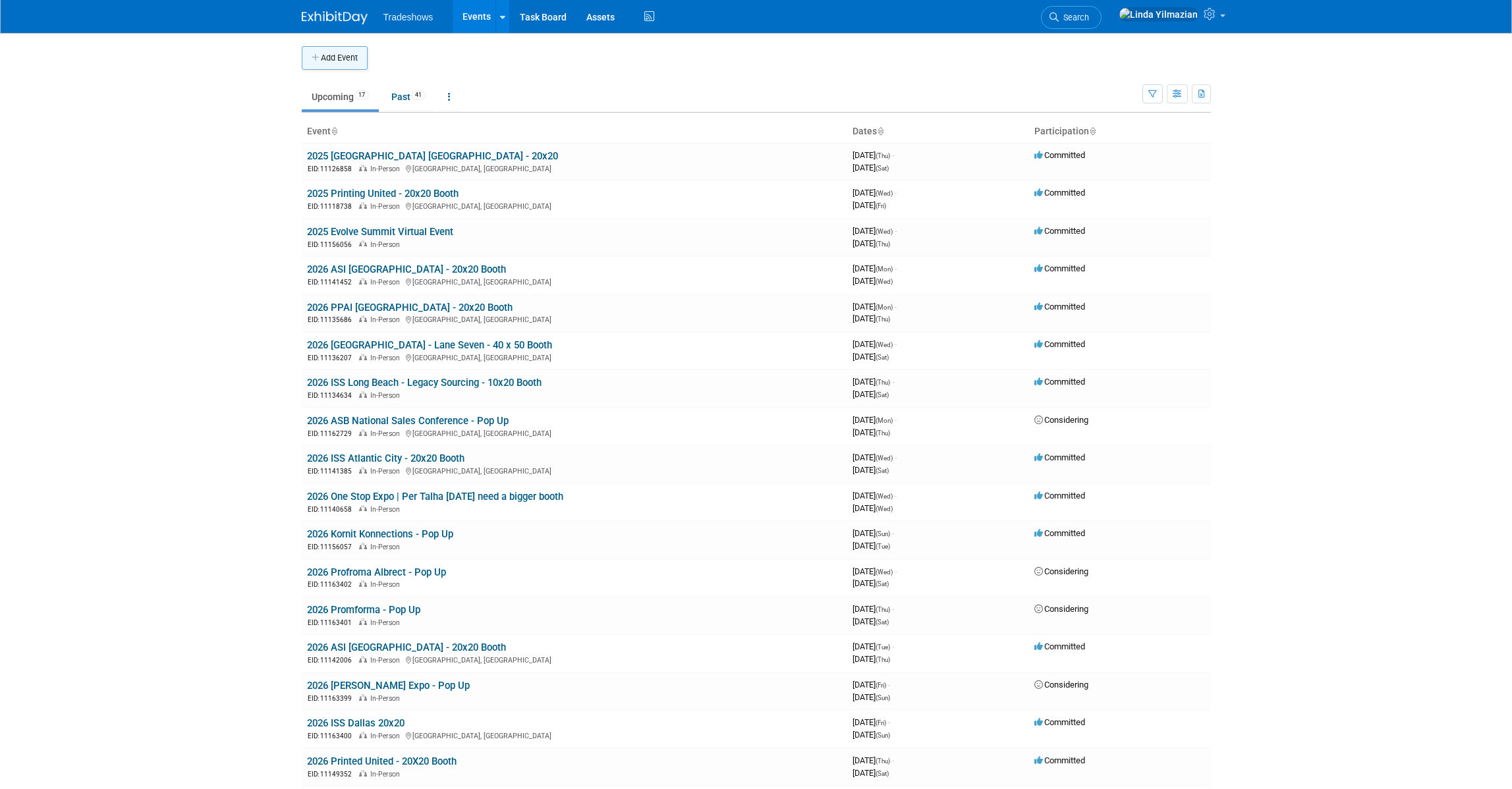
click at [334, 65] on button "Add Event" at bounding box center [335, 58] width 65 height 24
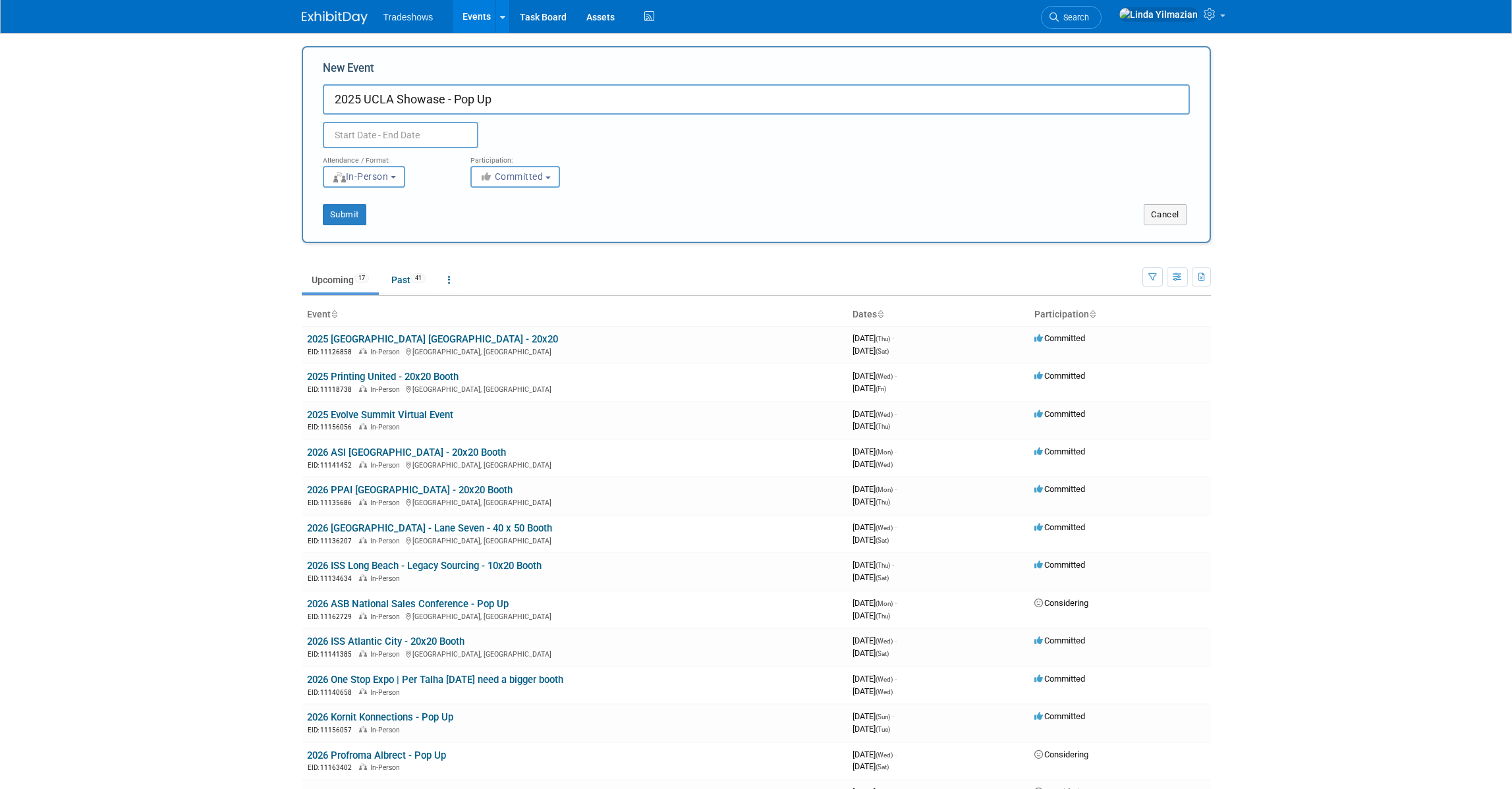
type input "2025 UCLA Showase - Pop Up"
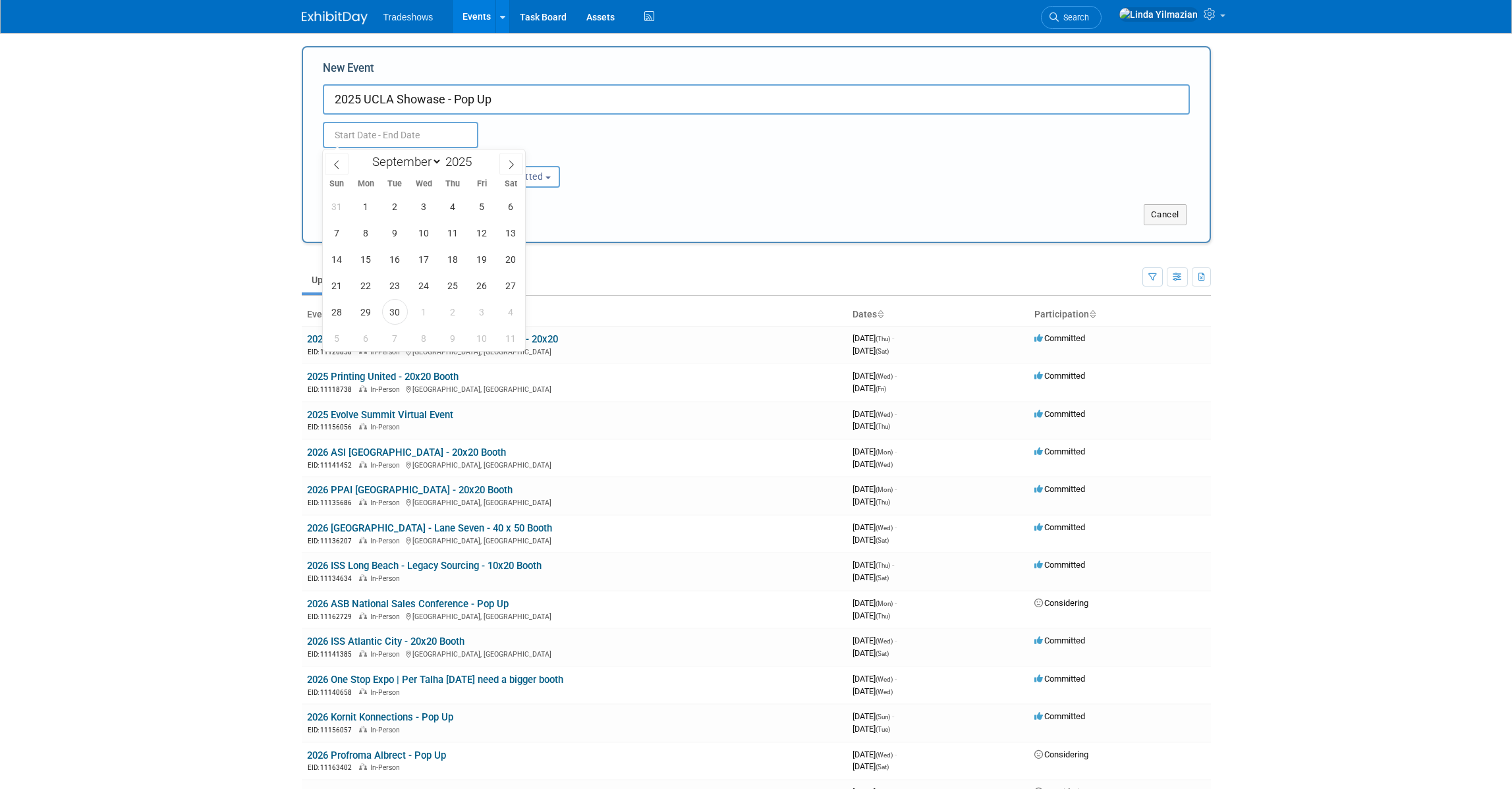
click at [417, 137] on input "text" at bounding box center [400, 135] width 155 height 26
click at [507, 165] on icon at bounding box center [511, 165] width 9 height 9
select select "9"
click at [456, 230] on span "9" at bounding box center [453, 233] width 25 height 25
type input "[DATE] to [DATE]"
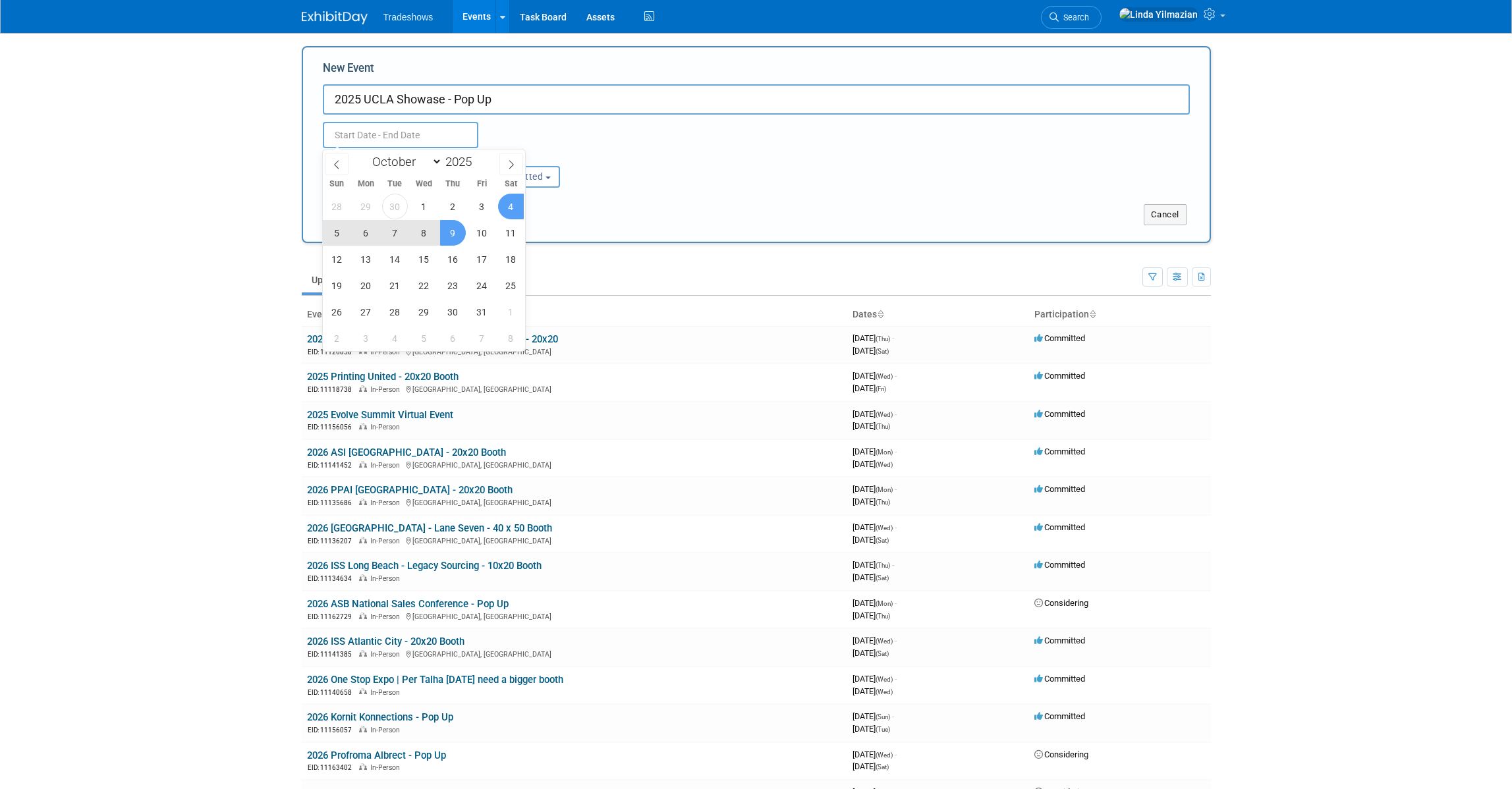
type input "[DATE] to [DATE]"
click at [662, 172] on div "Attendance / Format: <img src="[URL][DOMAIN_NAME]" style="width: 19px; margin-t…" at bounding box center [756, 167] width 887 height 39
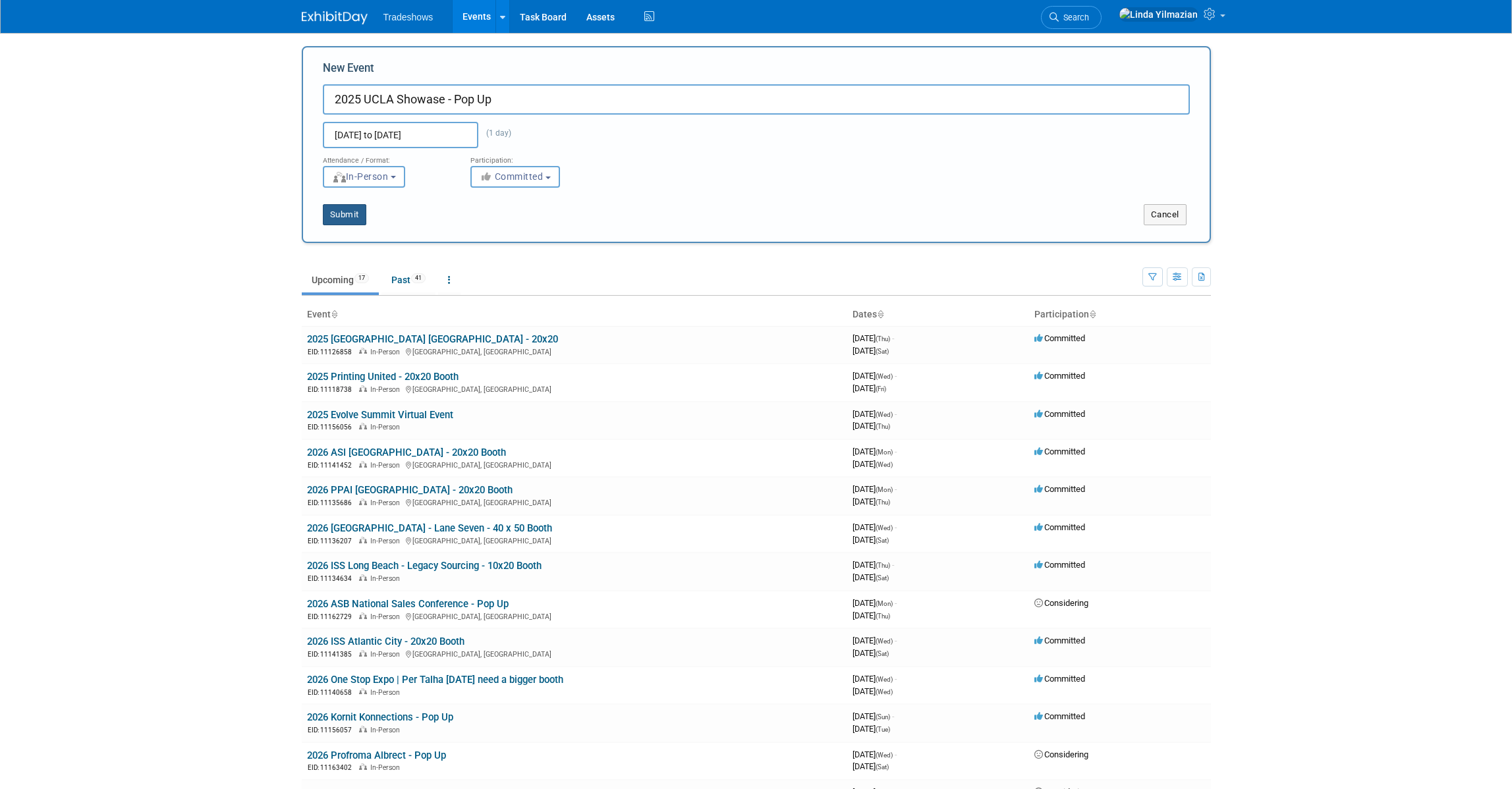
click at [349, 209] on button "Submit" at bounding box center [345, 215] width 44 height 21
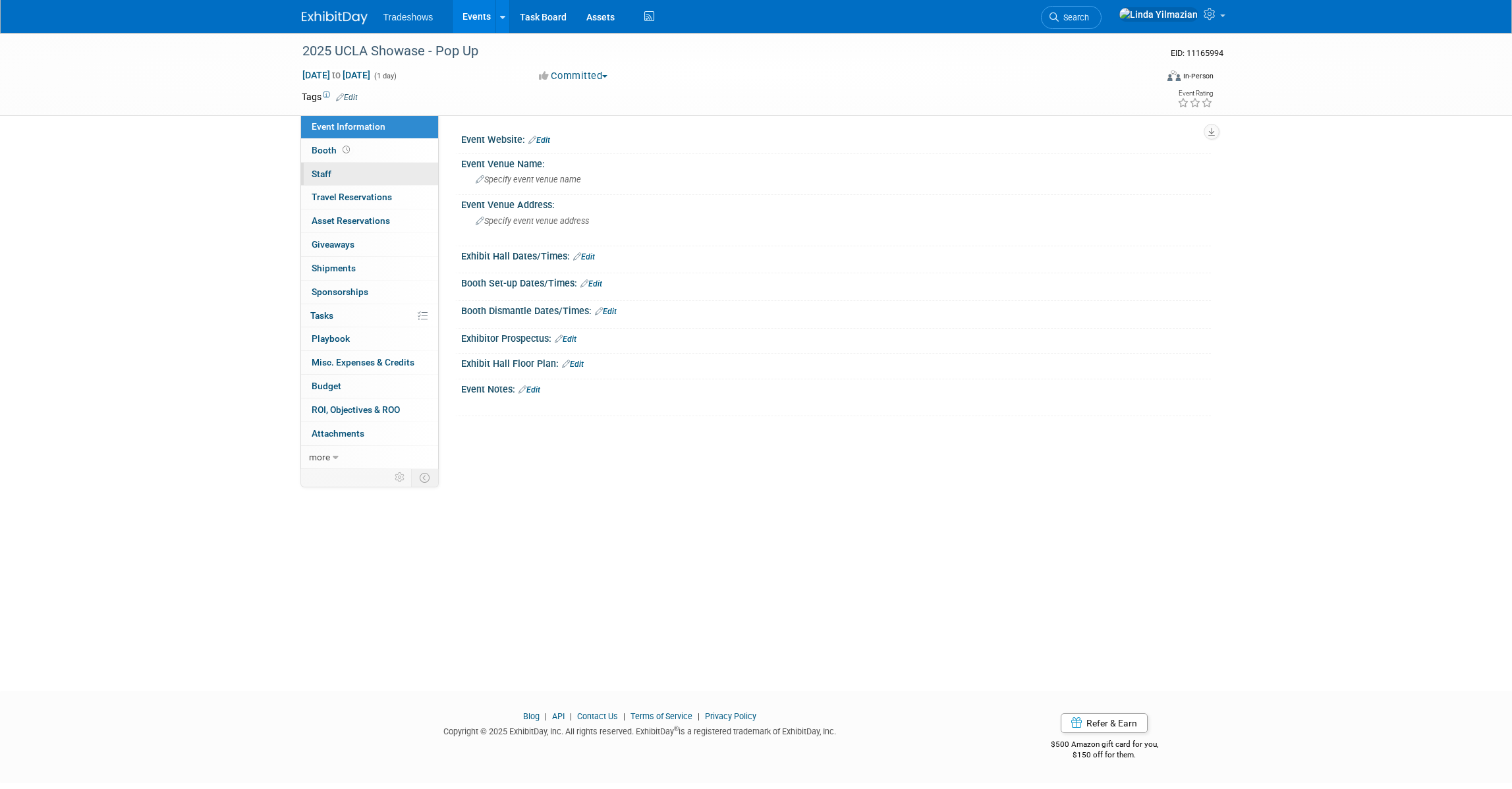
click at [325, 175] on span "Staff 0" at bounding box center [322, 175] width 20 height 11
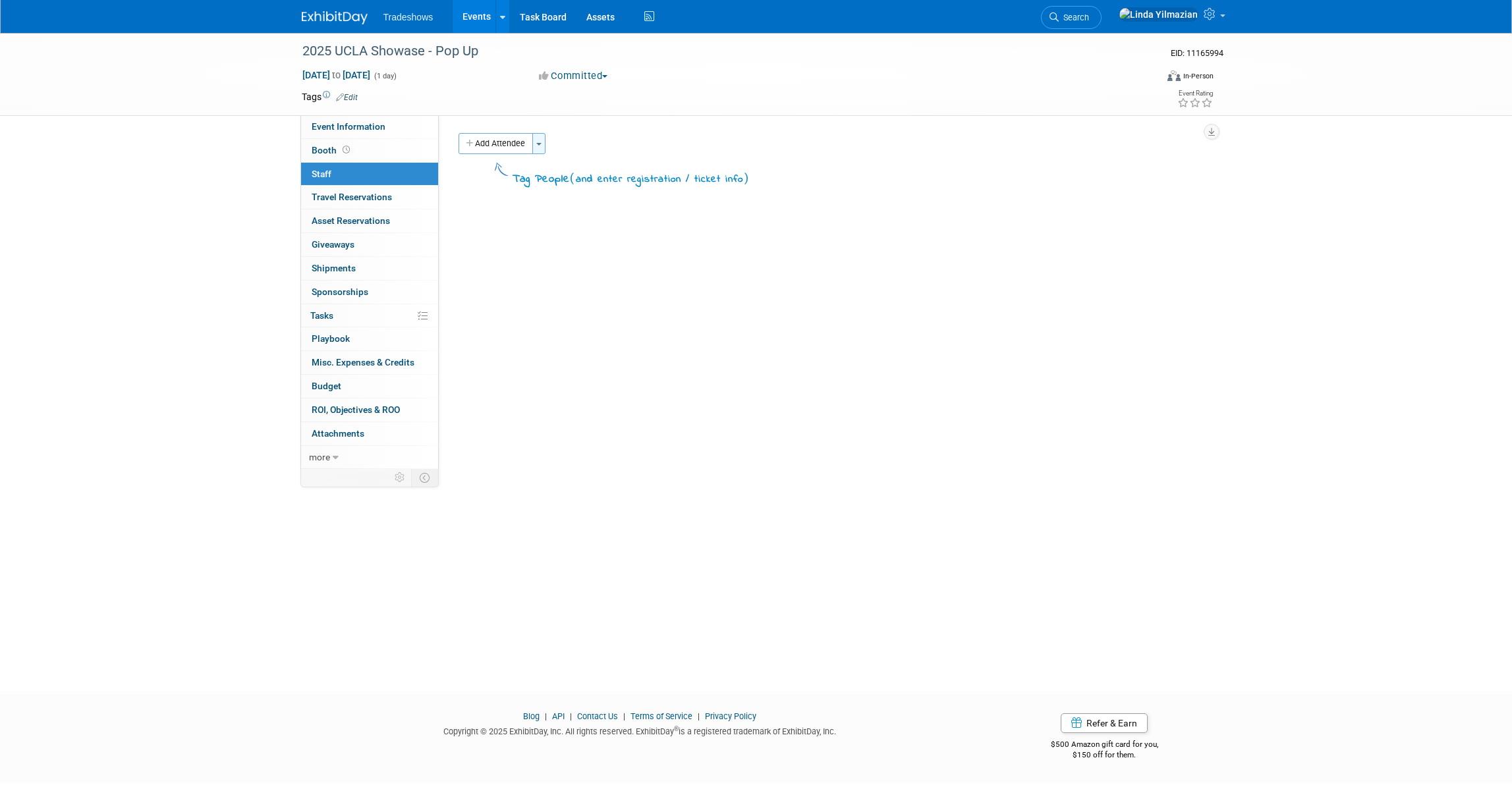
click at [542, 151] on button "Toggle Dropdown" at bounding box center [539, 143] width 13 height 21
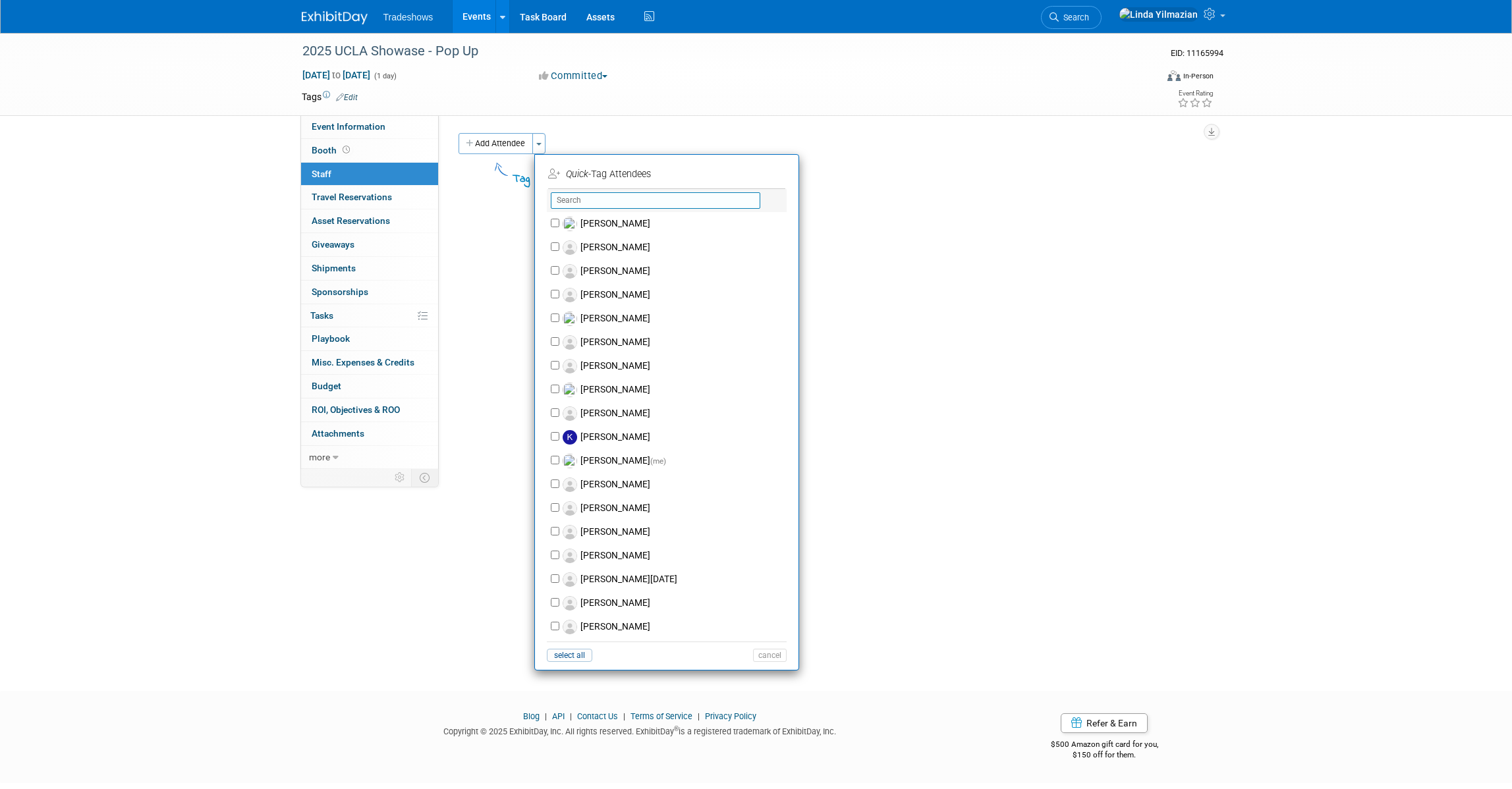
click at [605, 196] on input "text" at bounding box center [656, 201] width 209 height 16
click at [540, 145] on span "button" at bounding box center [539, 144] width 5 height 3
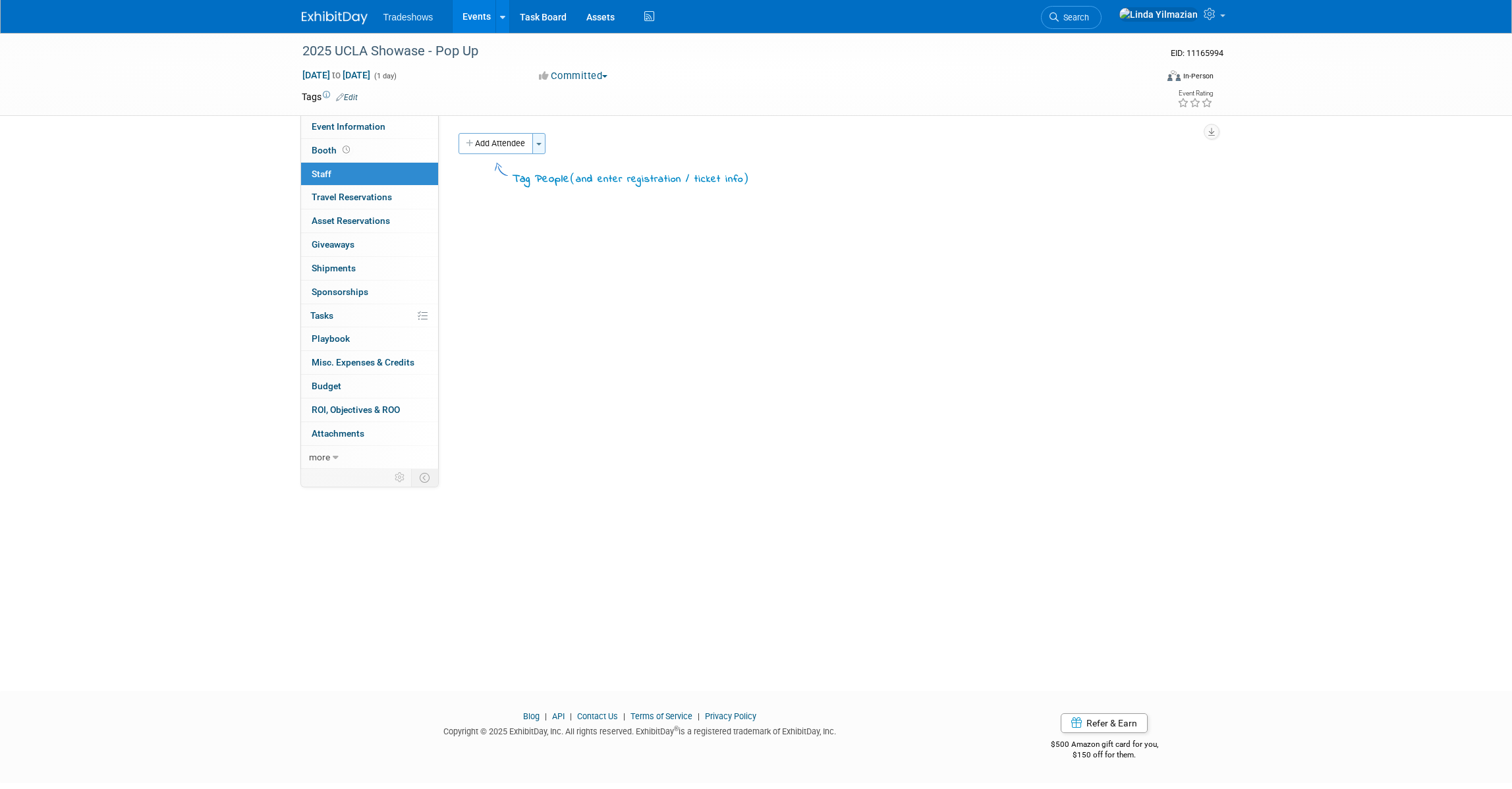
click at [542, 145] on button "Toggle Dropdown" at bounding box center [539, 143] width 13 height 21
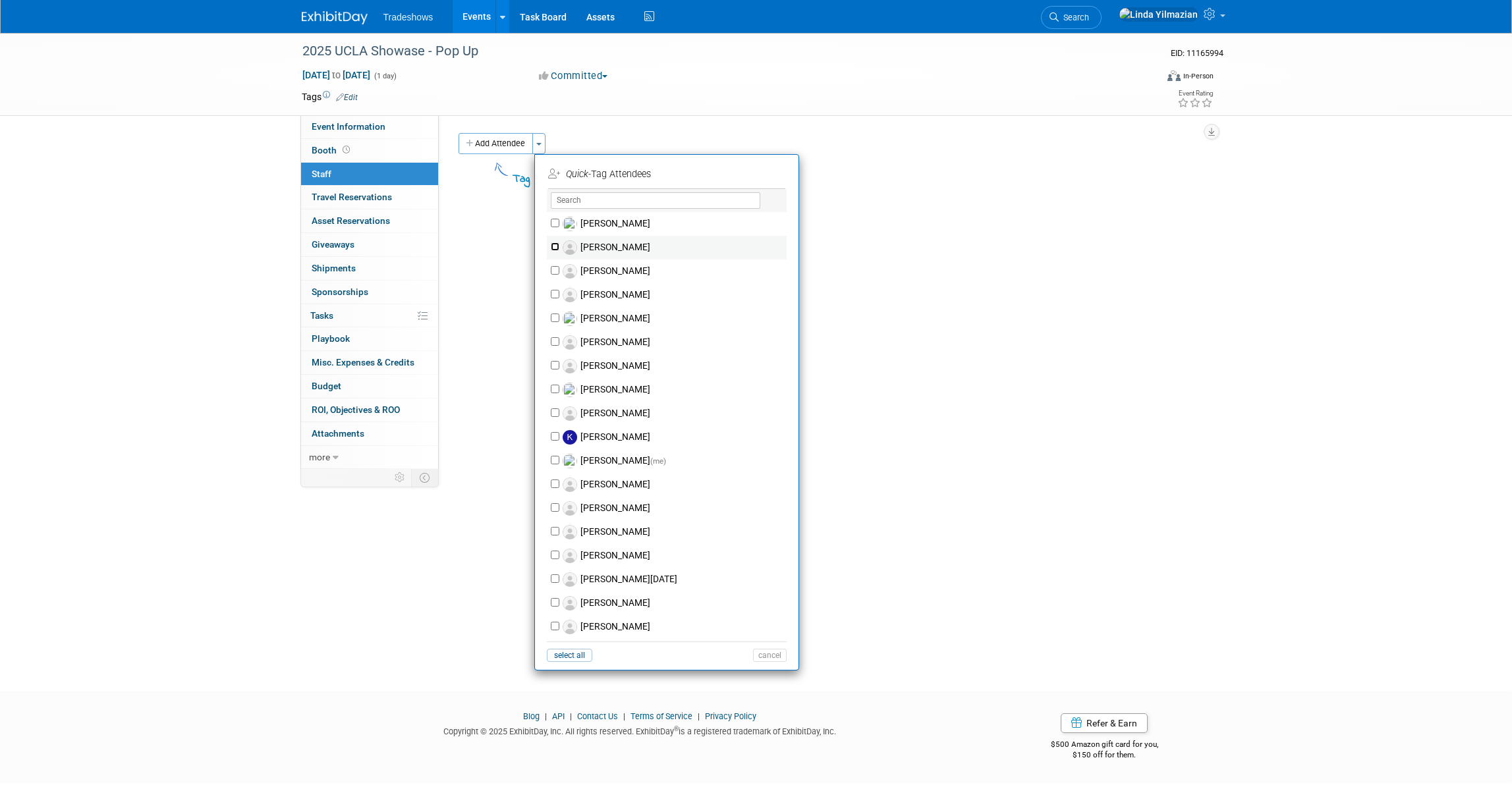
click at [553, 248] on input "[PERSON_NAME]" at bounding box center [555, 246] width 8 height 8
checkbox input "true"
click at [779, 171] on button "Apply" at bounding box center [766, 174] width 40 height 19
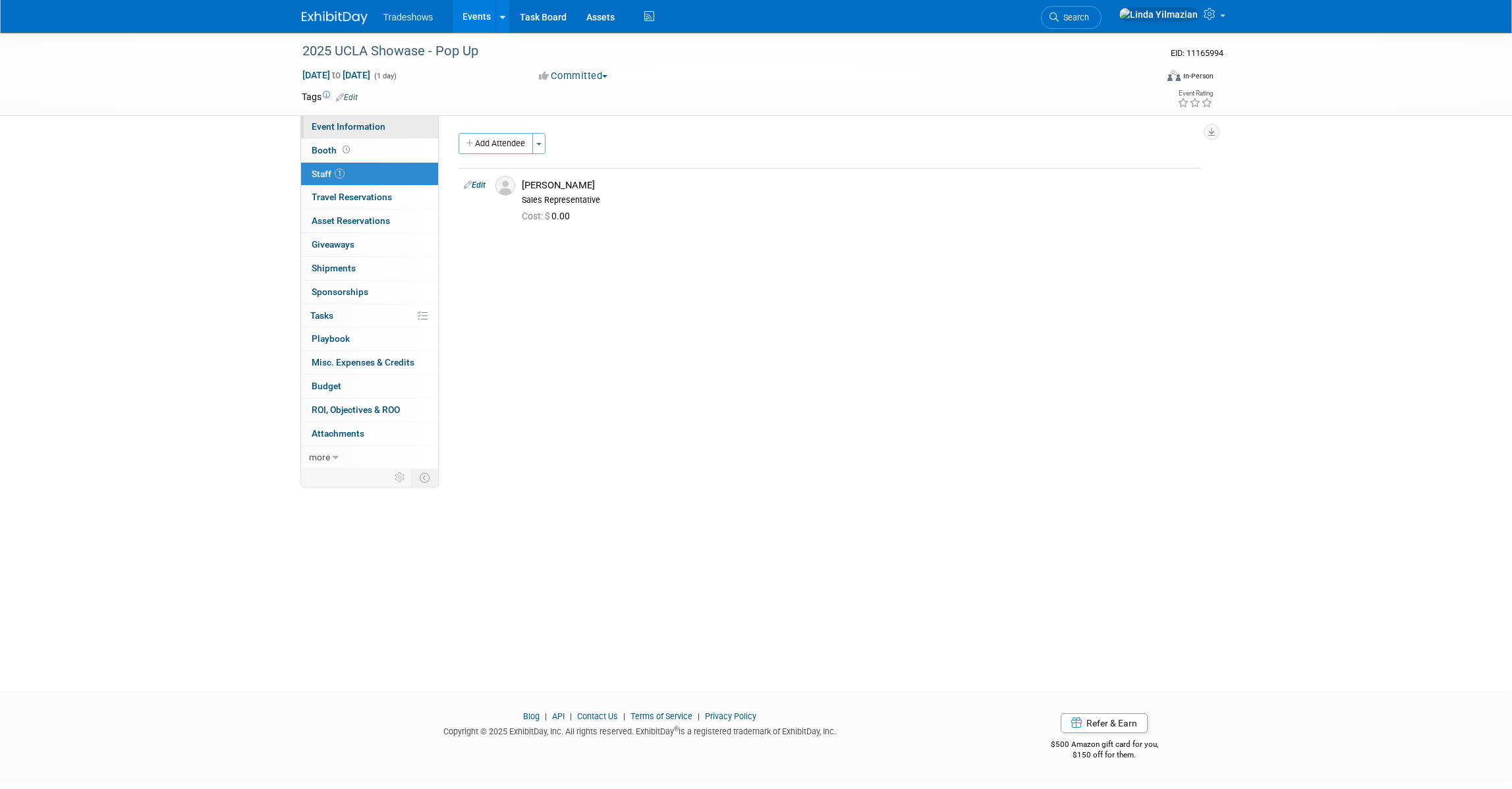
click at [342, 129] on span "Event Information" at bounding box center [348, 126] width 74 height 11
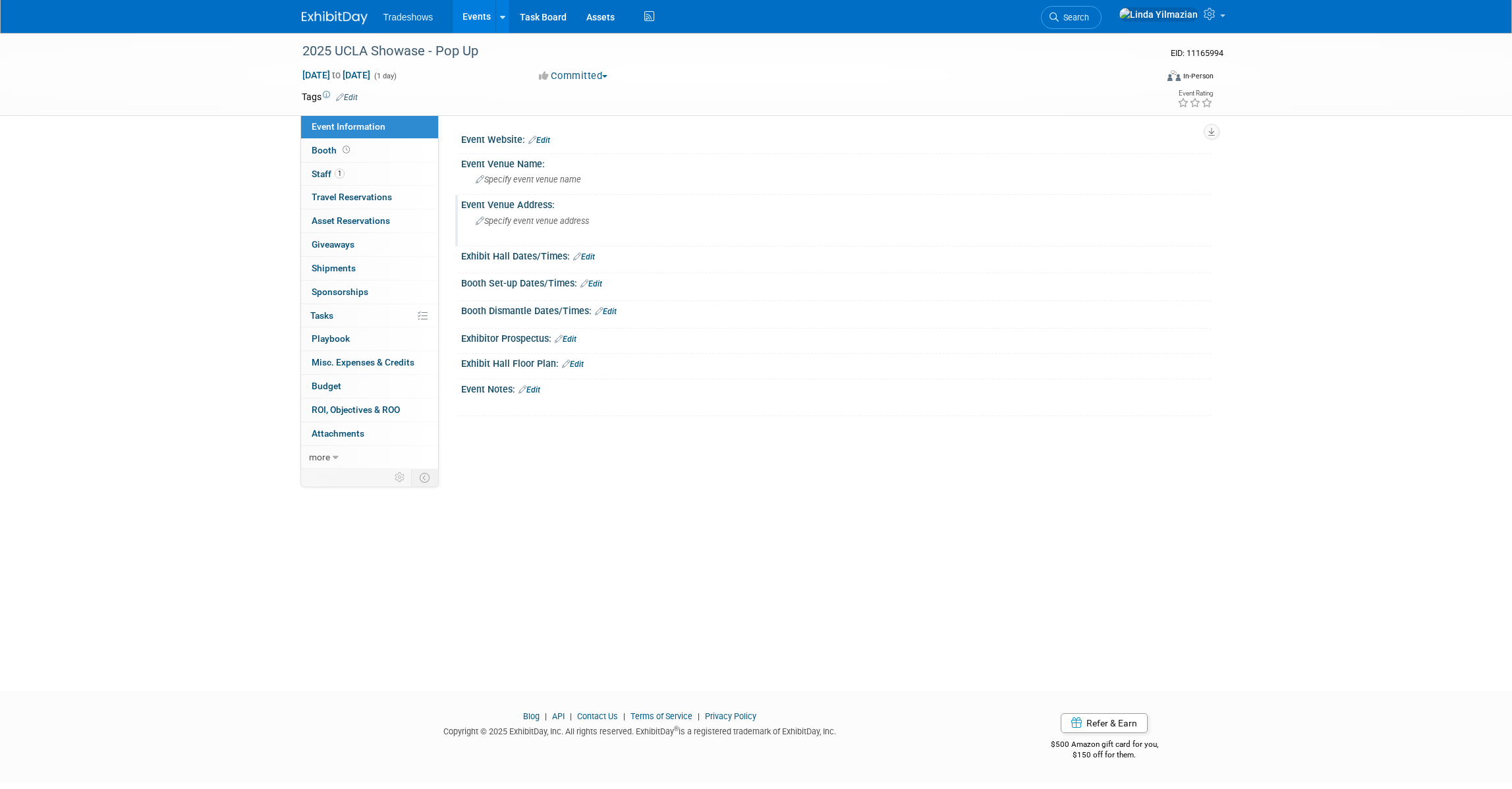
click at [503, 221] on span "Specify event venue address" at bounding box center [532, 221] width 114 height 10
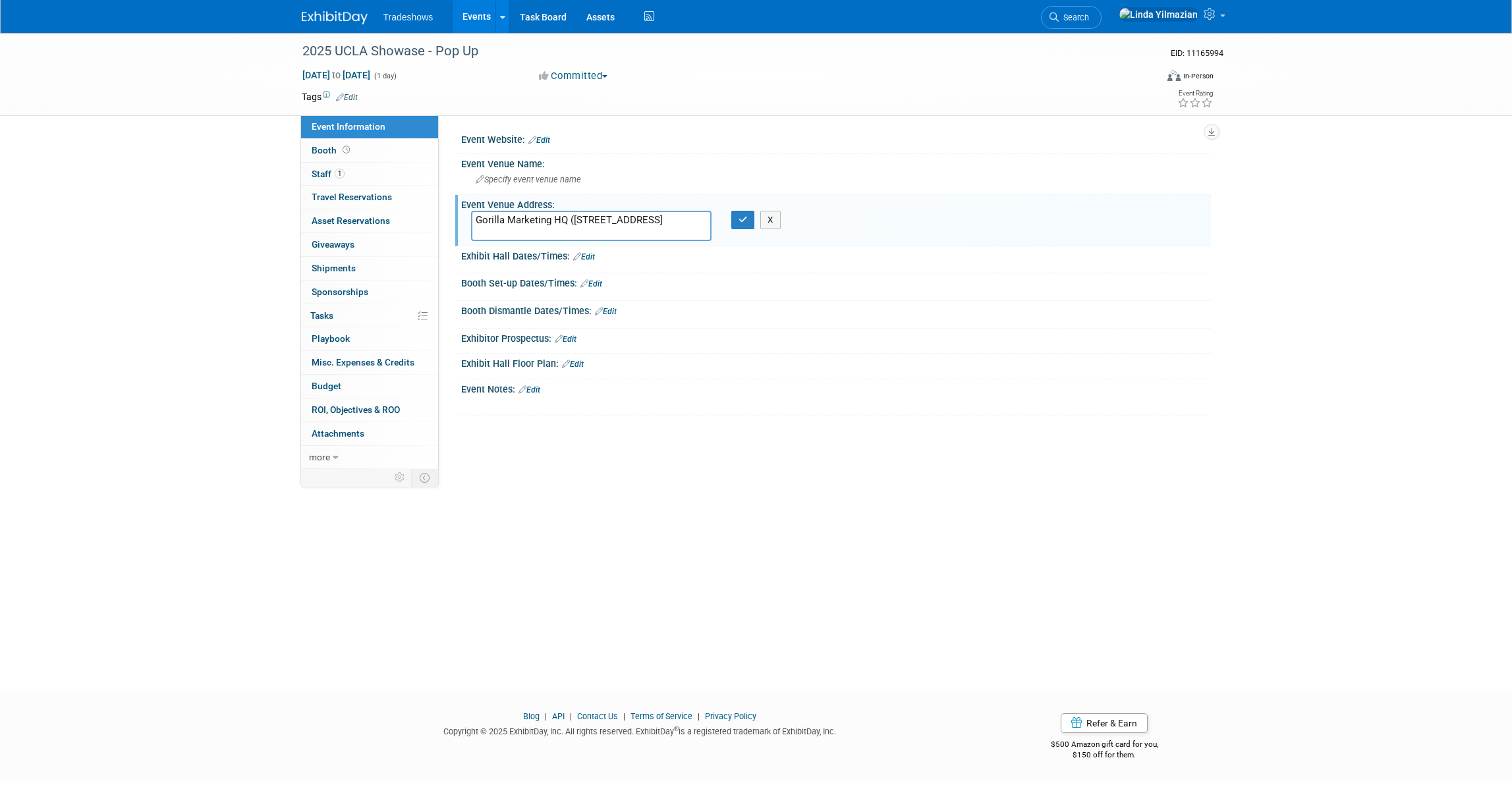
drag, startPoint x: 569, startPoint y: 220, endPoint x: 470, endPoint y: 221, distance: 99.0
click at [470, 221] on div "Gorilla Marketing HQ ([STREET_ADDRESS]" at bounding box center [591, 225] width 260 height 30
click at [571, 221] on textarea "[STREET_ADDRESS]" at bounding box center [591, 225] width 241 height 30
type textarea "[STREET_ADDRESS]"
click at [744, 223] on icon "button" at bounding box center [744, 219] width 9 height 8
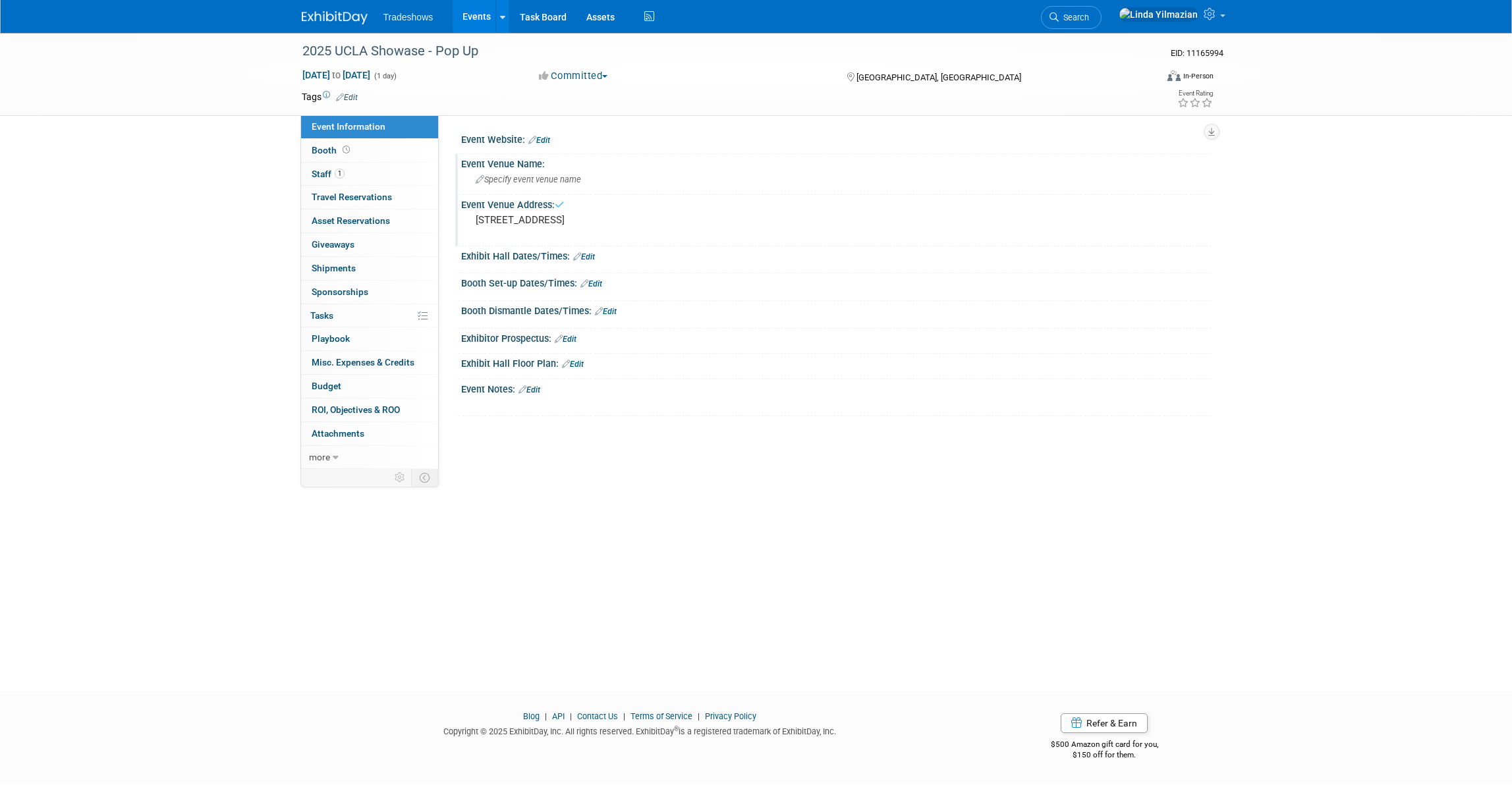
click at [498, 184] on span "Specify event venue name" at bounding box center [528, 179] width 105 height 10
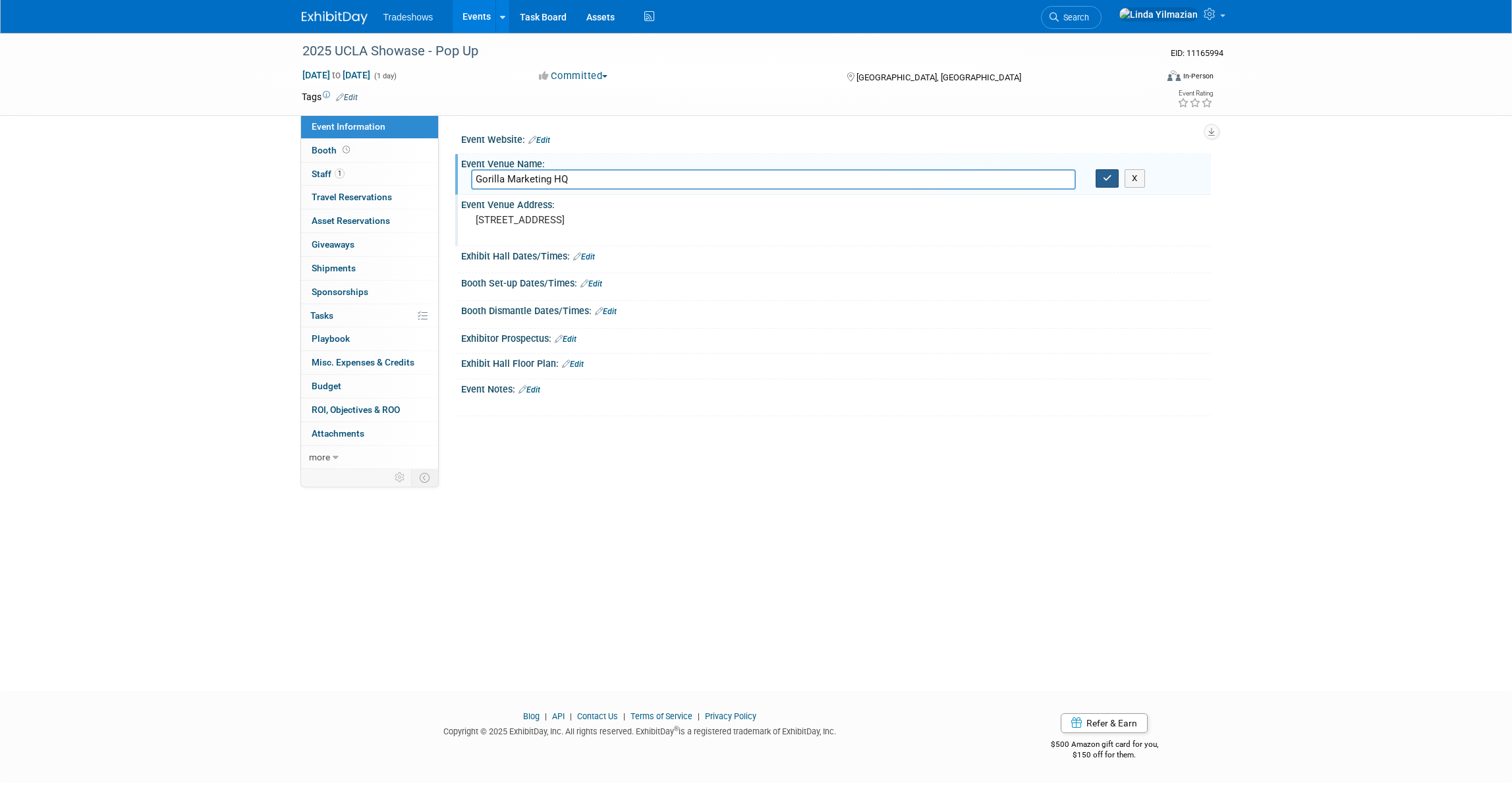
type input "Gorilla Marketing HQ"
click at [1103, 181] on icon "button" at bounding box center [1107, 177] width 9 height 8
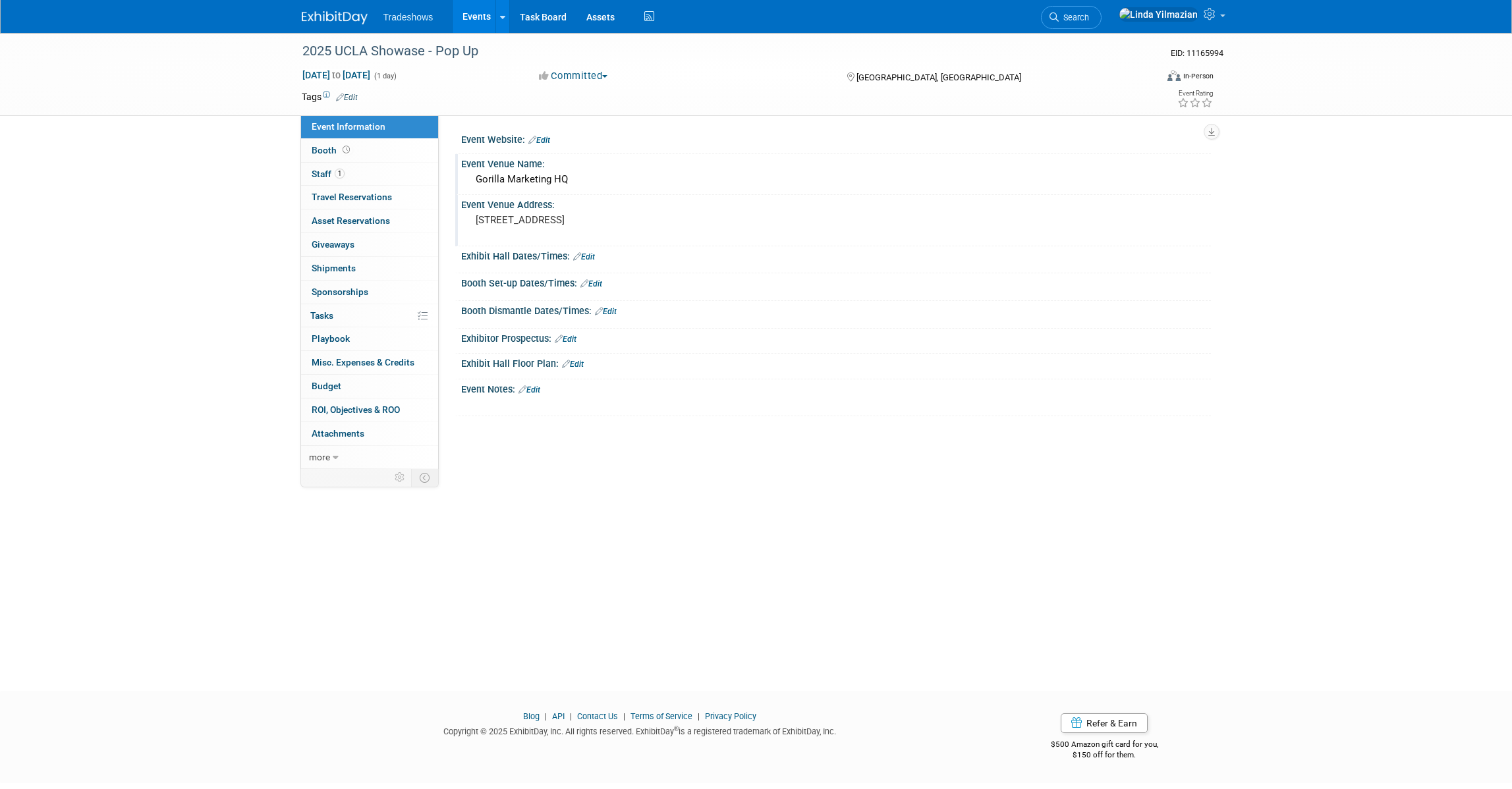
click at [592, 257] on link "Edit" at bounding box center [585, 257] width 22 height 9
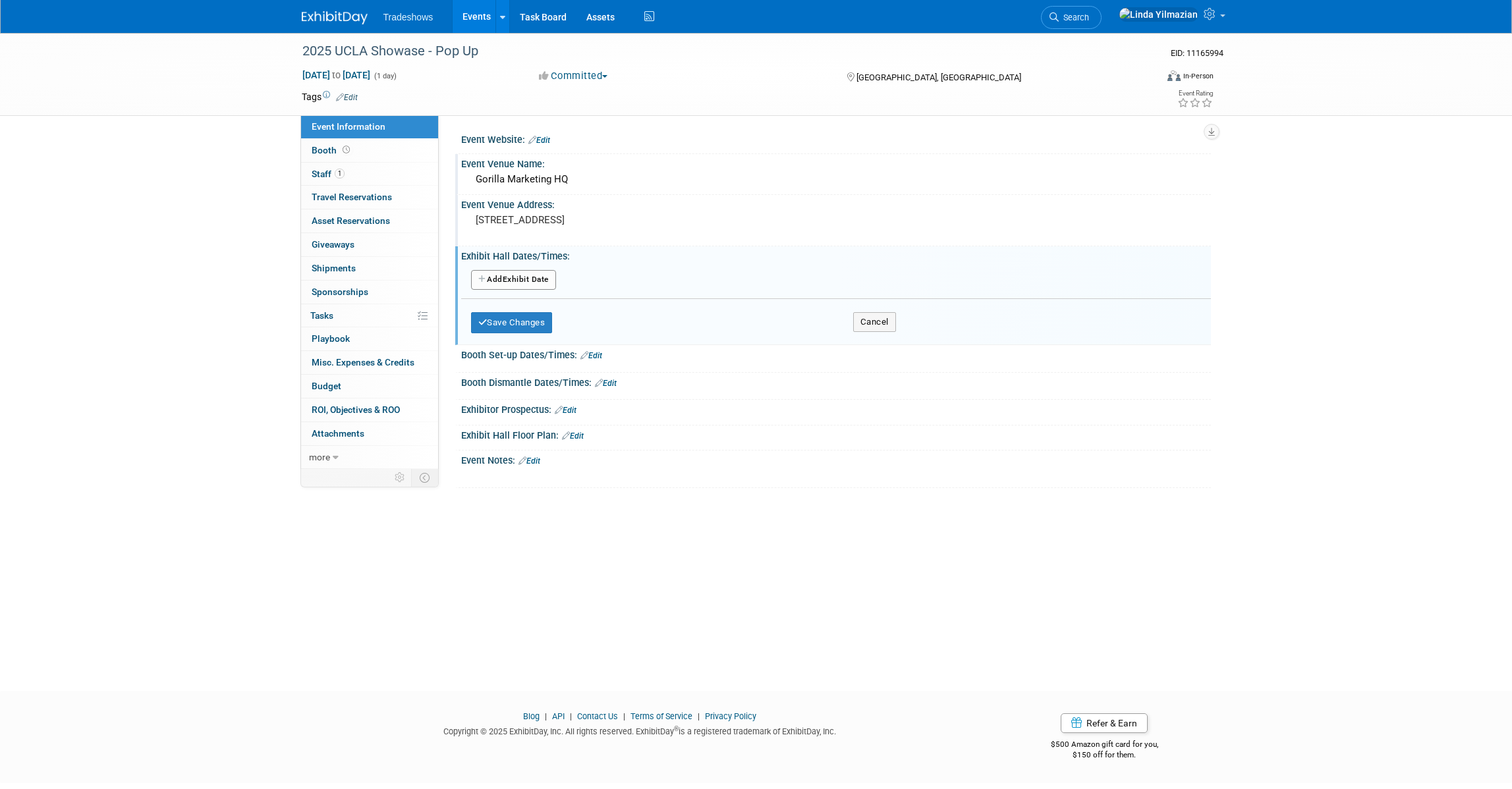
click at [549, 275] on button "Add Another Exhibit Date" at bounding box center [513, 280] width 85 height 20
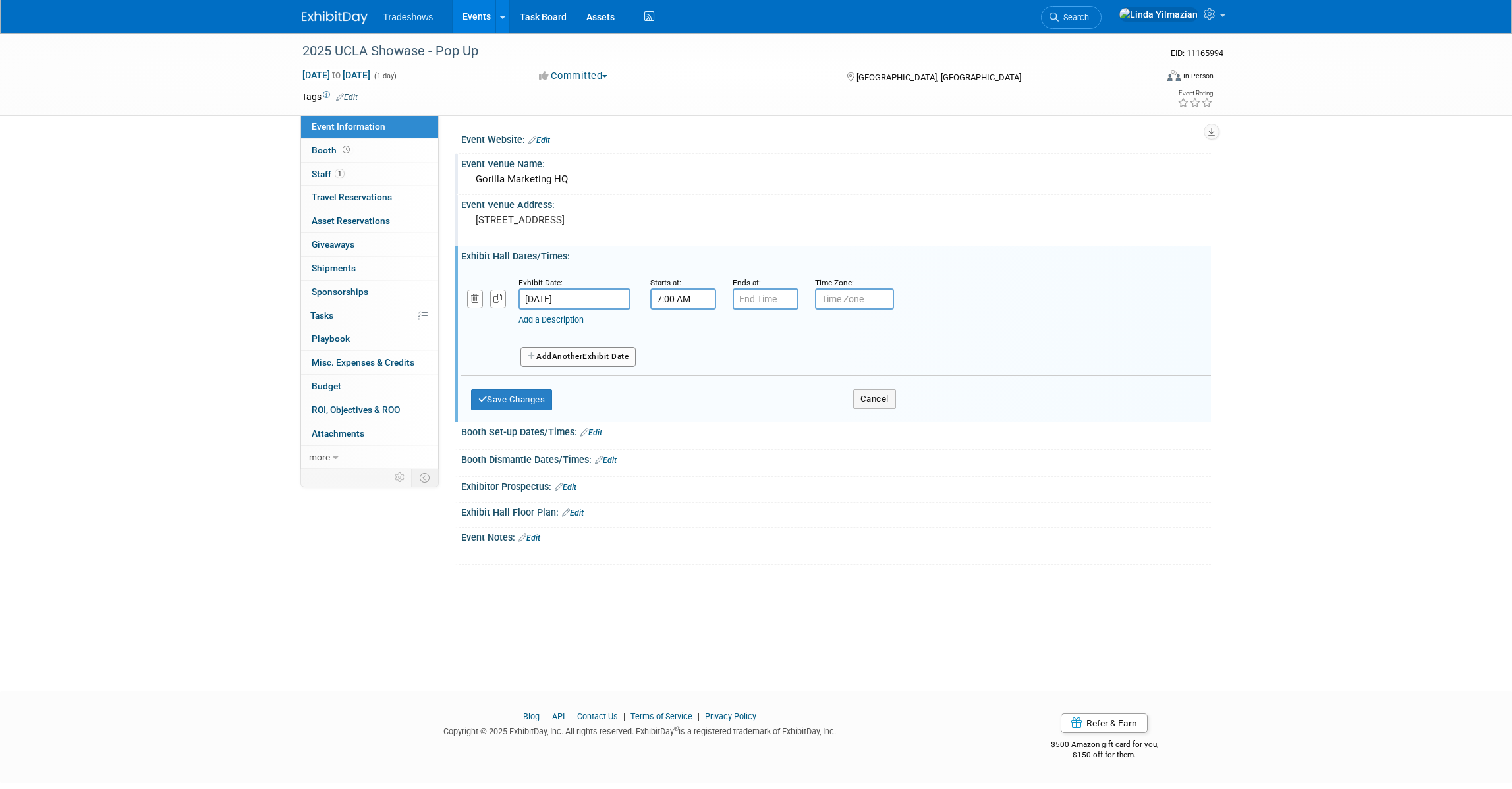
click at [677, 295] on input "7:00 AM" at bounding box center [683, 298] width 65 height 21
click at [681, 334] on span at bounding box center [680, 331] width 23 height 23
click at [744, 334] on span at bounding box center [743, 331] width 23 height 23
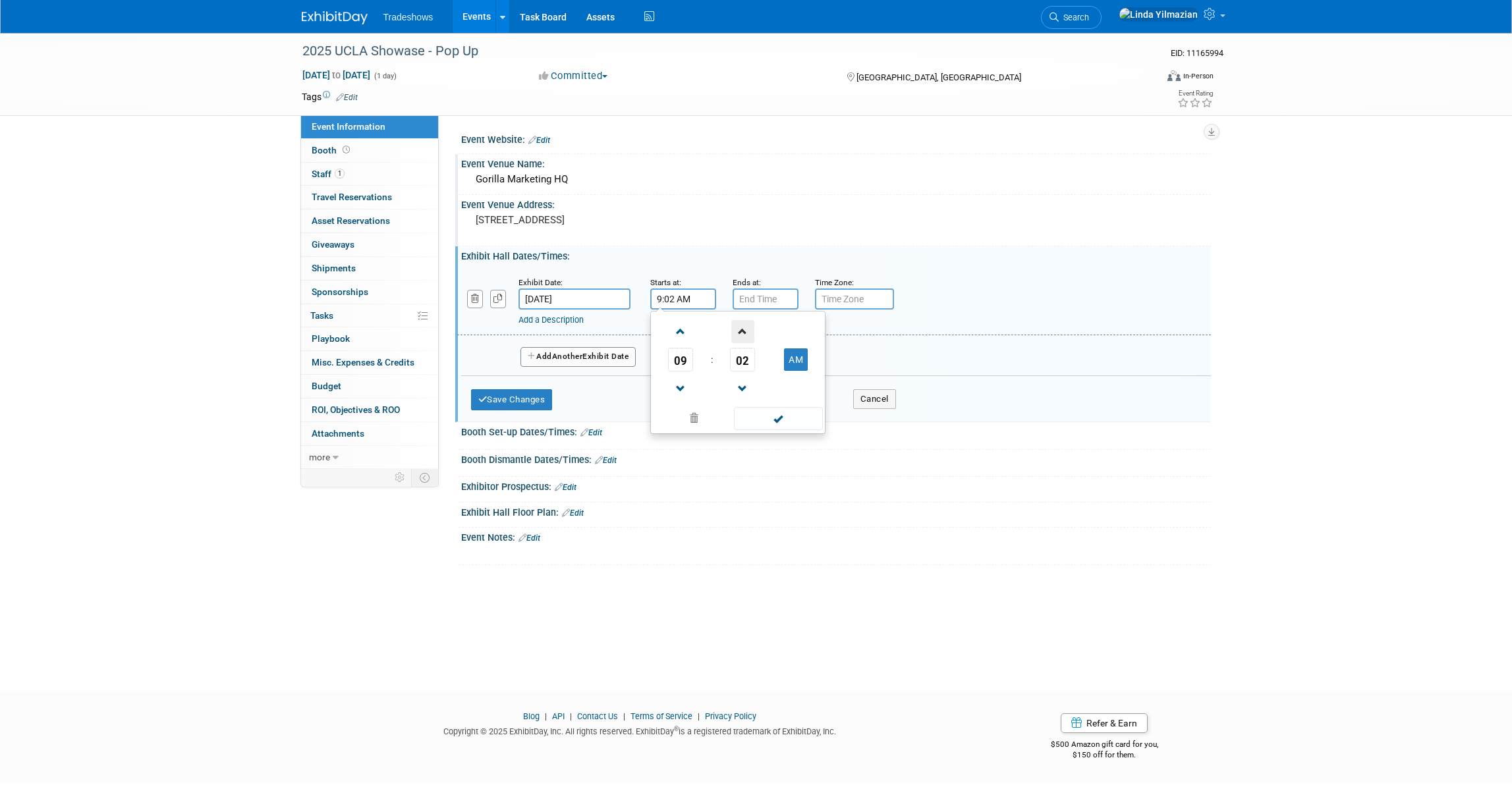
click at [744, 334] on span at bounding box center [743, 331] width 23 height 23
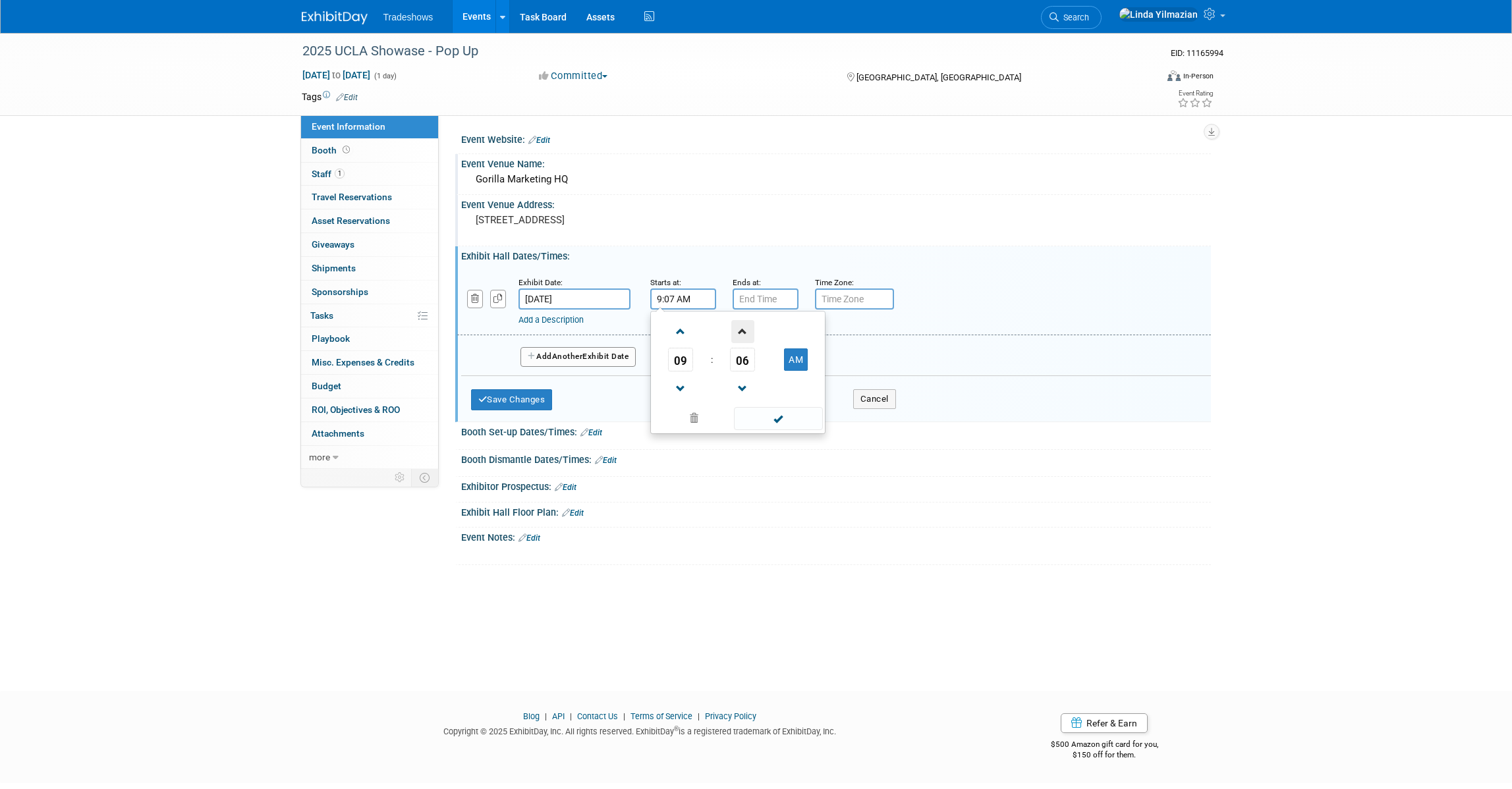
click at [744, 334] on span at bounding box center [743, 331] width 23 height 23
click at [741, 358] on span "10" at bounding box center [743, 360] width 25 height 24
click at [755, 361] on td "30" at bounding box center [759, 367] width 42 height 35
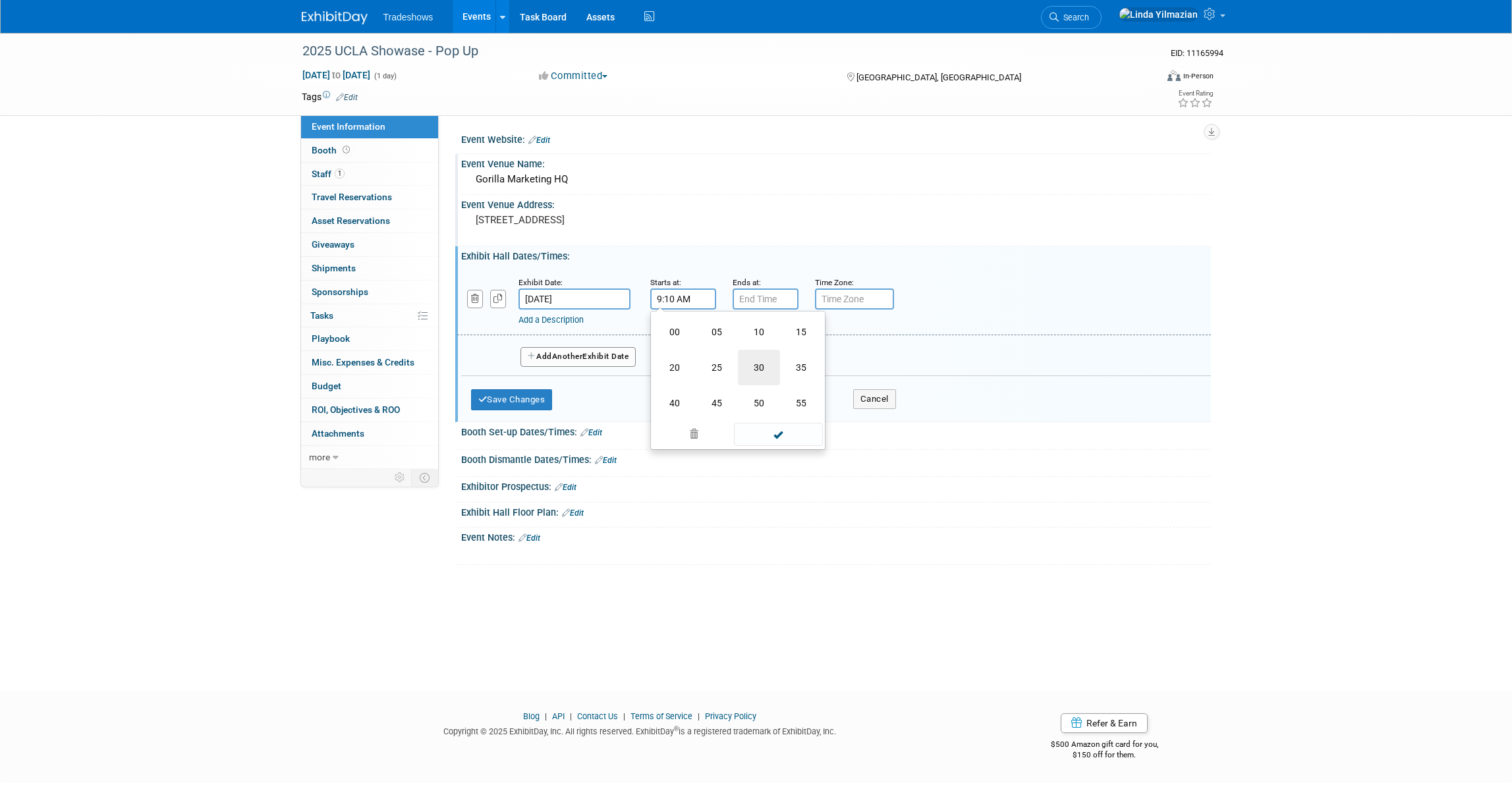
type input "9:30 AM"
click at [772, 421] on span at bounding box center [778, 418] width 89 height 23
click at [545, 400] on button "Save Changes" at bounding box center [512, 399] width 82 height 21
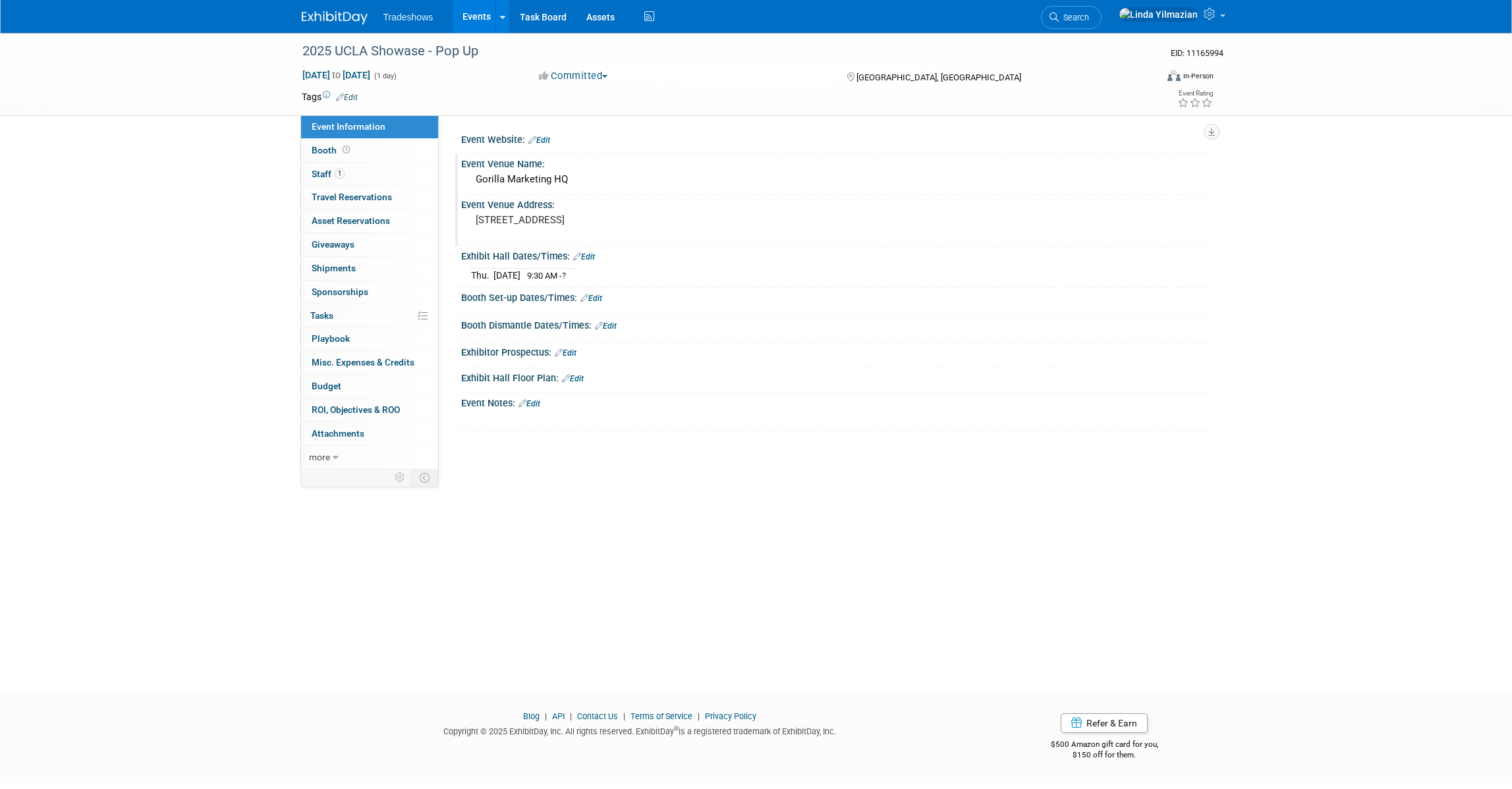
click at [593, 256] on link "Edit" at bounding box center [585, 257] width 22 height 9
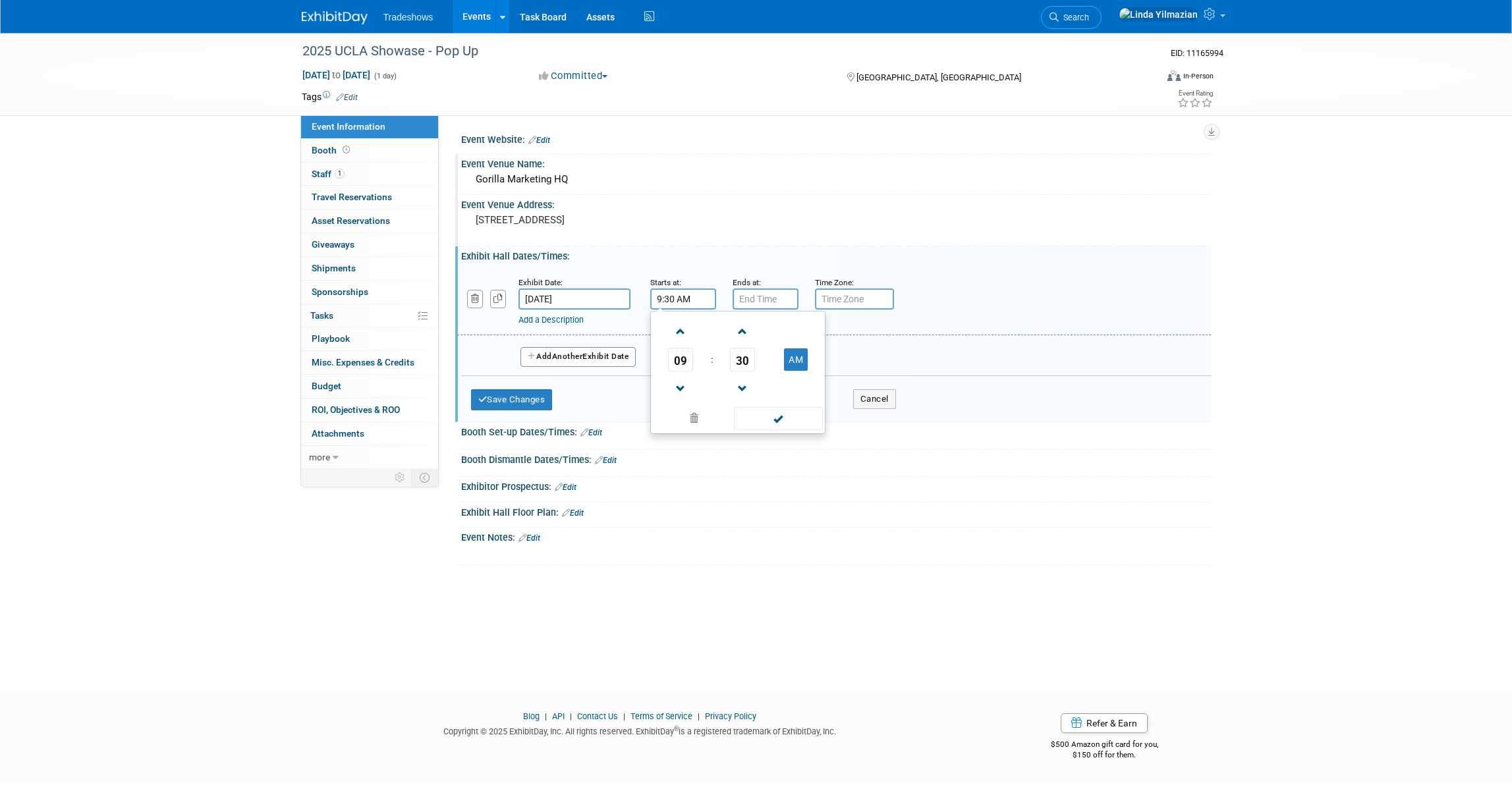
click at [679, 301] on input "9:30 AM" at bounding box center [683, 298] width 65 height 21
click at [681, 330] on span at bounding box center [680, 331] width 23 height 23
click at [746, 386] on span at bounding box center [743, 388] width 23 height 23
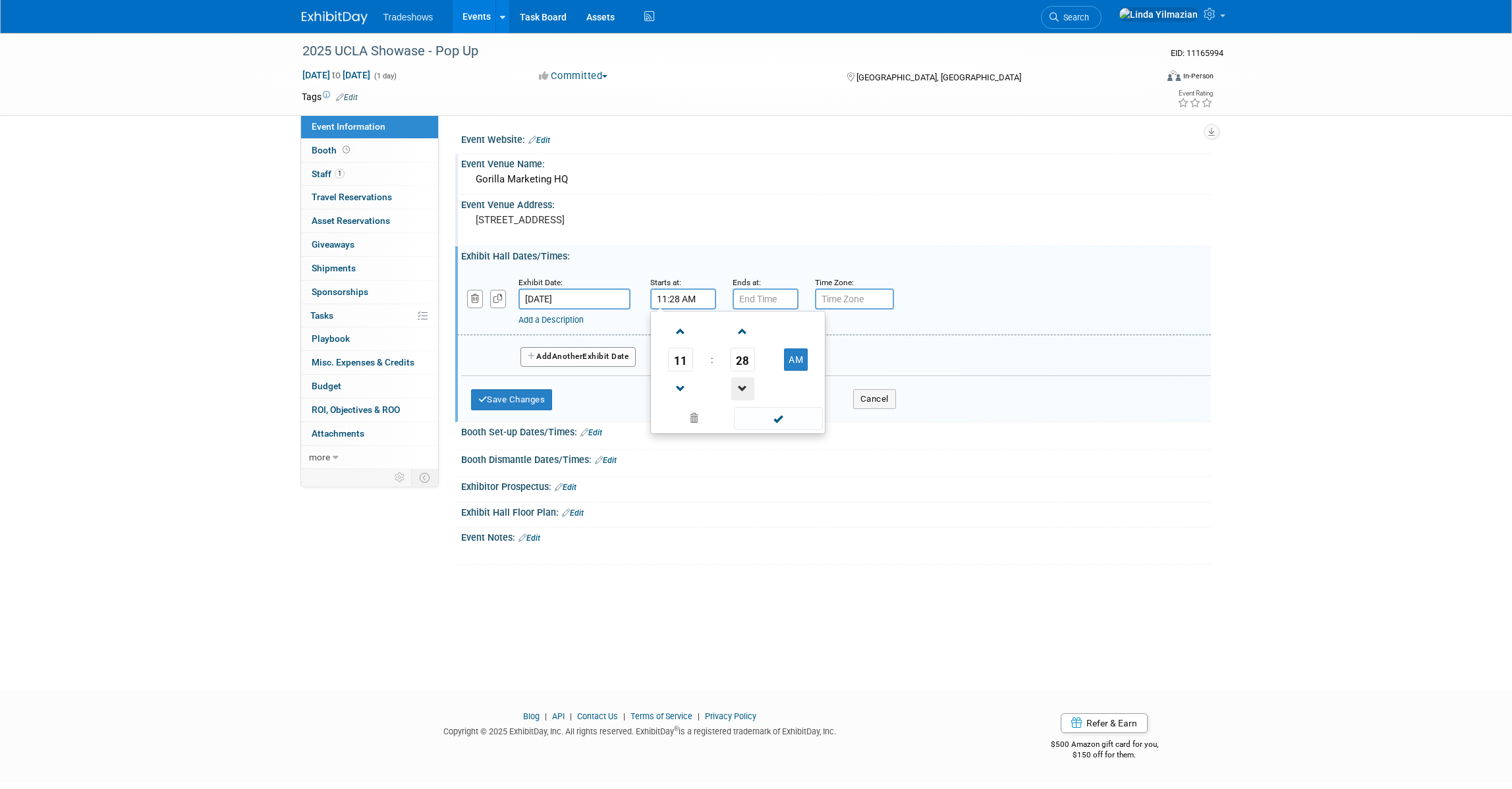
click at [746, 386] on span at bounding box center [743, 388] width 23 height 23
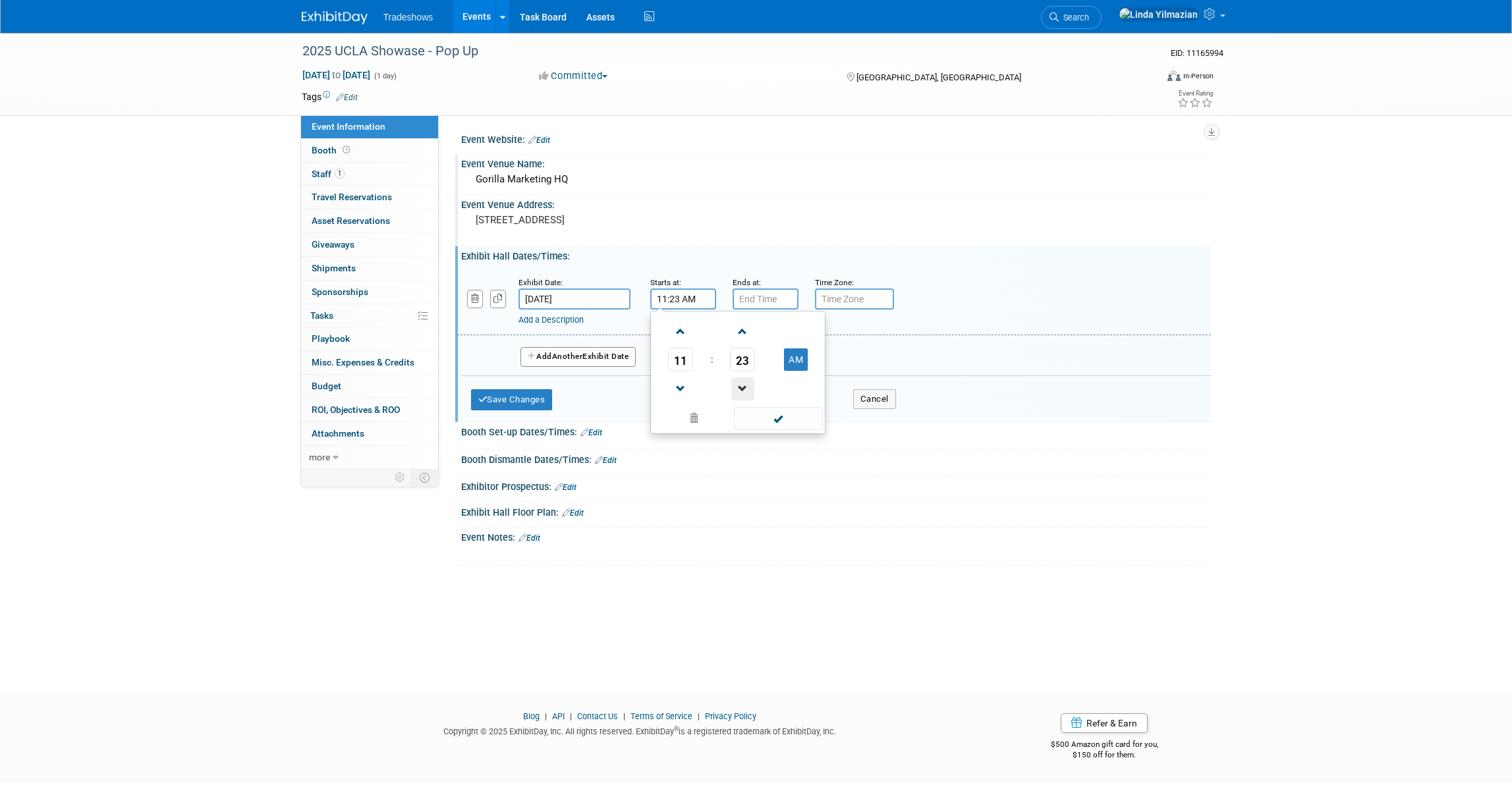
click at [746, 386] on span at bounding box center [743, 388] width 23 height 23
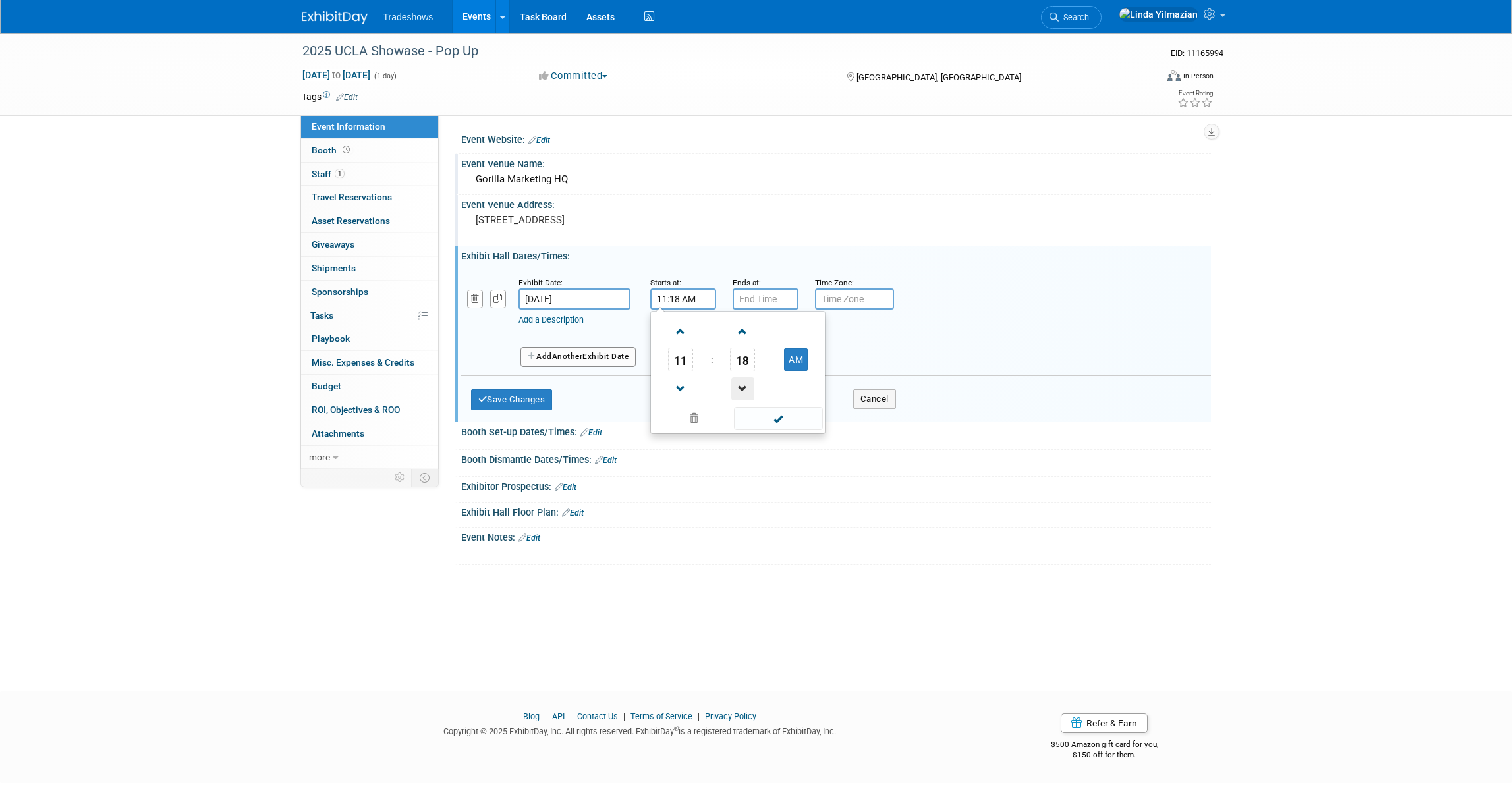
click at [746, 386] on span at bounding box center [743, 388] width 23 height 23
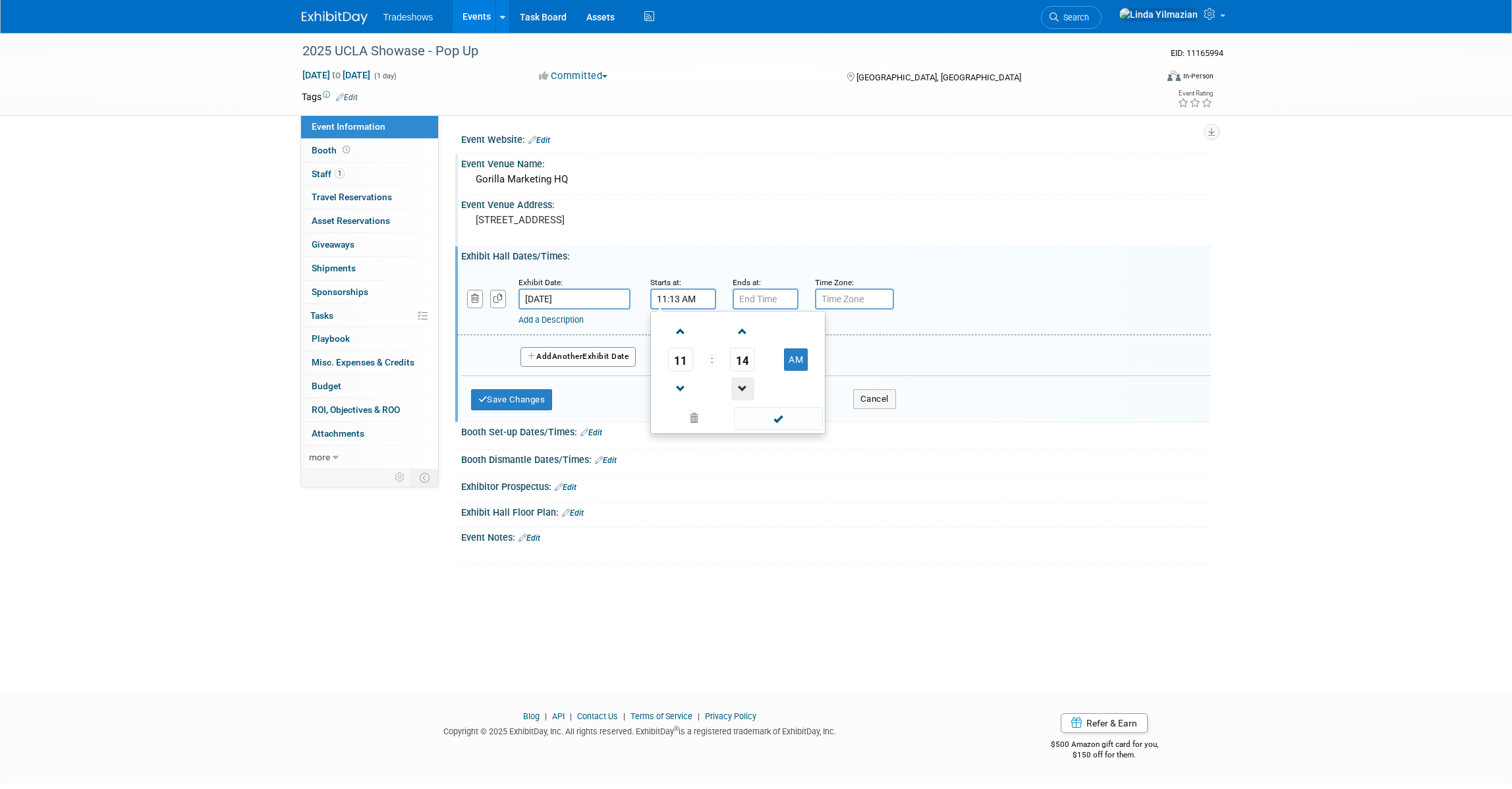
click at [746, 386] on span at bounding box center [743, 388] width 23 height 23
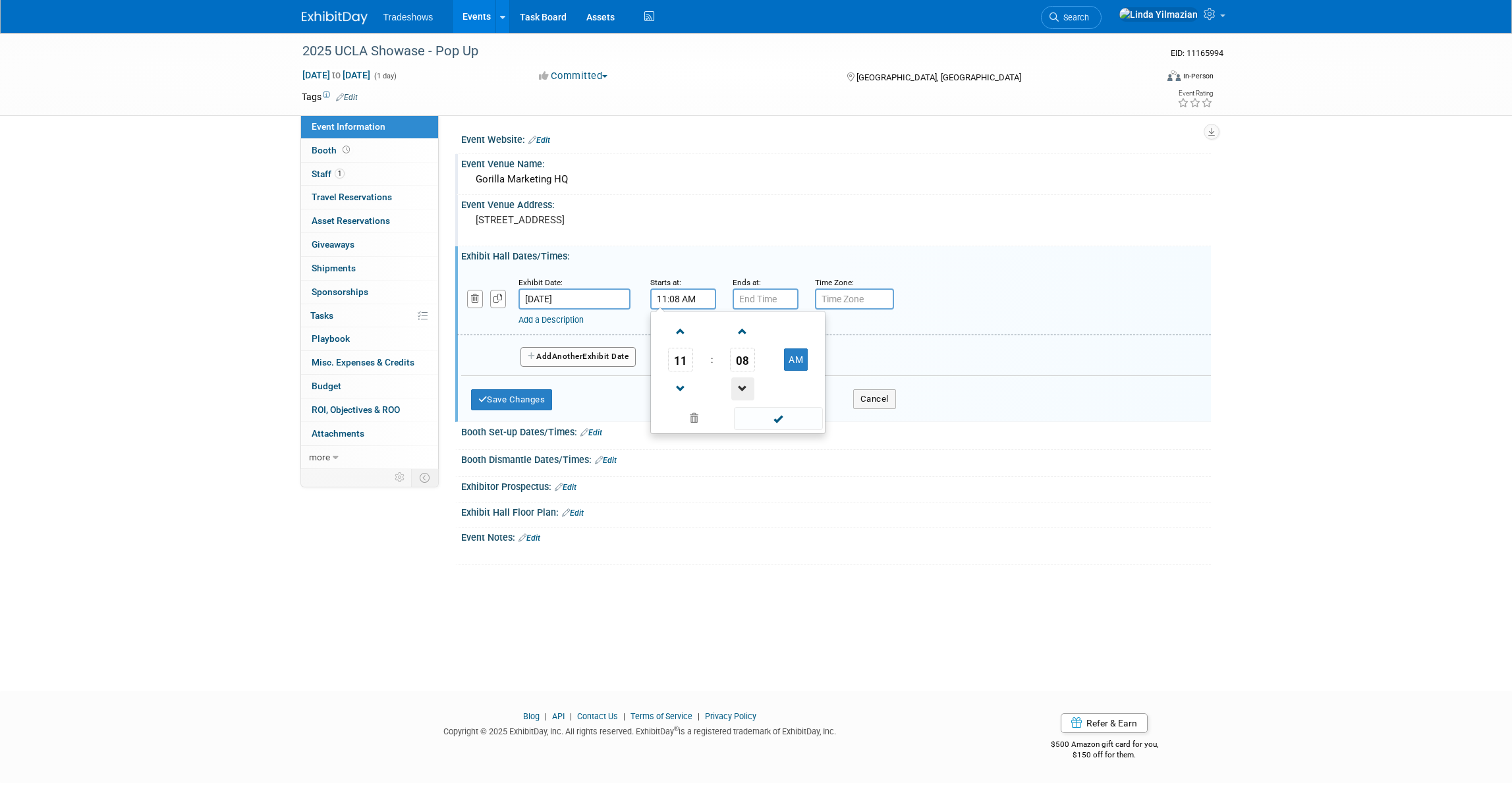
click at [744, 381] on span at bounding box center [743, 388] width 23 height 23
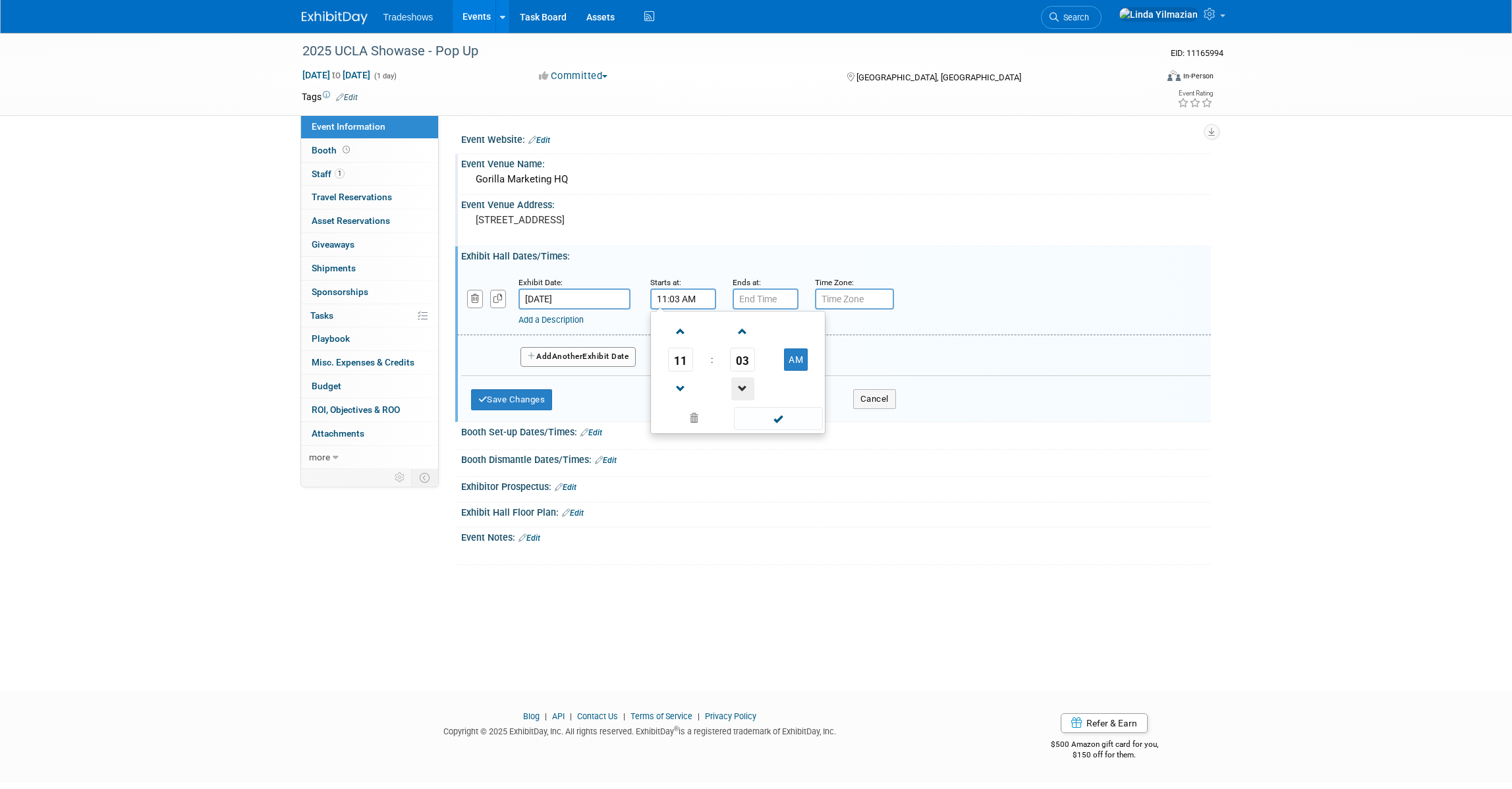
click at [744, 382] on span at bounding box center [743, 388] width 23 height 23
click at [744, 383] on span at bounding box center [743, 388] width 23 height 23
type input "11:00 AM"
click at [766, 413] on span at bounding box center [778, 418] width 89 height 23
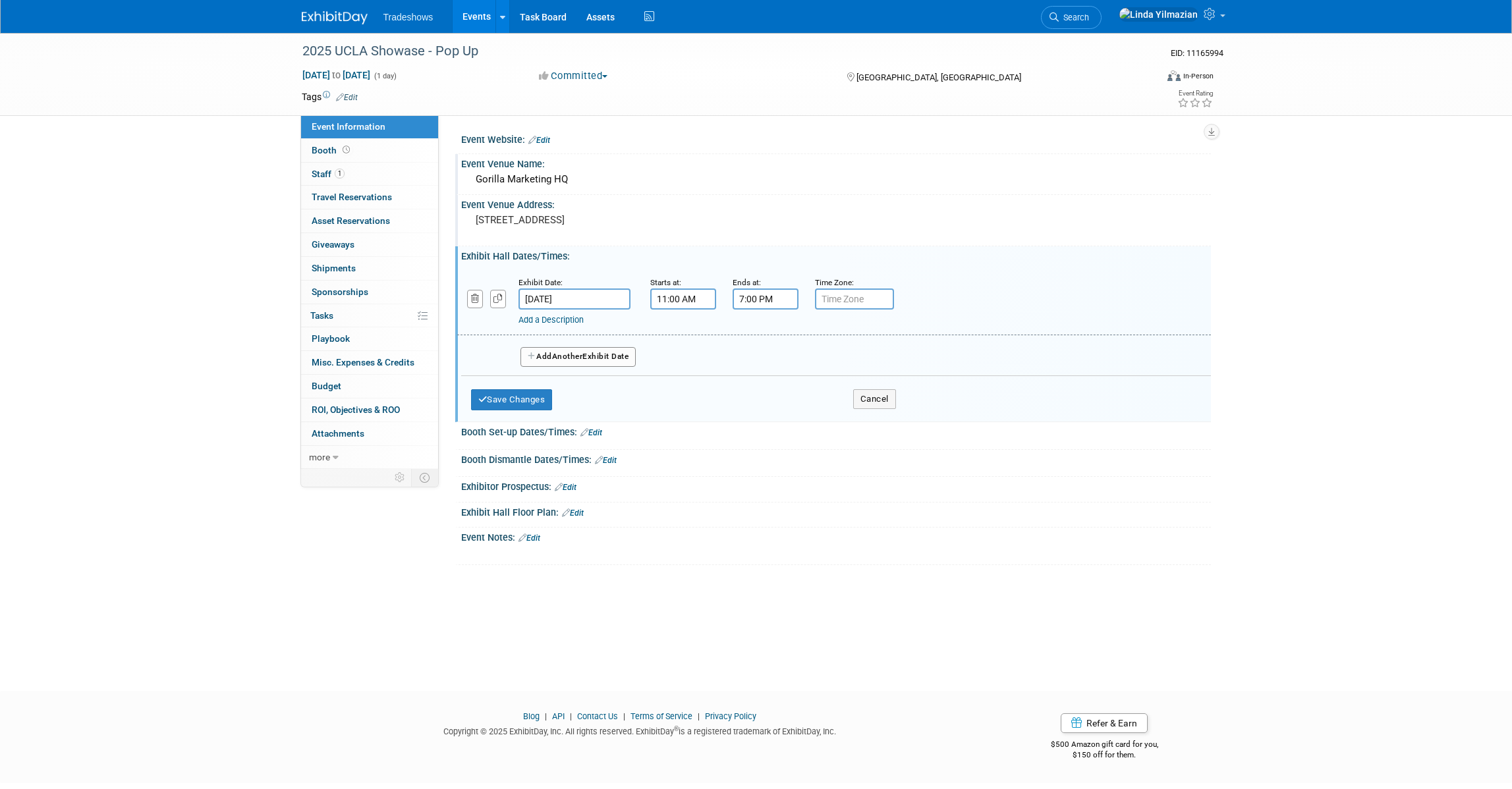
click at [763, 305] on input "7:00 PM" at bounding box center [766, 298] width 65 height 21
click at [763, 332] on span at bounding box center [763, 331] width 23 height 23
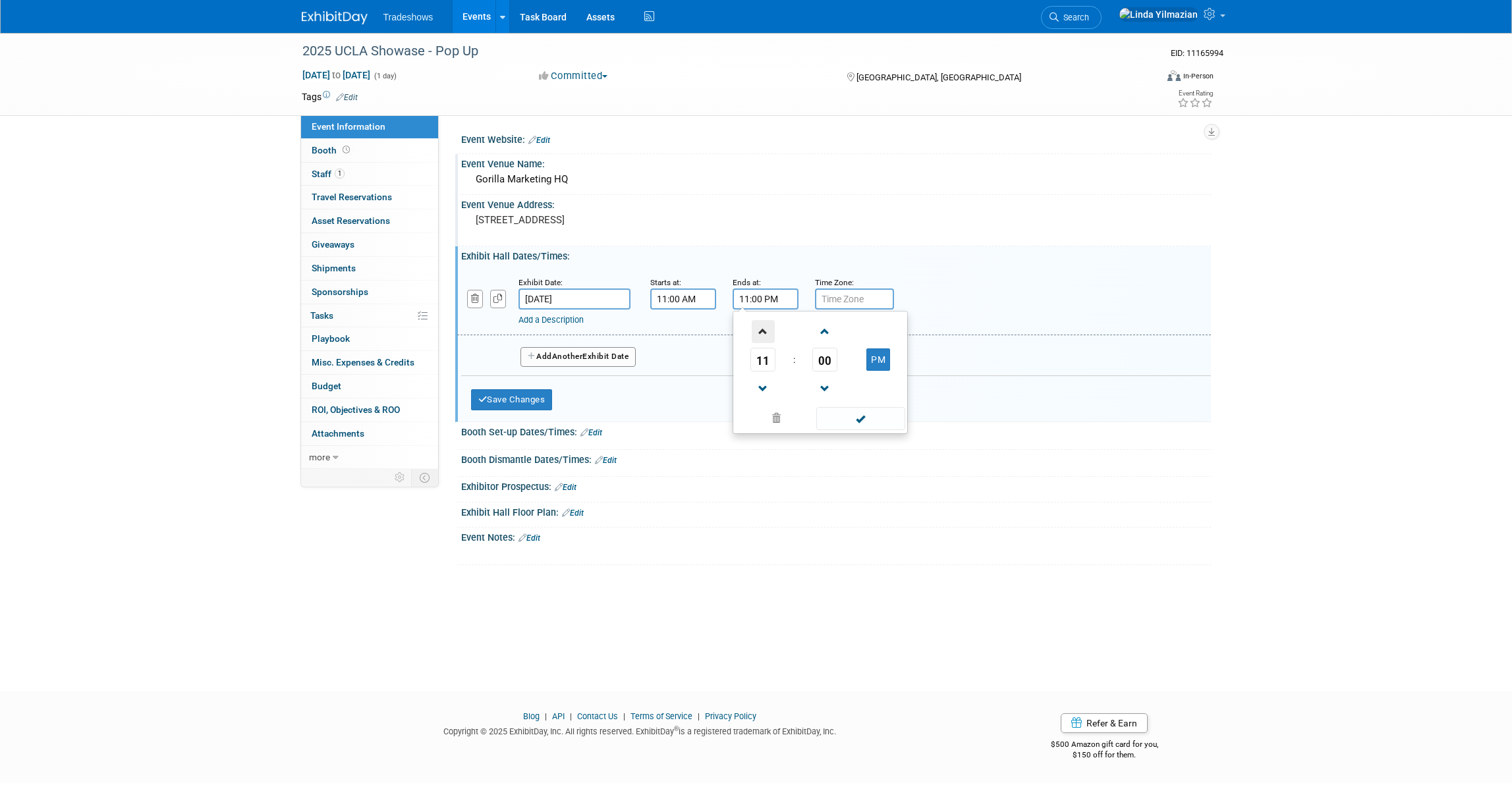
click at [763, 332] on span at bounding box center [763, 331] width 23 height 23
click at [870, 350] on table "01 : 00 AM" at bounding box center [821, 360] width 169 height 91
click at [873, 355] on button "AM" at bounding box center [878, 359] width 24 height 23
type input "1:00 PM"
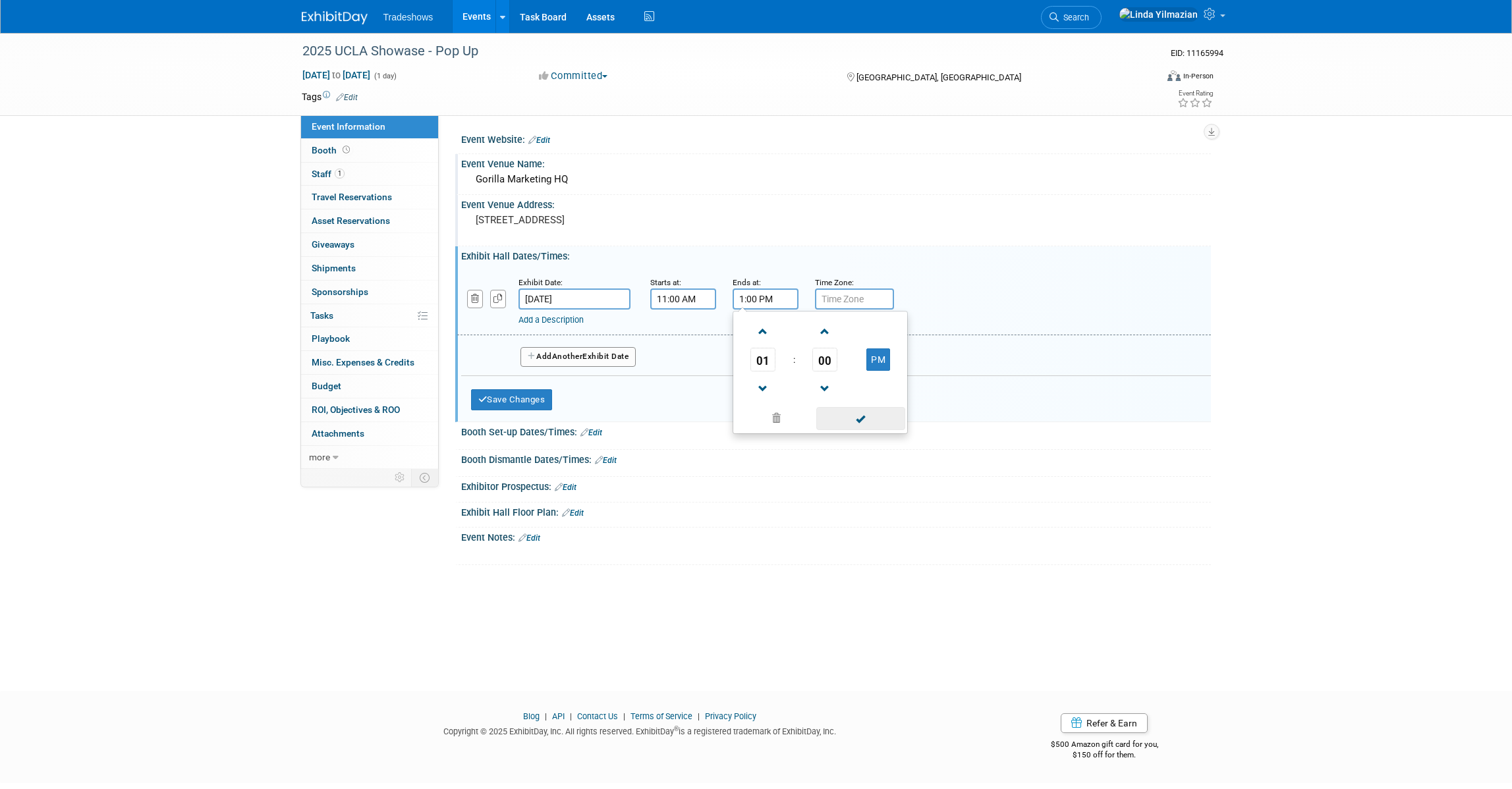
click at [864, 424] on span at bounding box center [861, 418] width 89 height 23
click at [514, 400] on button "Save Changes" at bounding box center [512, 399] width 82 height 21
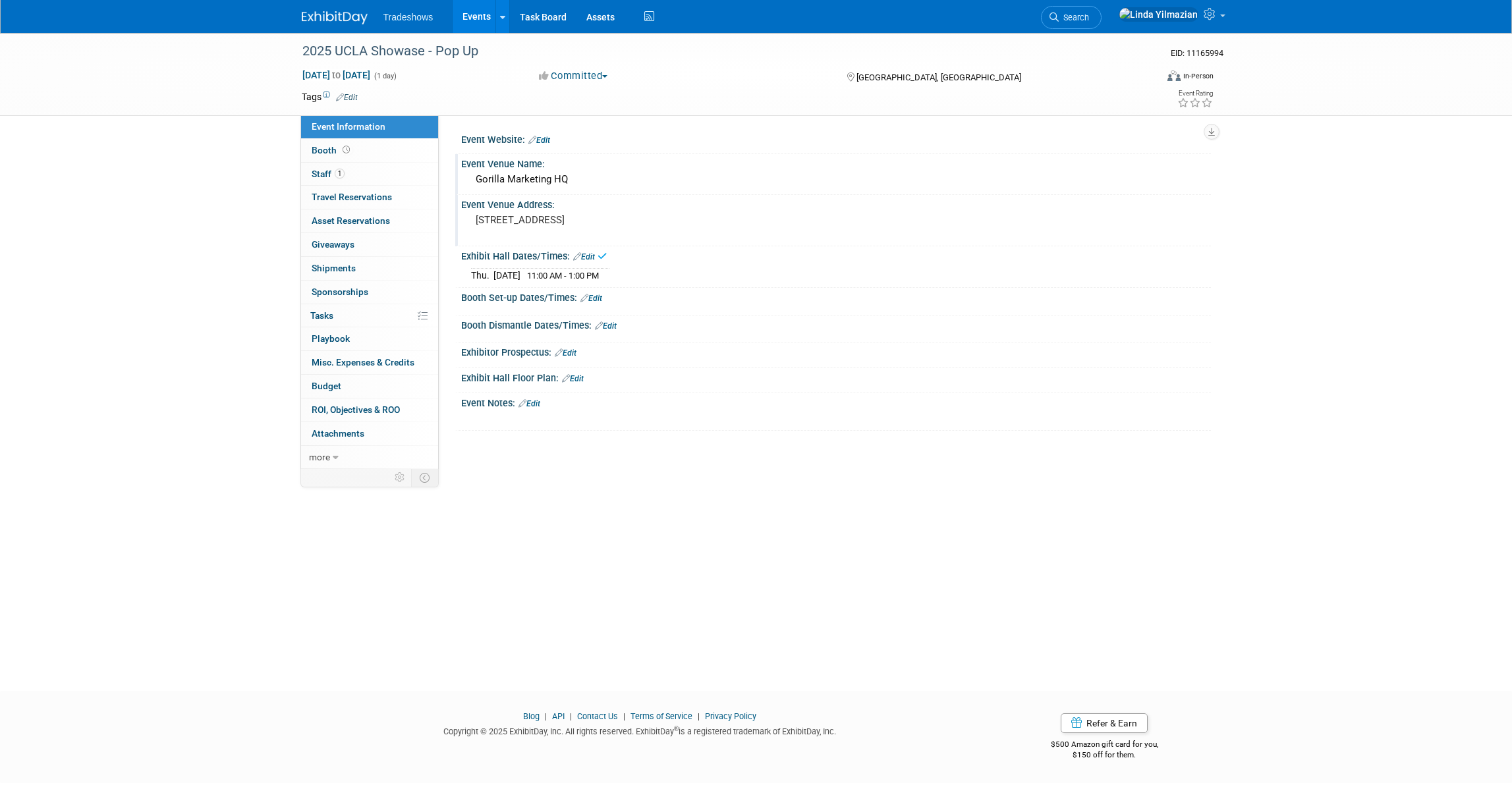
click at [597, 298] on link "Edit" at bounding box center [592, 298] width 22 height 9
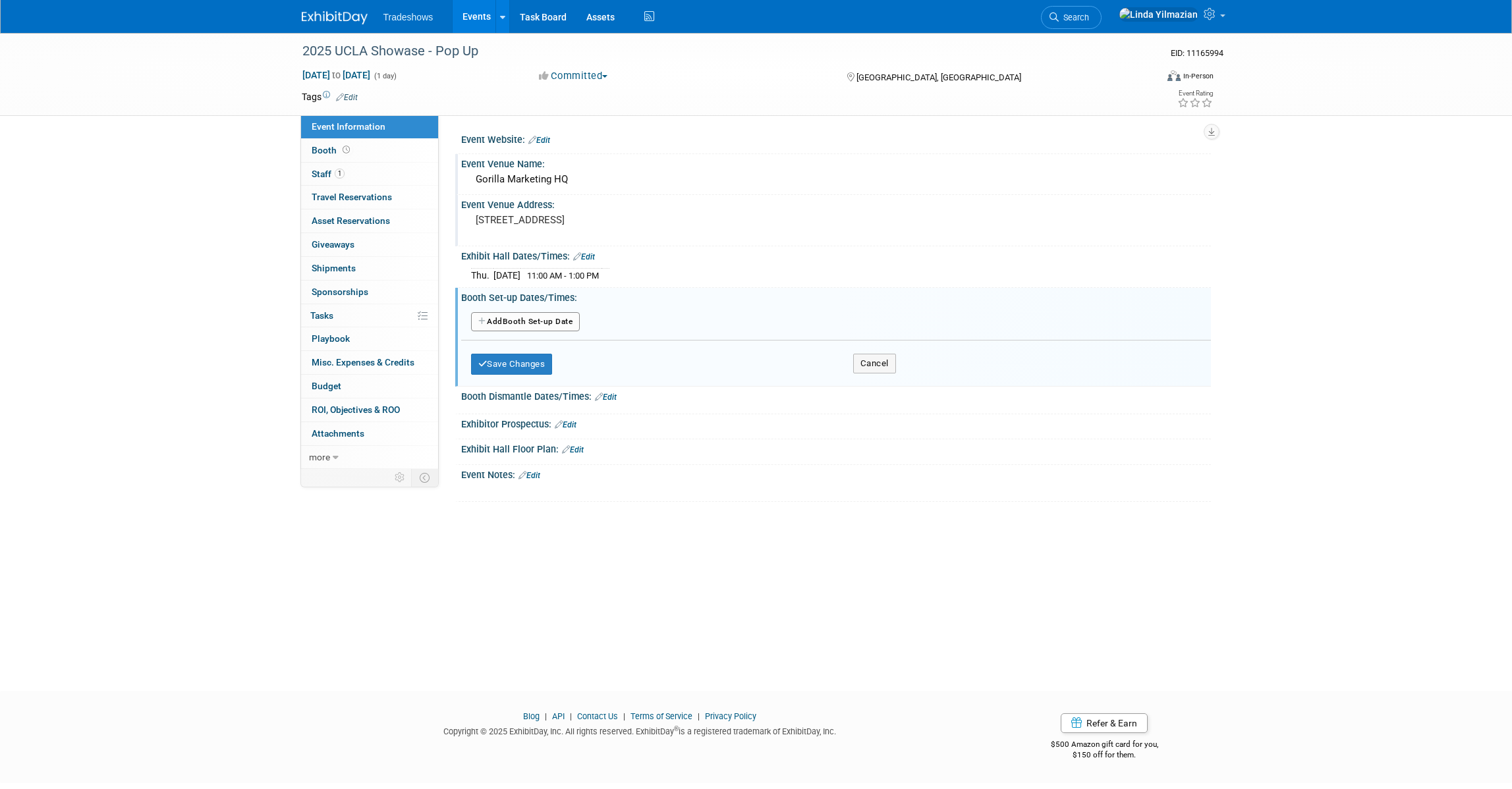
click at [566, 321] on button "Add Another Booth Set-up Date" at bounding box center [526, 323] width 109 height 20
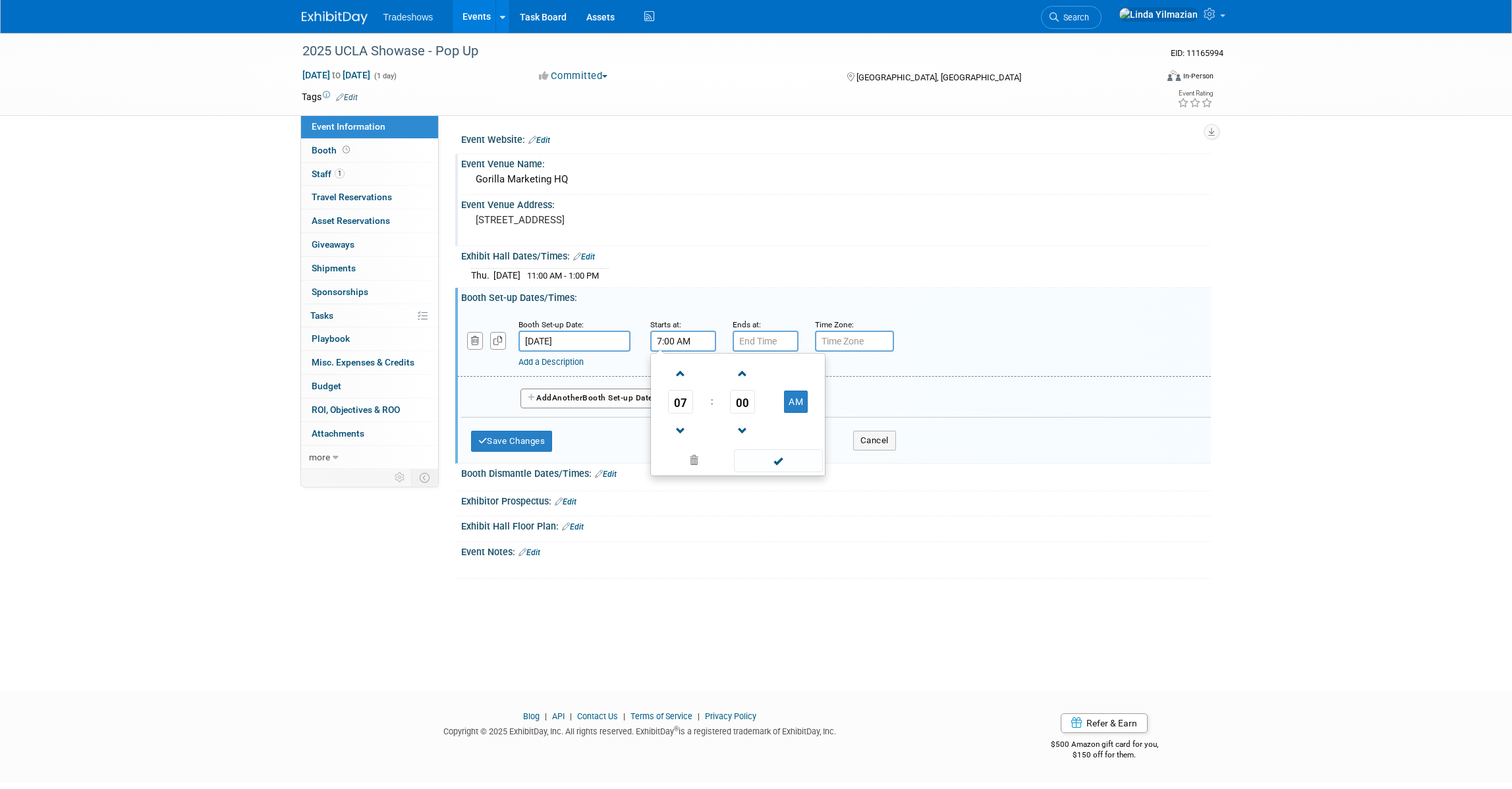
click at [678, 344] on input "7:00 AM" at bounding box center [683, 341] width 65 height 21
click at [679, 401] on span "07" at bounding box center [681, 402] width 25 height 24
click at [716, 442] on td "09" at bounding box center [716, 444] width 42 height 35
click at [739, 404] on span "00" at bounding box center [743, 402] width 25 height 24
click at [750, 408] on td "30" at bounding box center [759, 409] width 42 height 35
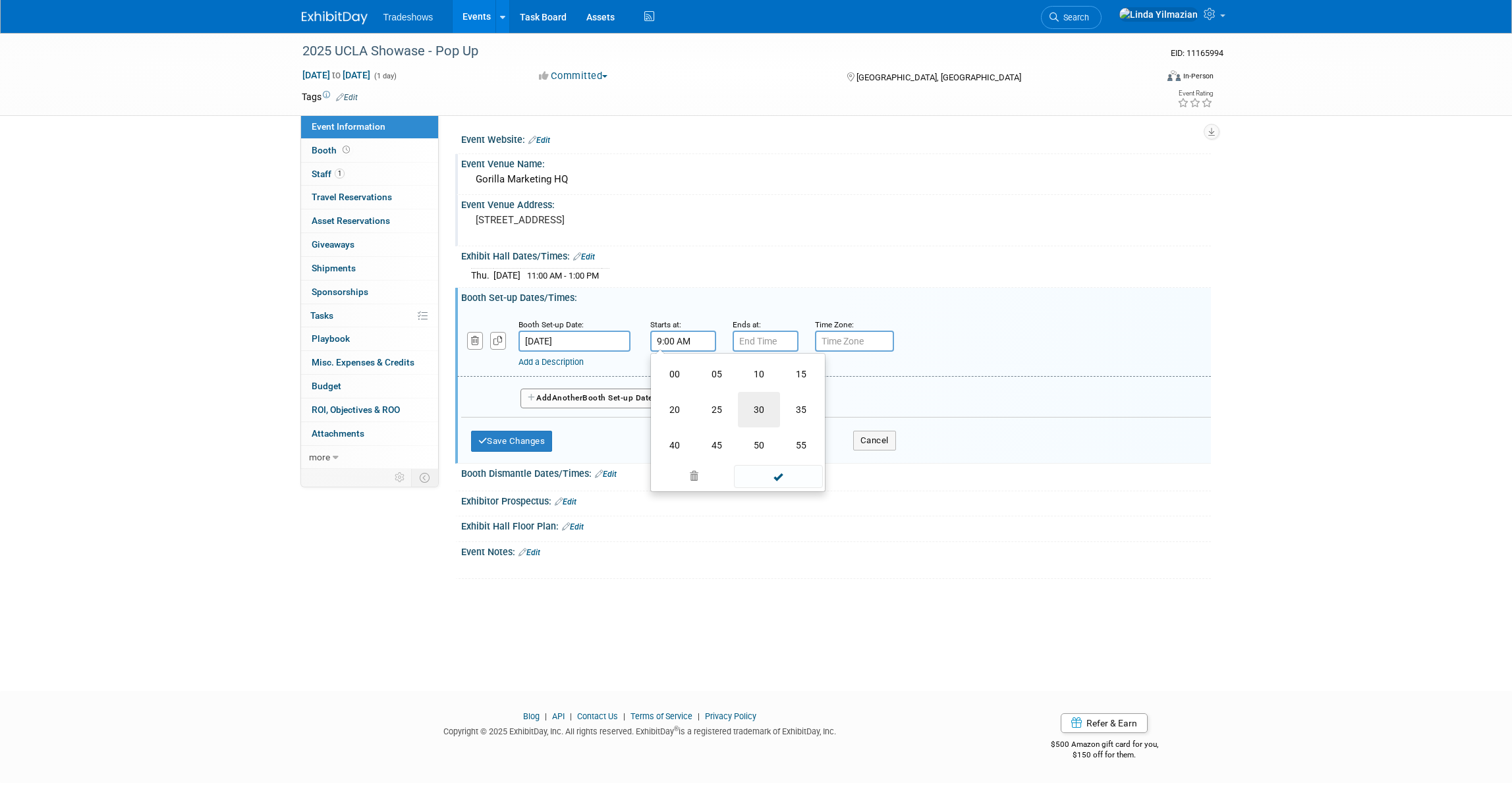
type input "9:30 AM"
click at [769, 458] on span at bounding box center [778, 460] width 89 height 23
click at [536, 439] on button "Save Changes" at bounding box center [512, 441] width 82 height 21
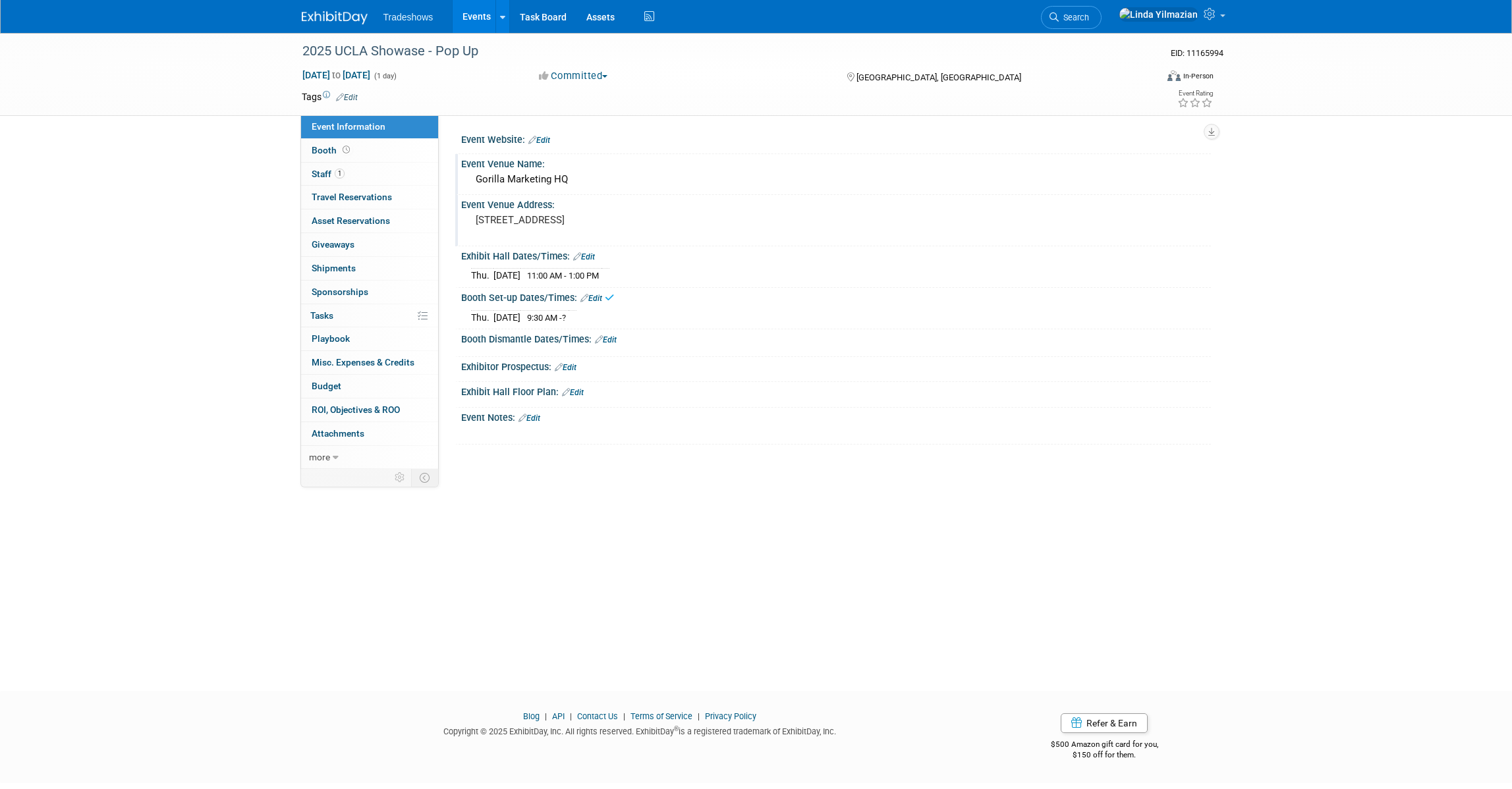
click at [613, 341] on link "Edit" at bounding box center [606, 340] width 22 height 9
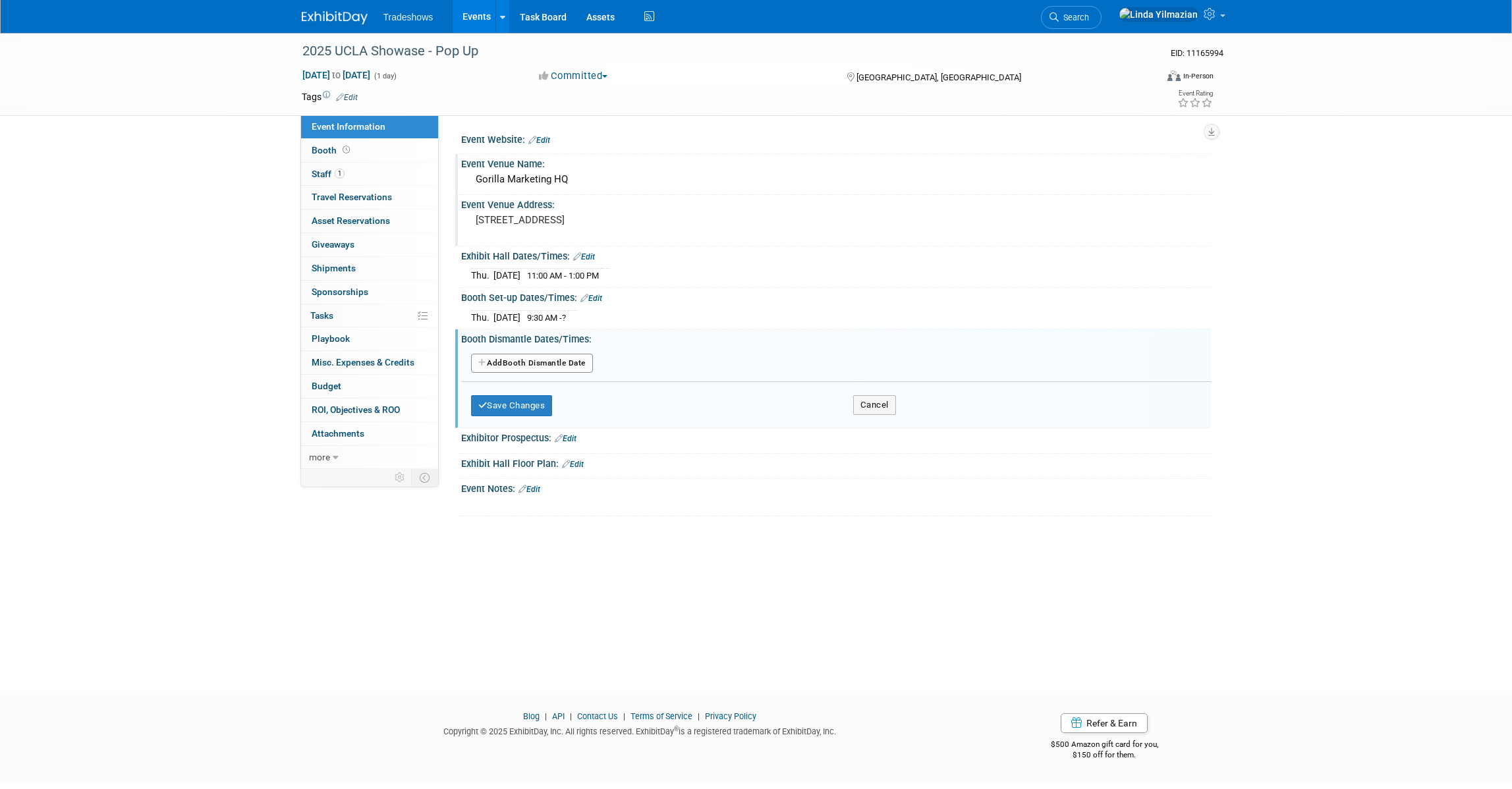
click at [546, 364] on button "Add Another Booth Dismantle Date" at bounding box center [532, 364] width 122 height 20
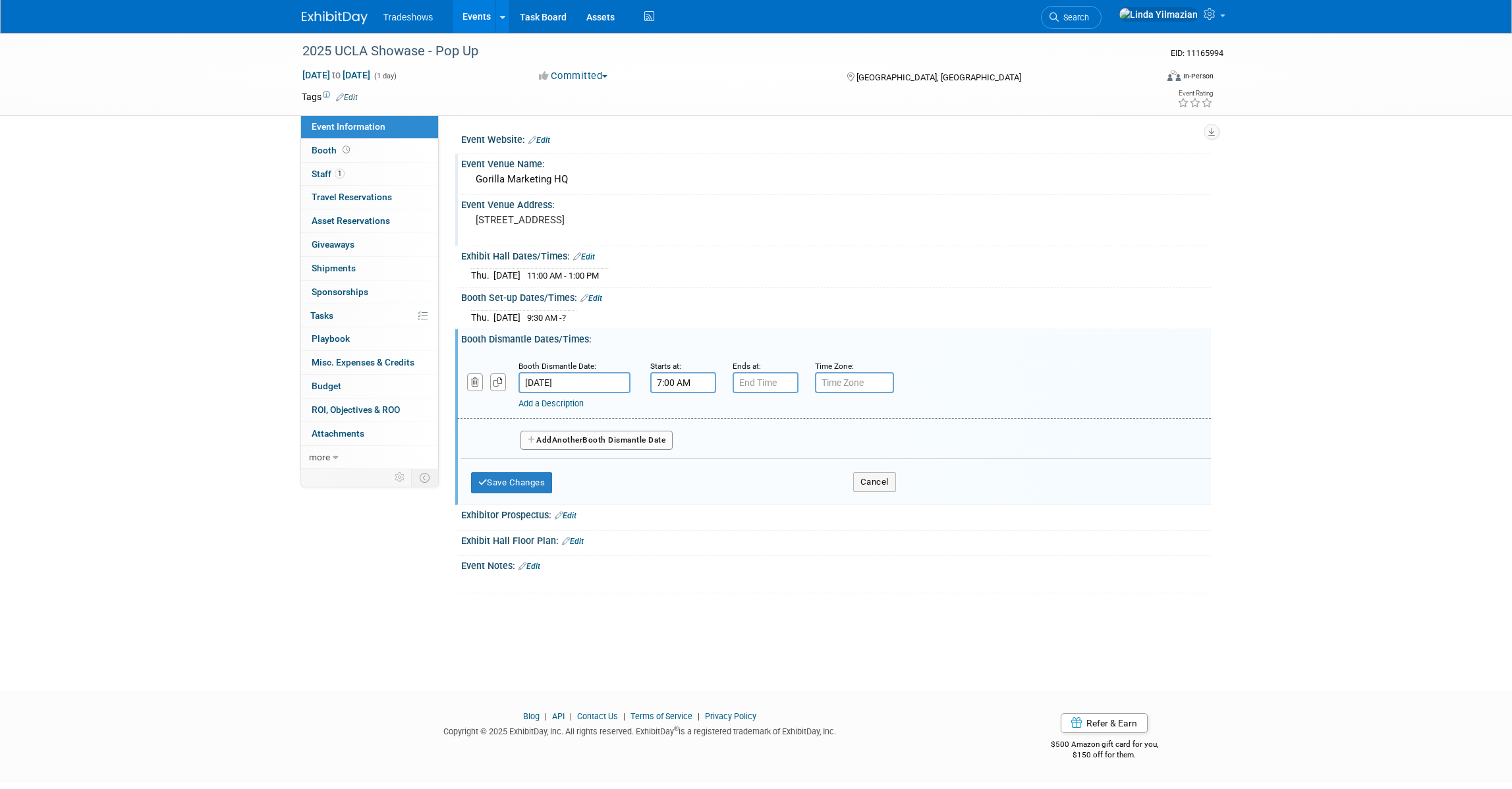
click at [664, 385] on input "7:00 AM" at bounding box center [683, 383] width 65 height 21
click at [685, 448] on span "07" at bounding box center [681, 444] width 25 height 24
click at [708, 423] on td "01" at bounding box center [716, 415] width 42 height 35
click at [794, 437] on button "AM" at bounding box center [796, 443] width 24 height 23
type input "1:00 PM"
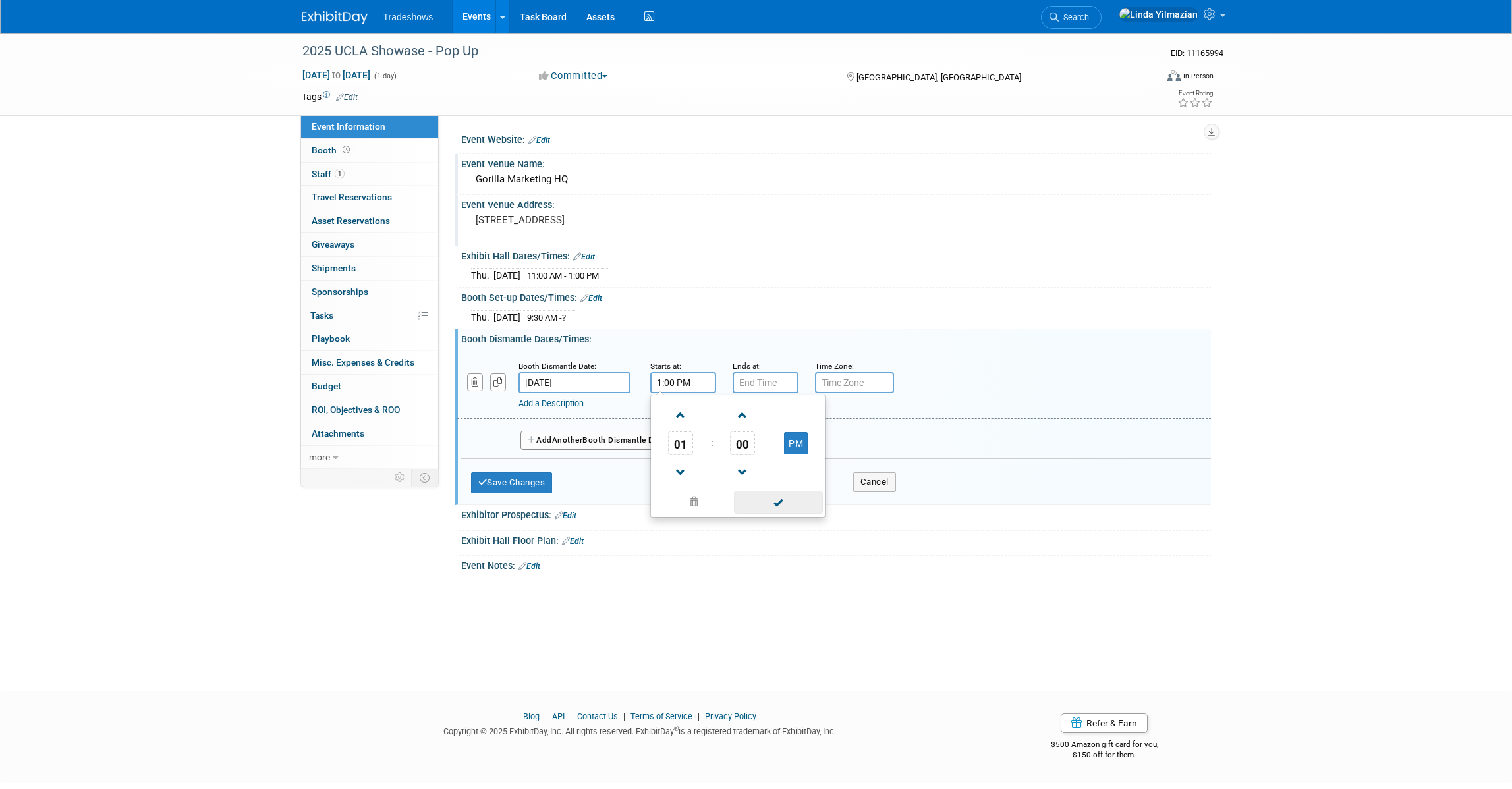
click at [765, 503] on span at bounding box center [778, 502] width 89 height 23
click at [546, 484] on button "Save Changes" at bounding box center [512, 483] width 82 height 21
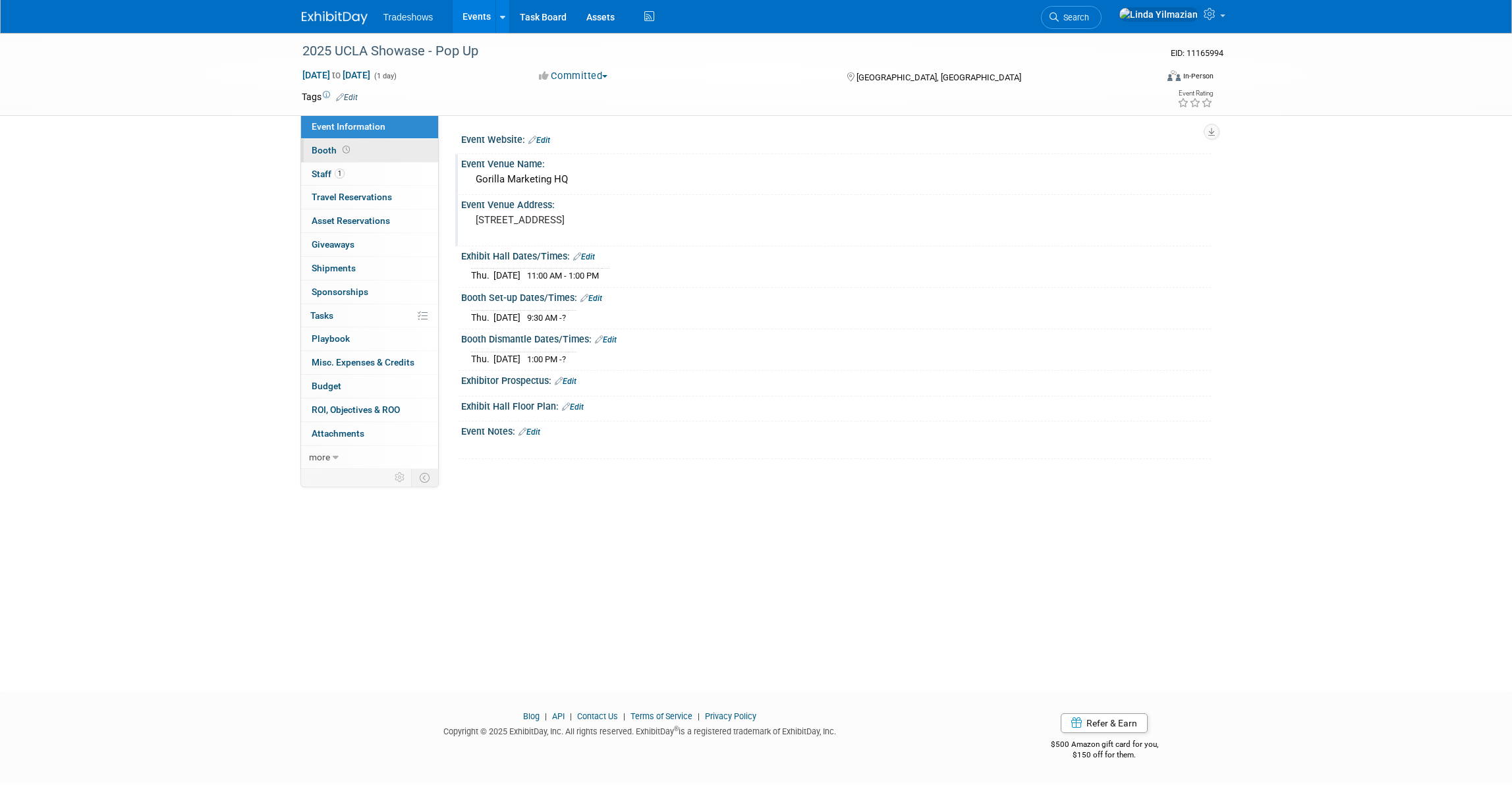
click at [322, 153] on span "Booth" at bounding box center [332, 150] width 41 height 11
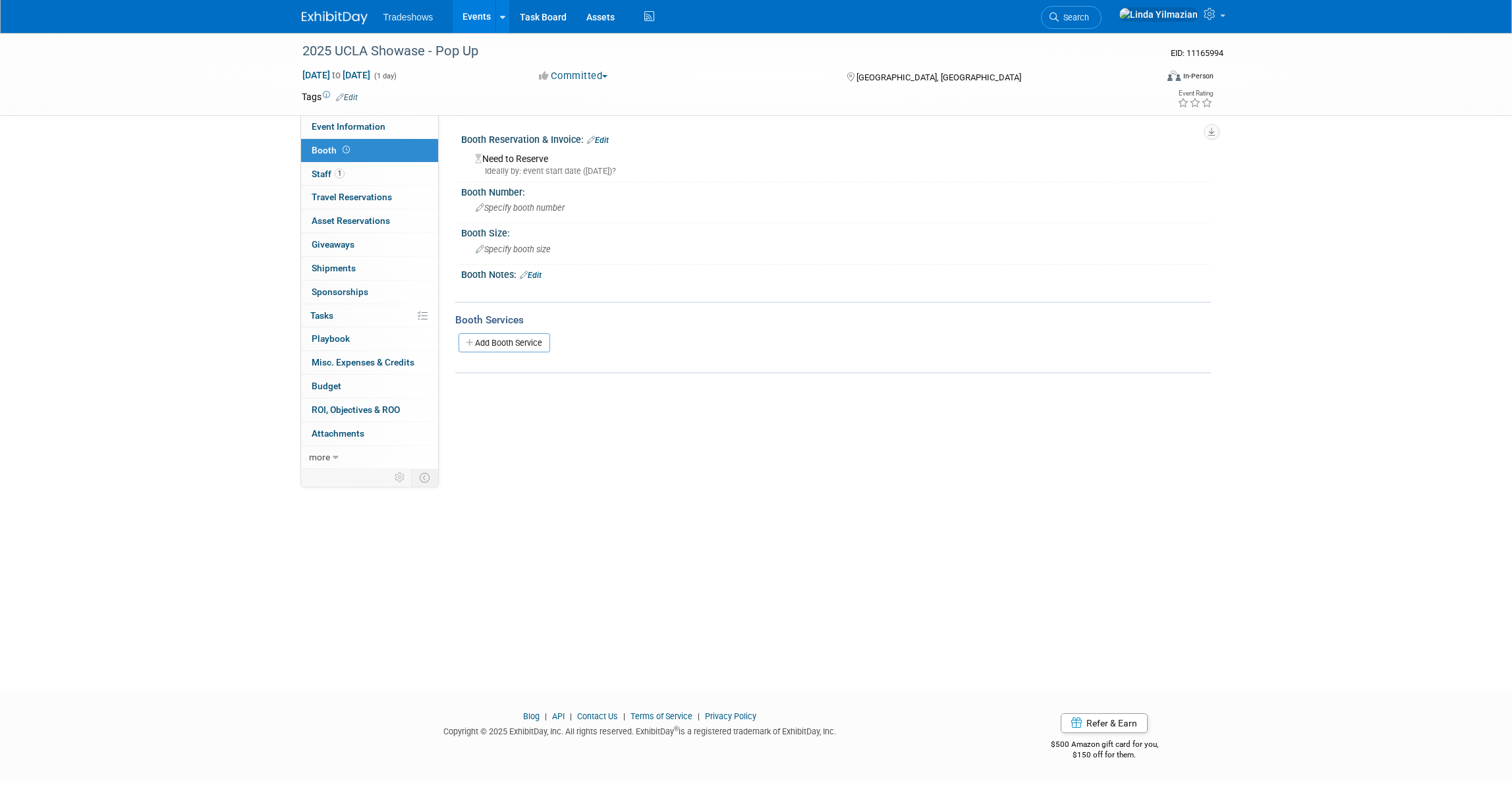
click at [537, 155] on div "Need to Reserve Ideally by: event start date ([DATE])?" at bounding box center [836, 163] width 730 height 28
click at [609, 141] on link "Edit" at bounding box center [598, 140] width 22 height 9
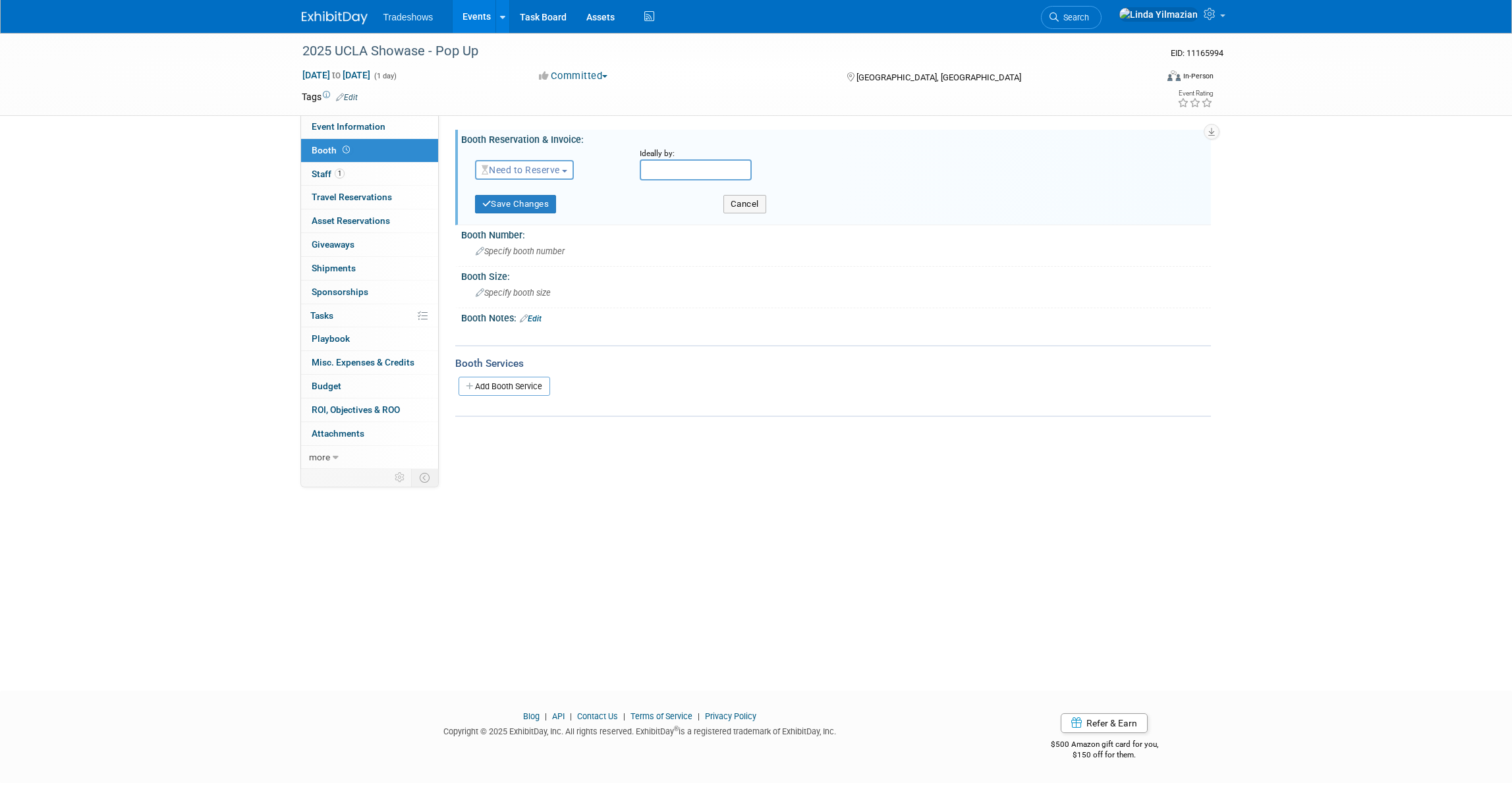
click at [566, 168] on button "Need to Reserve" at bounding box center [525, 170] width 99 height 20
click at [540, 212] on link "Reserved" at bounding box center [546, 211] width 141 height 18
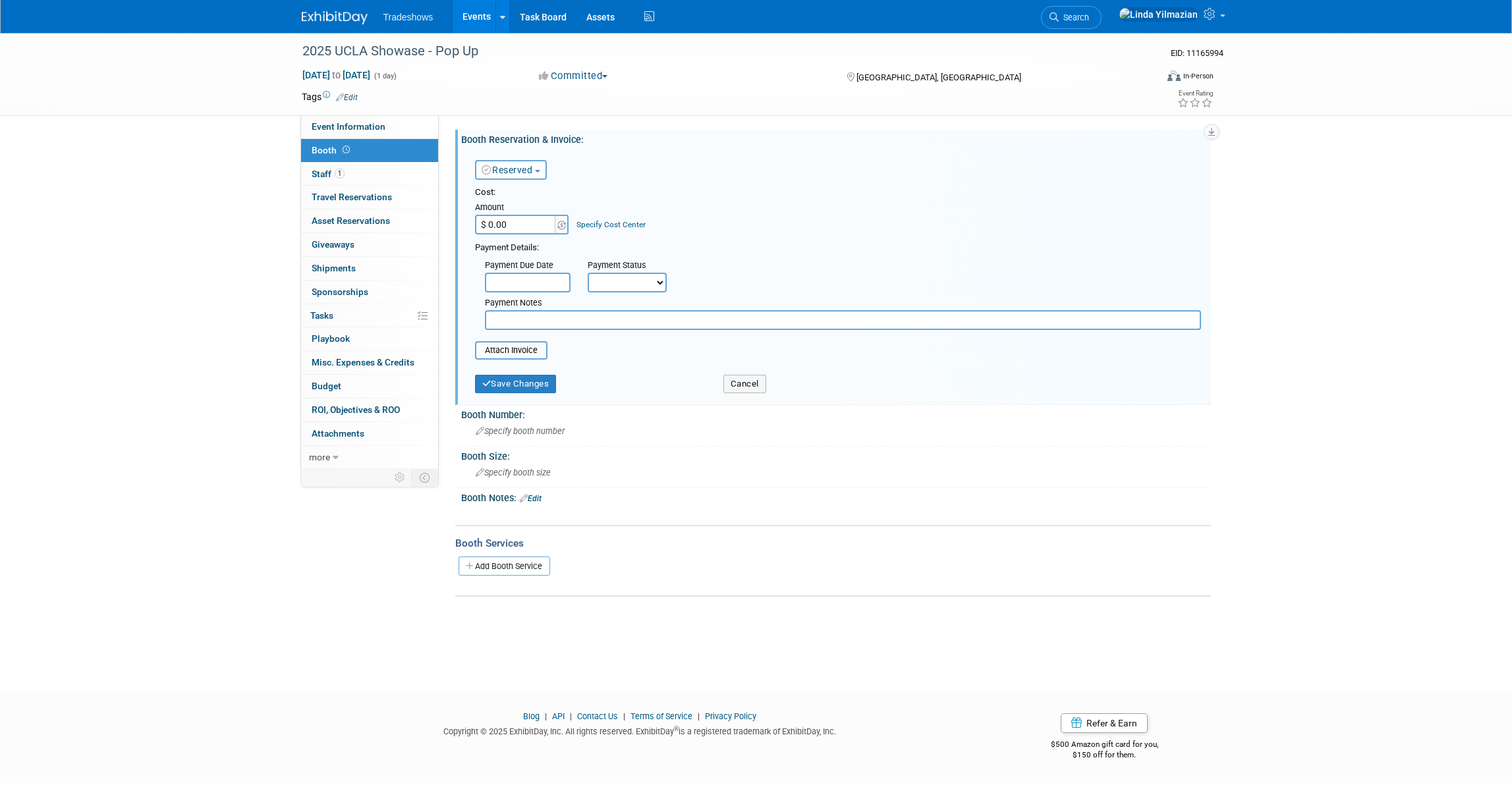
click at [530, 222] on input "$ 0.00" at bounding box center [516, 225] width 83 height 20
type input "$ 125.00"
click at [528, 320] on input "text" at bounding box center [843, 320] width 716 height 20
type input "Credit Memo"
click at [523, 389] on button "Save Changes" at bounding box center [516, 384] width 82 height 18
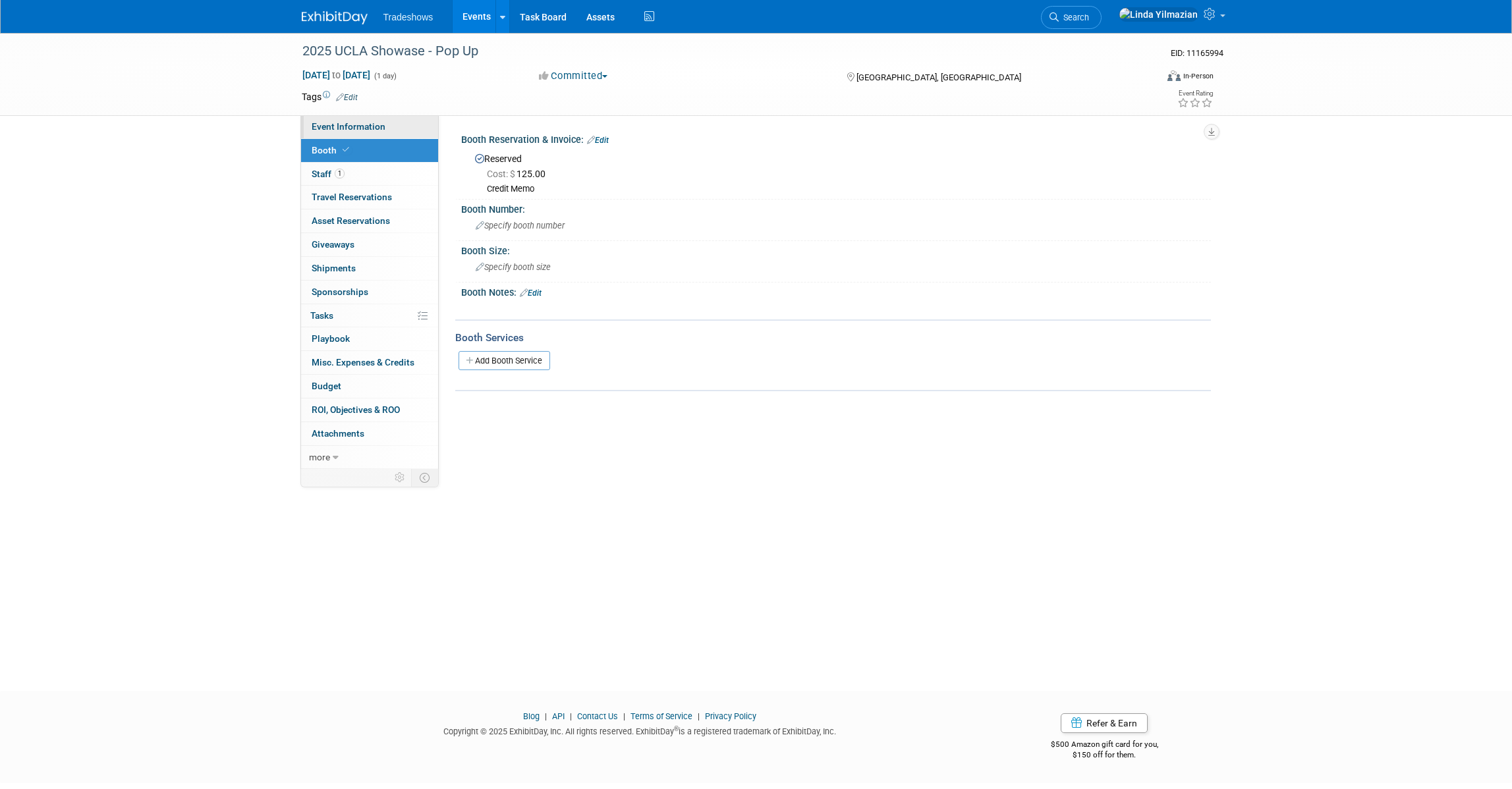
click at [361, 119] on link "Event Information" at bounding box center [369, 126] width 137 height 23
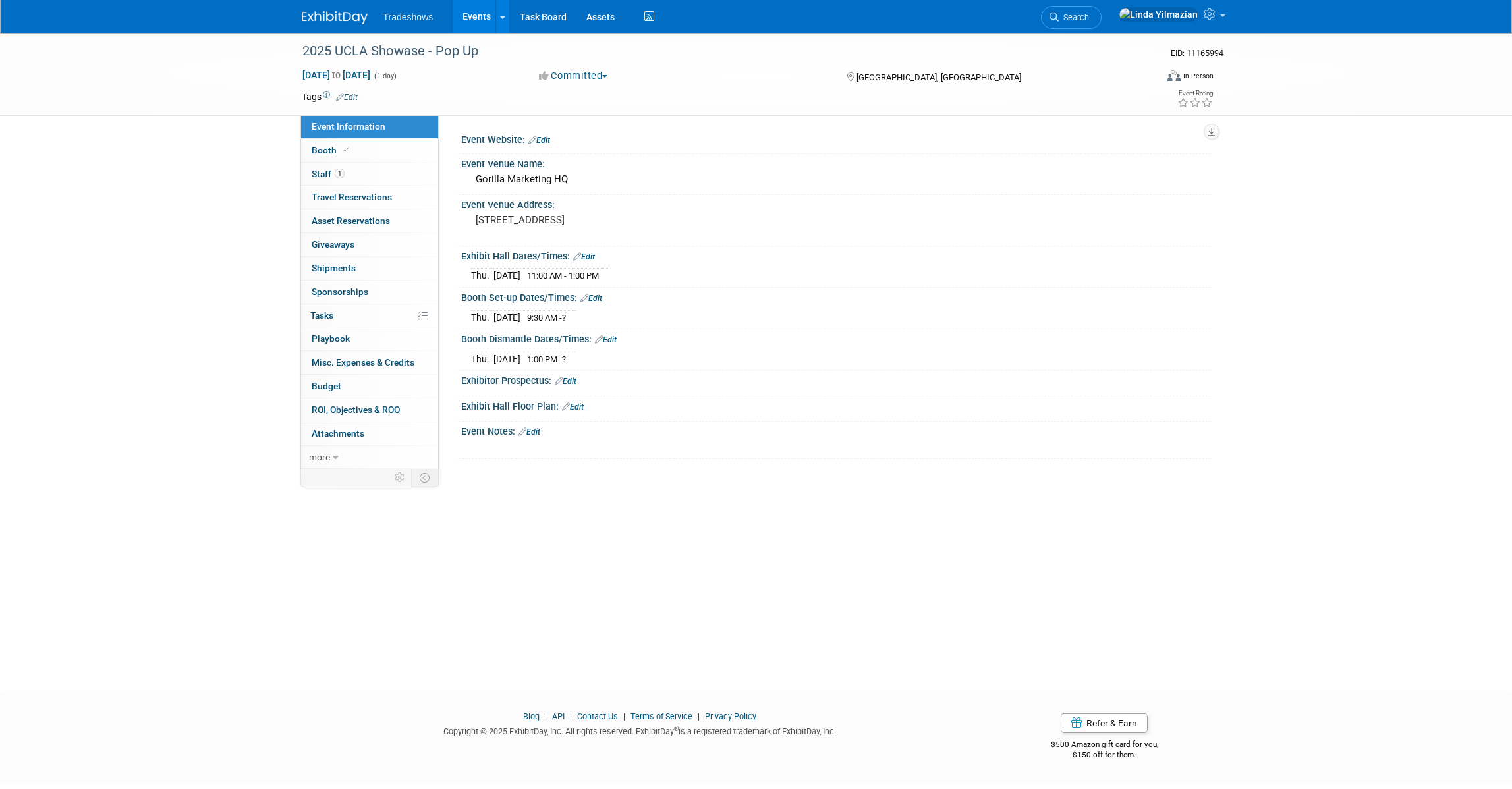
click at [536, 433] on link "Edit" at bounding box center [529, 432] width 22 height 9
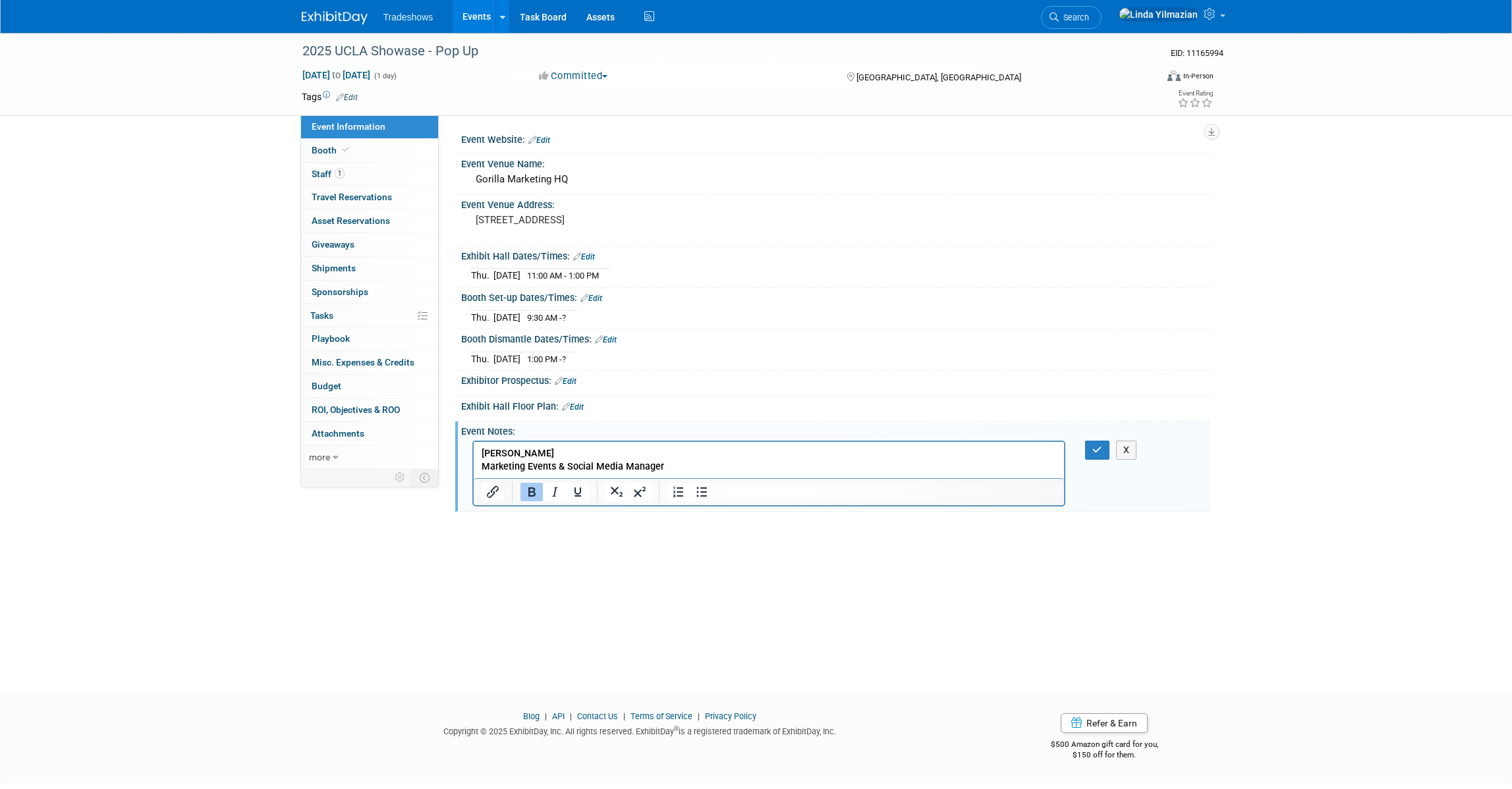
click at [602, 451] on p "[PERSON_NAME]" at bounding box center [768, 453] width 576 height 13
click at [1093, 451] on icon "button" at bounding box center [1097, 450] width 10 height 9
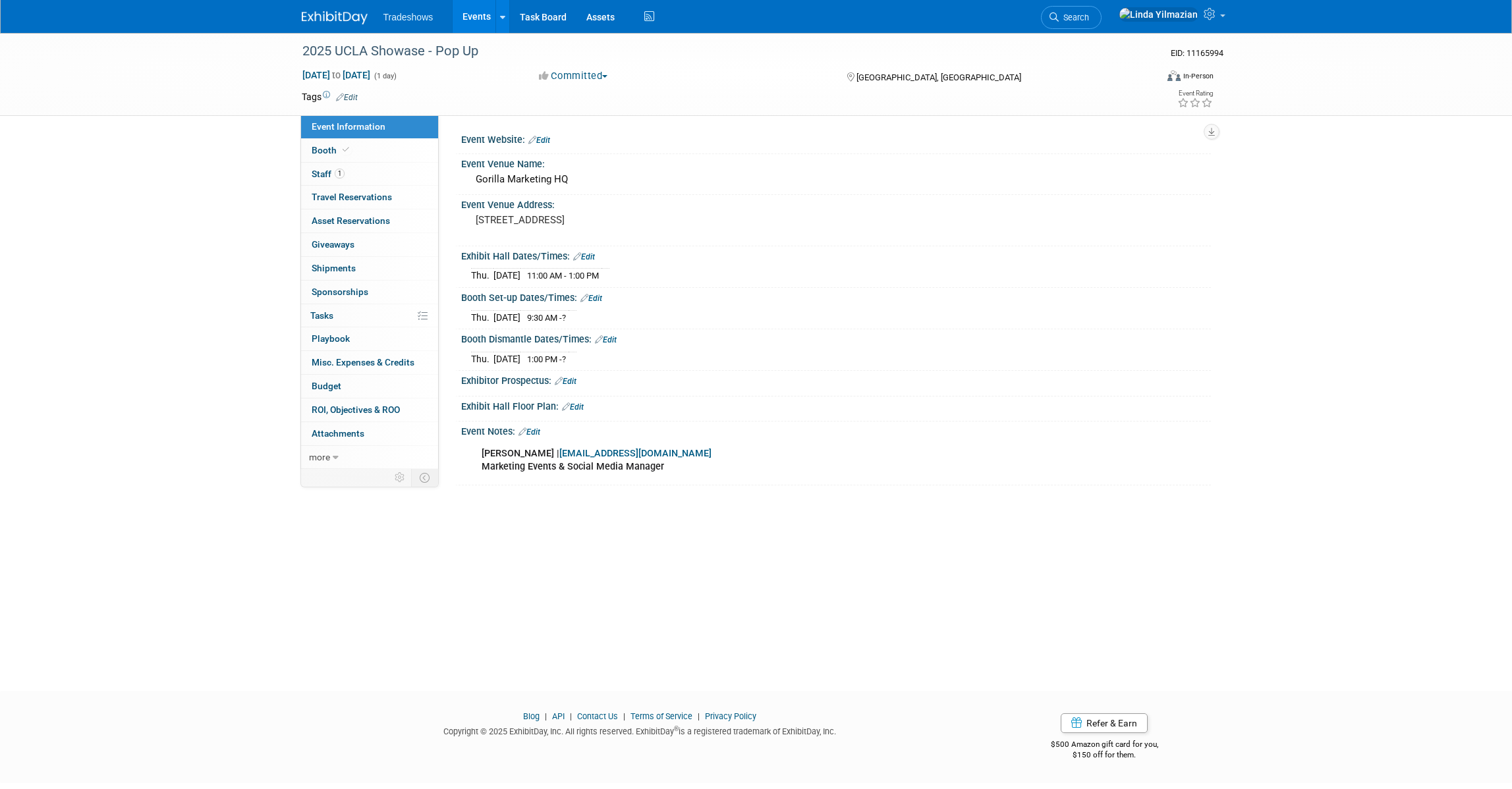
click at [529, 424] on div "Event Notes: Edit" at bounding box center [836, 430] width 750 height 17
click at [544, 430] on div "Event Notes: Edit" at bounding box center [836, 430] width 750 height 17
click at [539, 432] on link "Edit" at bounding box center [529, 432] width 22 height 9
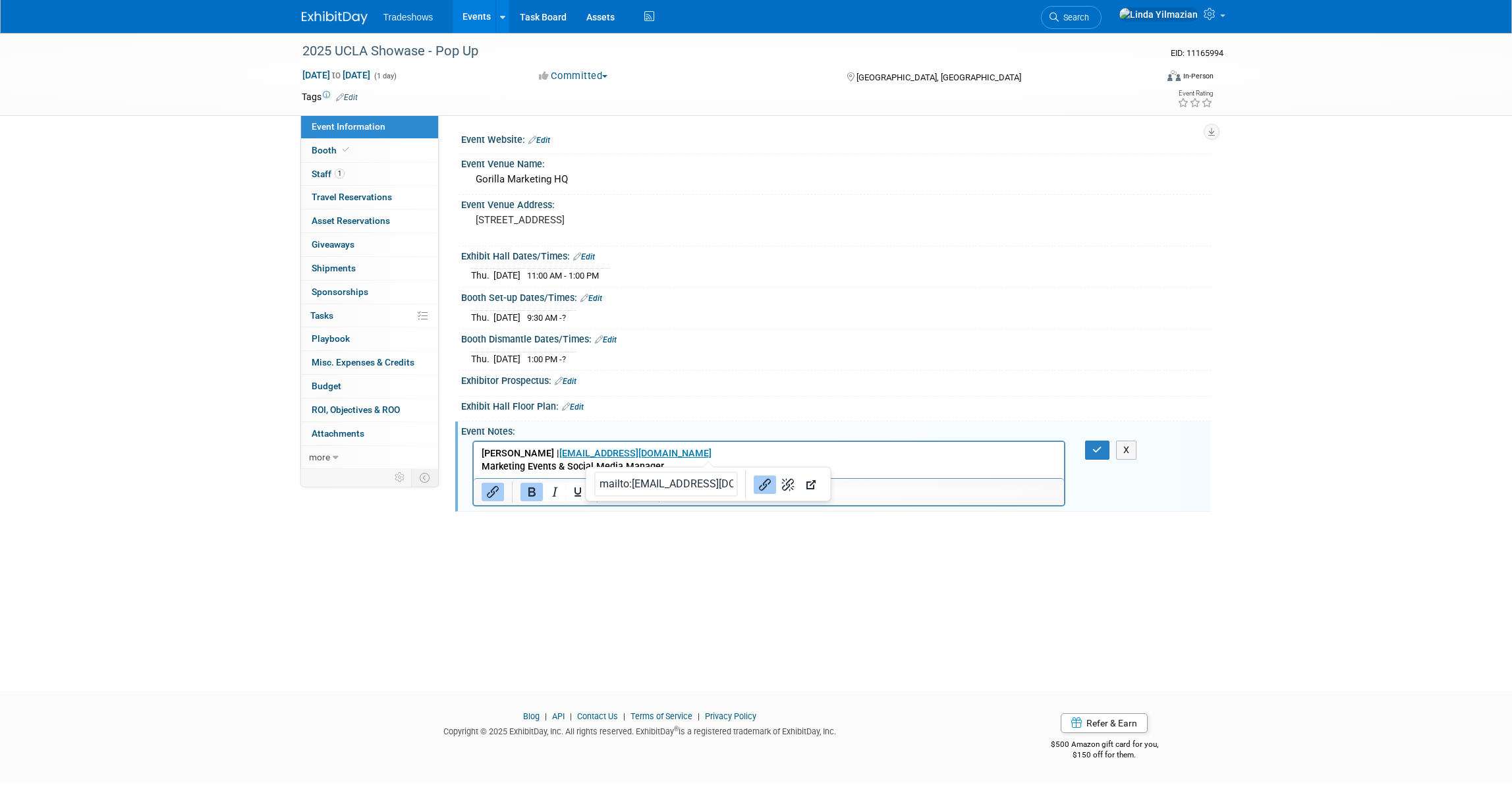
click at [708, 455] on p "[PERSON_NAME] | [PERSON_NAME][EMAIL_ADDRESS][DOMAIN_NAME] Marketing Events & So…" at bounding box center [768, 459] width 576 height 26
click at [710, 454] on p "[PERSON_NAME] | [PERSON_NAME][EMAIL_ADDRESS][DOMAIN_NAME]﻿ Marketing Events & S…" at bounding box center [768, 459] width 576 height 26
click at [715, 453] on p "[PERSON_NAME] | [PERSON_NAME][EMAIL_ADDRESS][DOMAIN_NAME]﻿ Marketing Events & S…" at bounding box center [768, 459] width 576 height 26
click at [878, 465] on p "[PERSON_NAME] | [PERSON_NAME][EMAIL_ADDRESS][DOMAIN_NAME] ﻿ Marketing Events & …" at bounding box center [768, 459] width 576 height 26
click at [481, 467] on b "Marketing Events & Social Media Manager" at bounding box center [572, 466] width 183 height 11
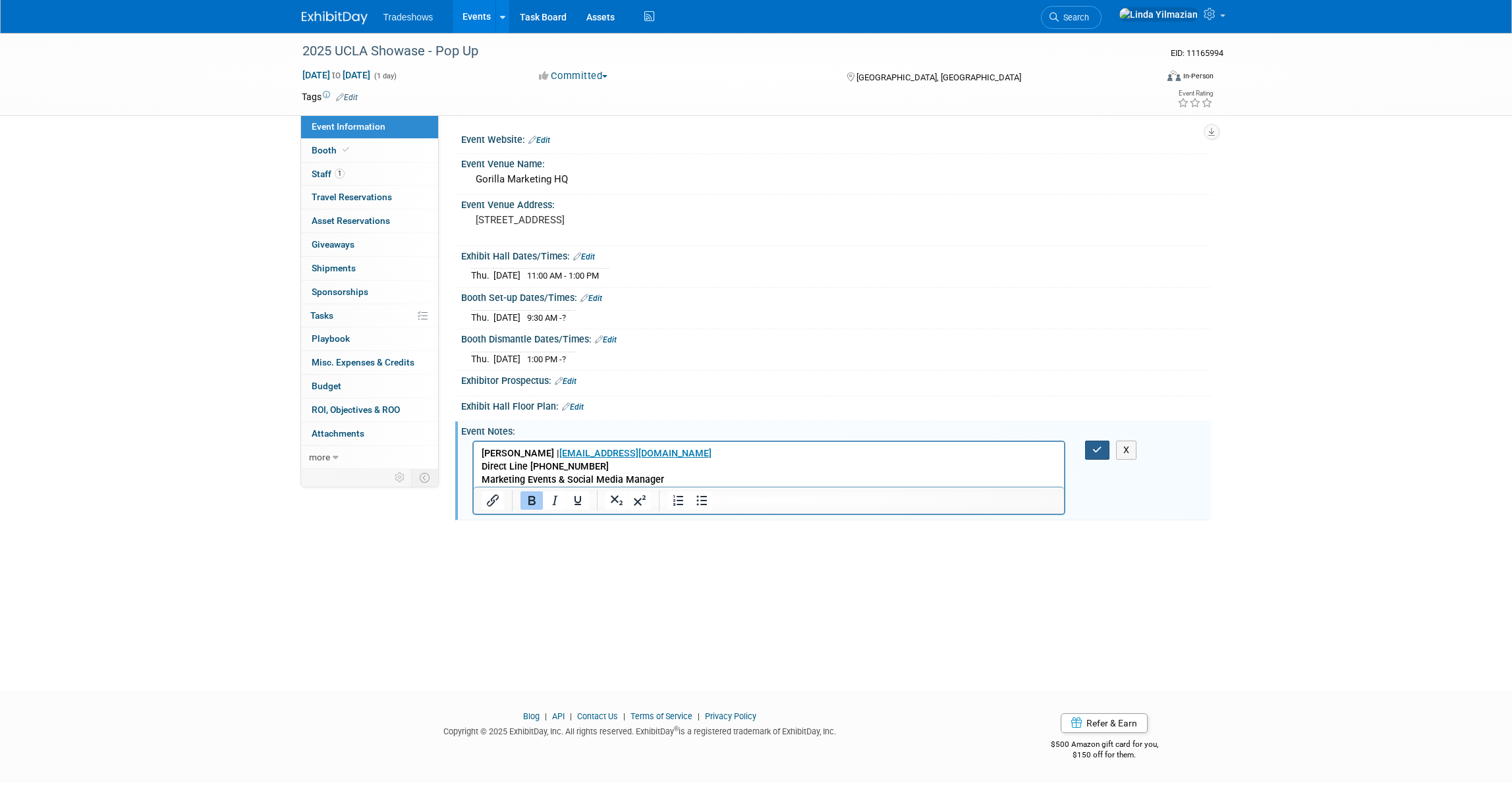
click at [1093, 451] on icon "button" at bounding box center [1097, 450] width 10 height 9
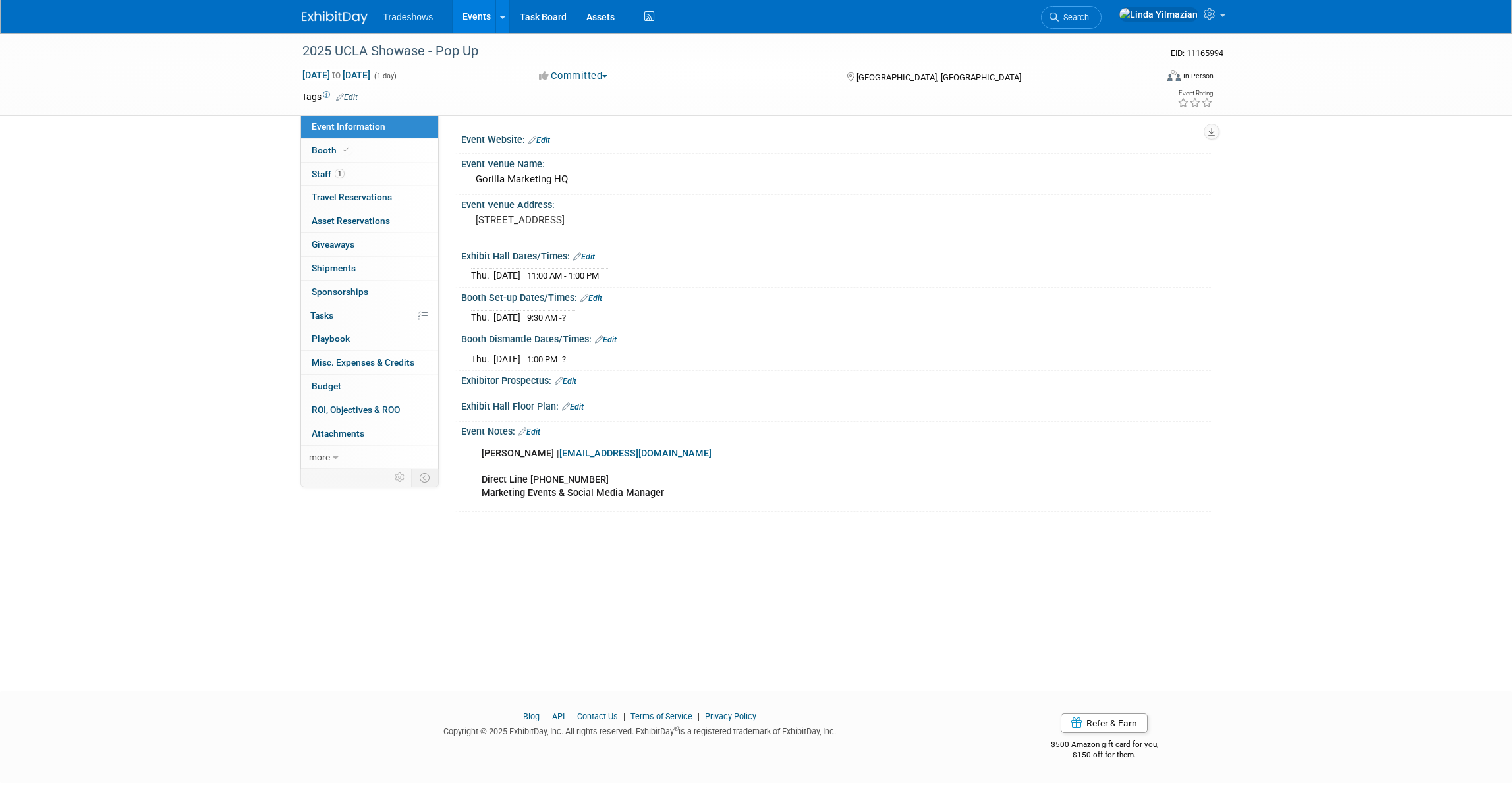
click at [601, 298] on link "Edit" at bounding box center [592, 298] width 22 height 9
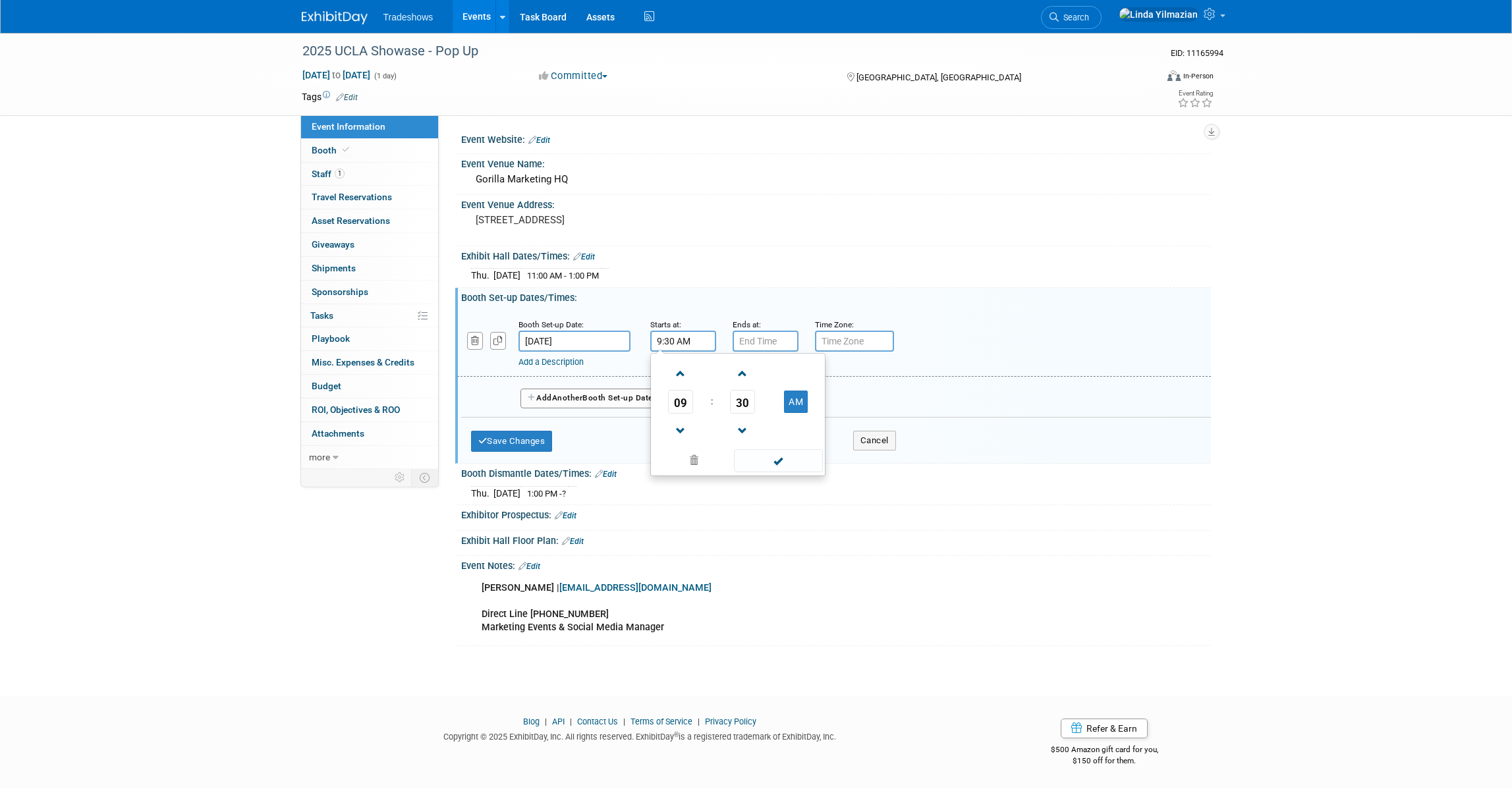
drag, startPoint x: 662, startPoint y: 339, endPoint x: 655, endPoint y: 339, distance: 7.0
click at [655, 339] on input "9:30 AM" at bounding box center [683, 341] width 65 height 21
click at [782, 468] on span at bounding box center [778, 460] width 89 height 23
type input "8:30 AM"
click at [762, 343] on input "7:00 PM" at bounding box center [766, 341] width 65 height 21
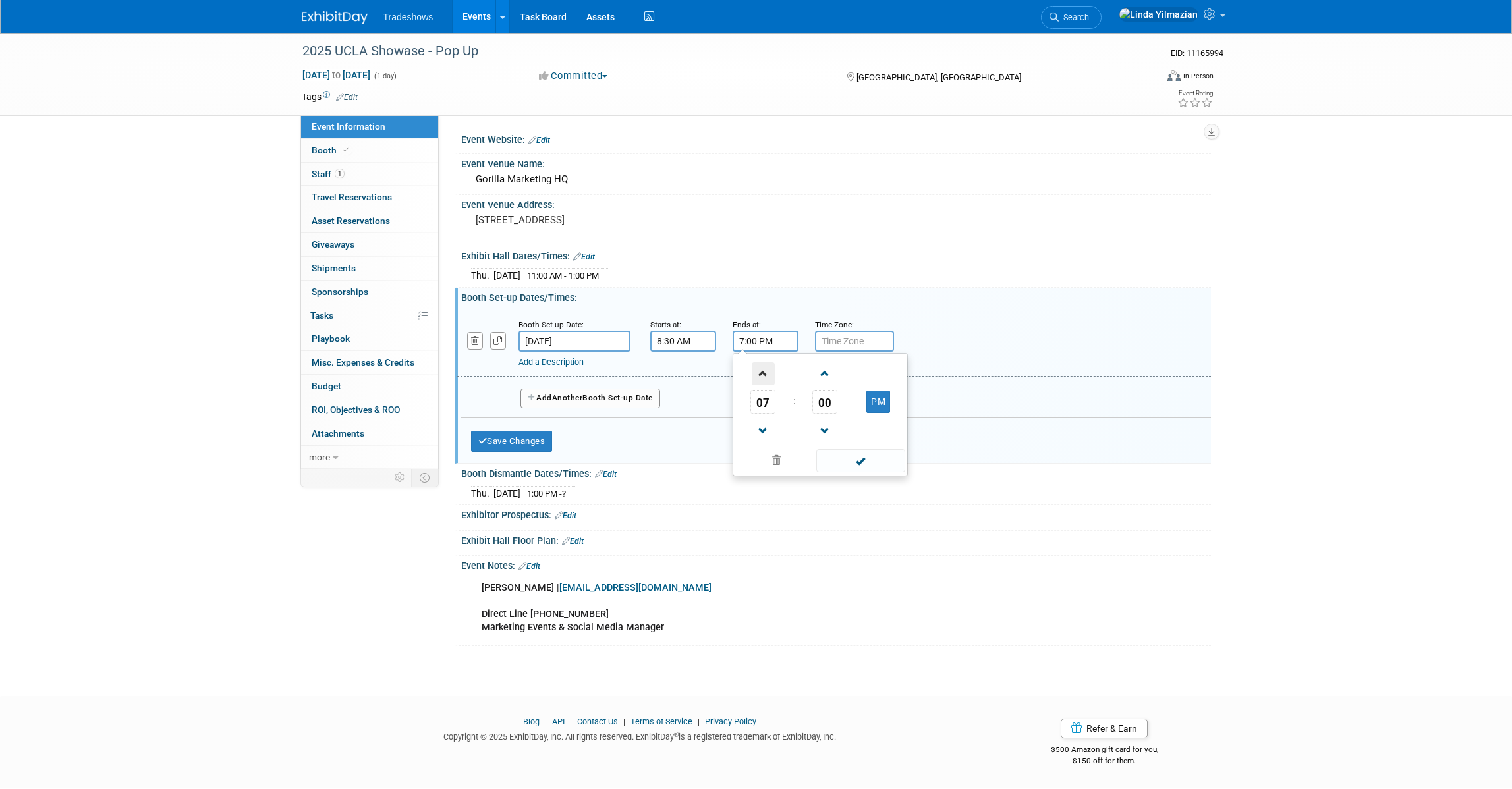
click at [770, 370] on span at bounding box center [763, 374] width 23 height 23
click at [827, 377] on span at bounding box center [825, 374] width 23 height 23
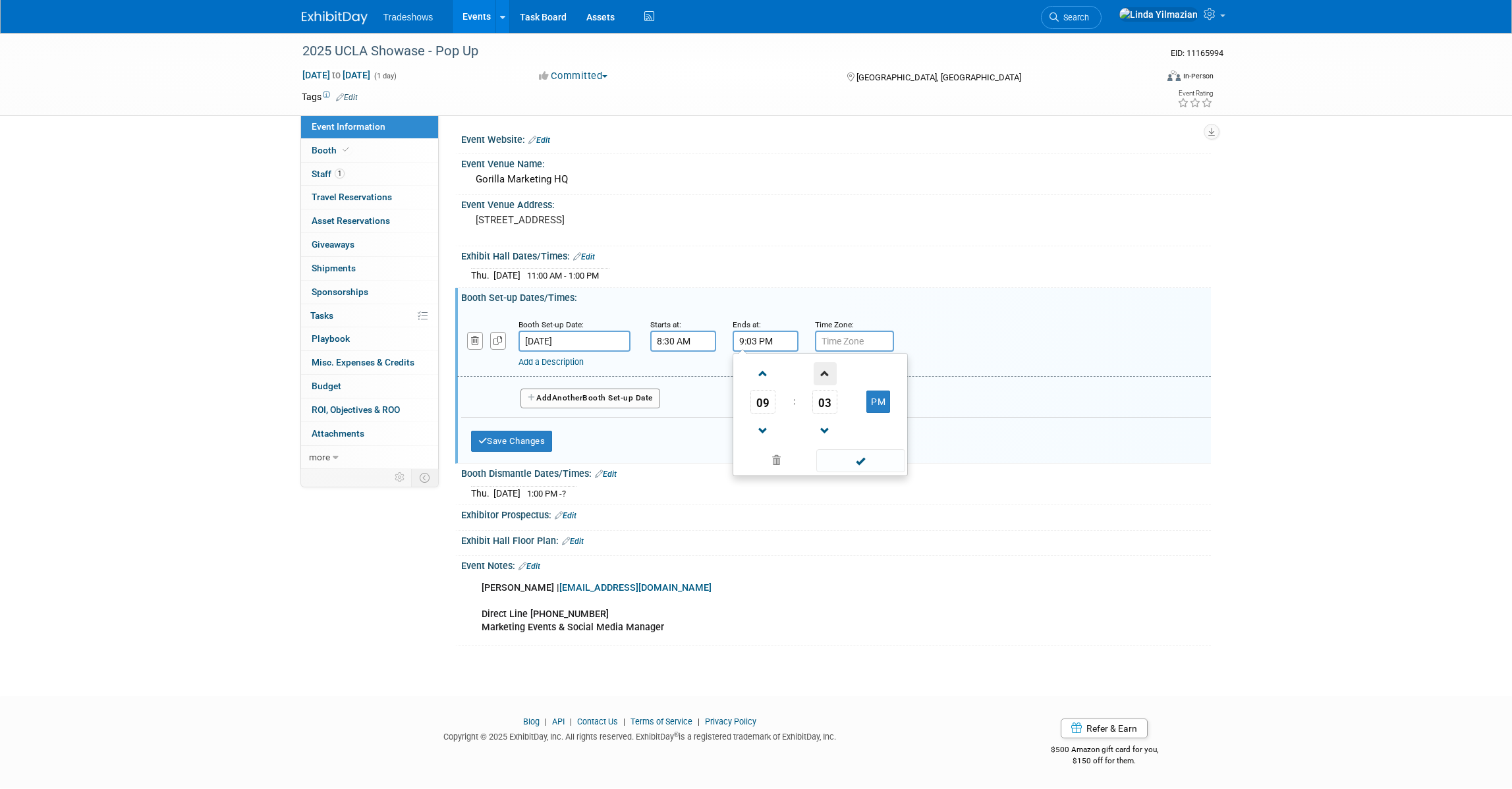
click at [827, 377] on span at bounding box center [825, 374] width 23 height 23
click at [819, 404] on span "04" at bounding box center [826, 402] width 25 height 24
click at [835, 408] on td "30" at bounding box center [841, 409] width 42 height 35
click at [871, 398] on button "PM" at bounding box center [878, 402] width 24 height 23
type input "9:30 AM"
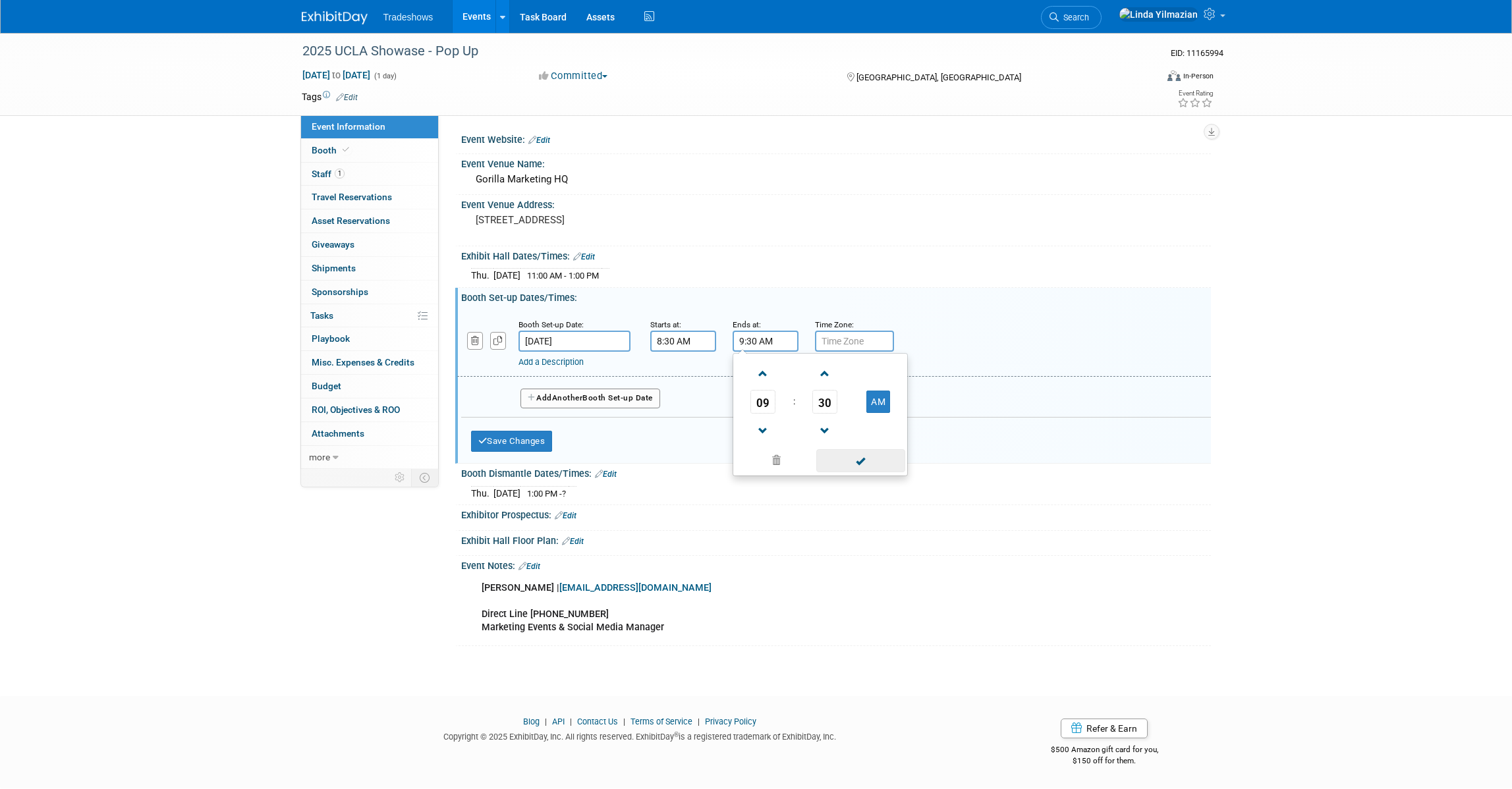
click at [863, 462] on span at bounding box center [861, 460] width 89 height 23
click at [542, 435] on button "Save Changes" at bounding box center [512, 441] width 82 height 21
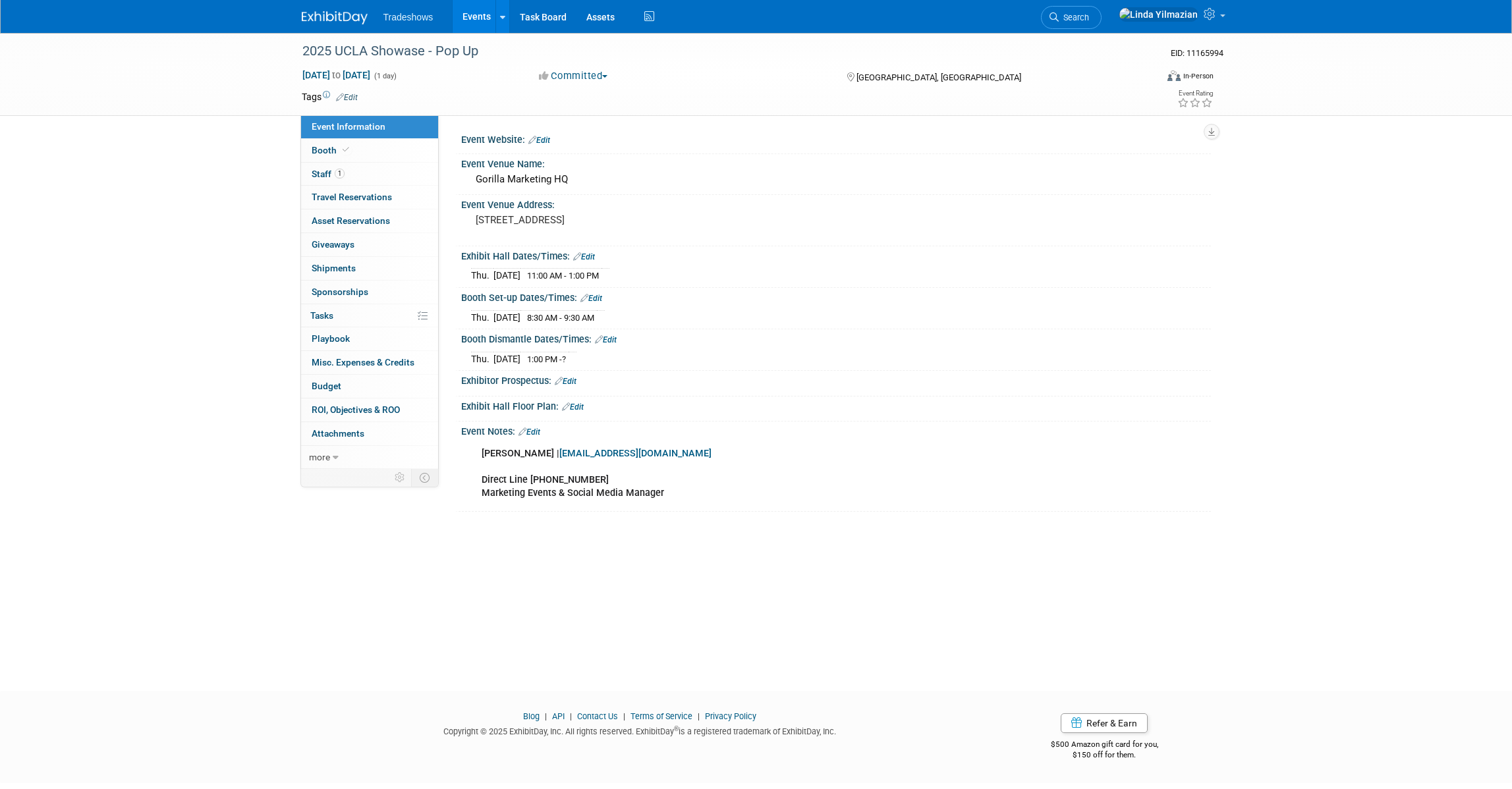
click at [609, 342] on link "Edit" at bounding box center [606, 340] width 22 height 9
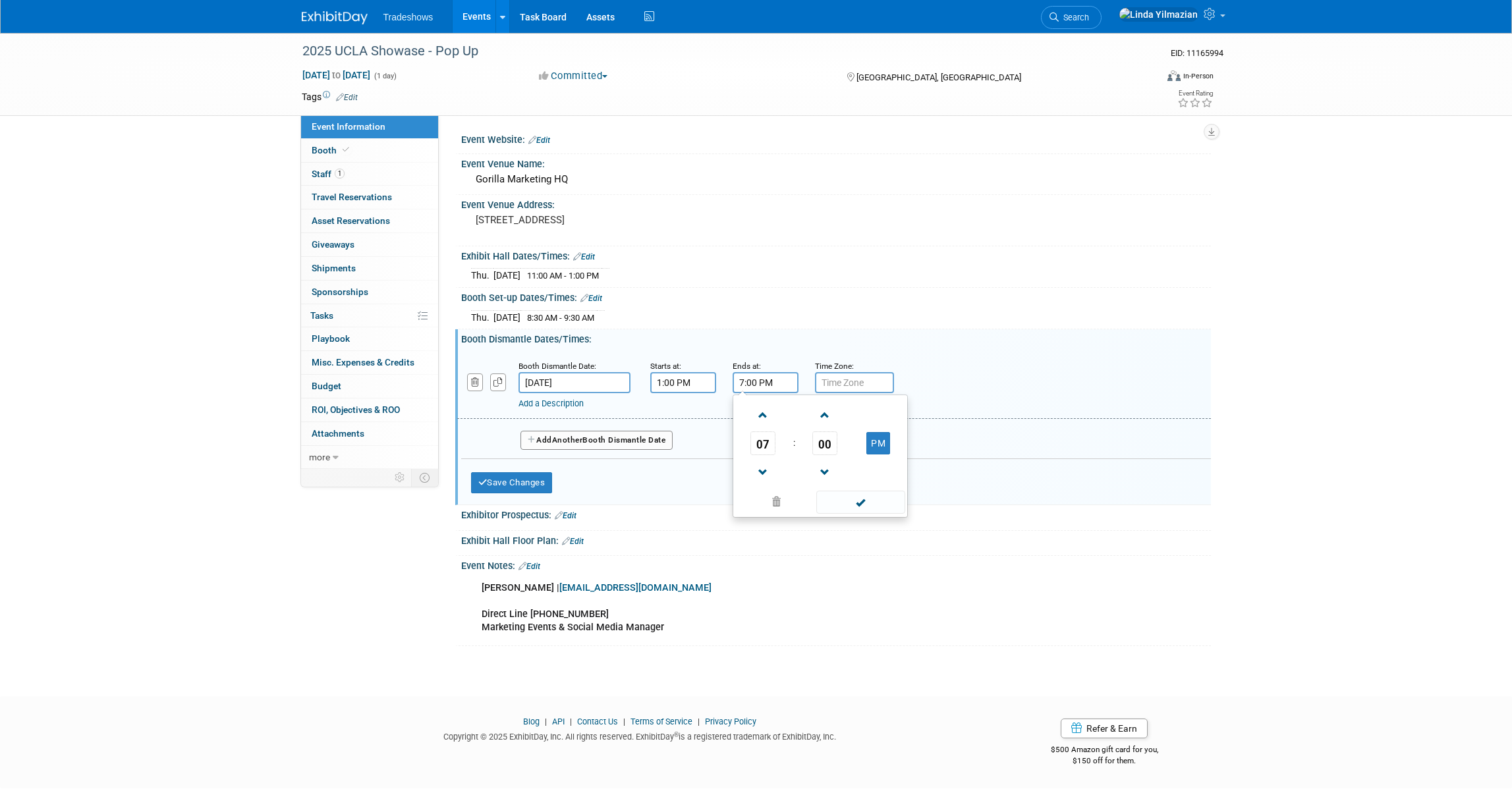
click at [764, 382] on input "7:00 PM" at bounding box center [766, 383] width 65 height 21
drag, startPoint x: 794, startPoint y: 384, endPoint x: 720, endPoint y: 385, distance: 74.0
click at [720, 385] on div "Booth Dismantle Date: [DATE] Starts at: 1:00 PM Ends at: 7:00 P2:30M 07 : 00 PM…" at bounding box center [834, 385] width 754 height 67
click at [856, 502] on span at bounding box center [861, 502] width 89 height 23
click at [769, 385] on input "2:30 AM" at bounding box center [766, 383] width 65 height 21
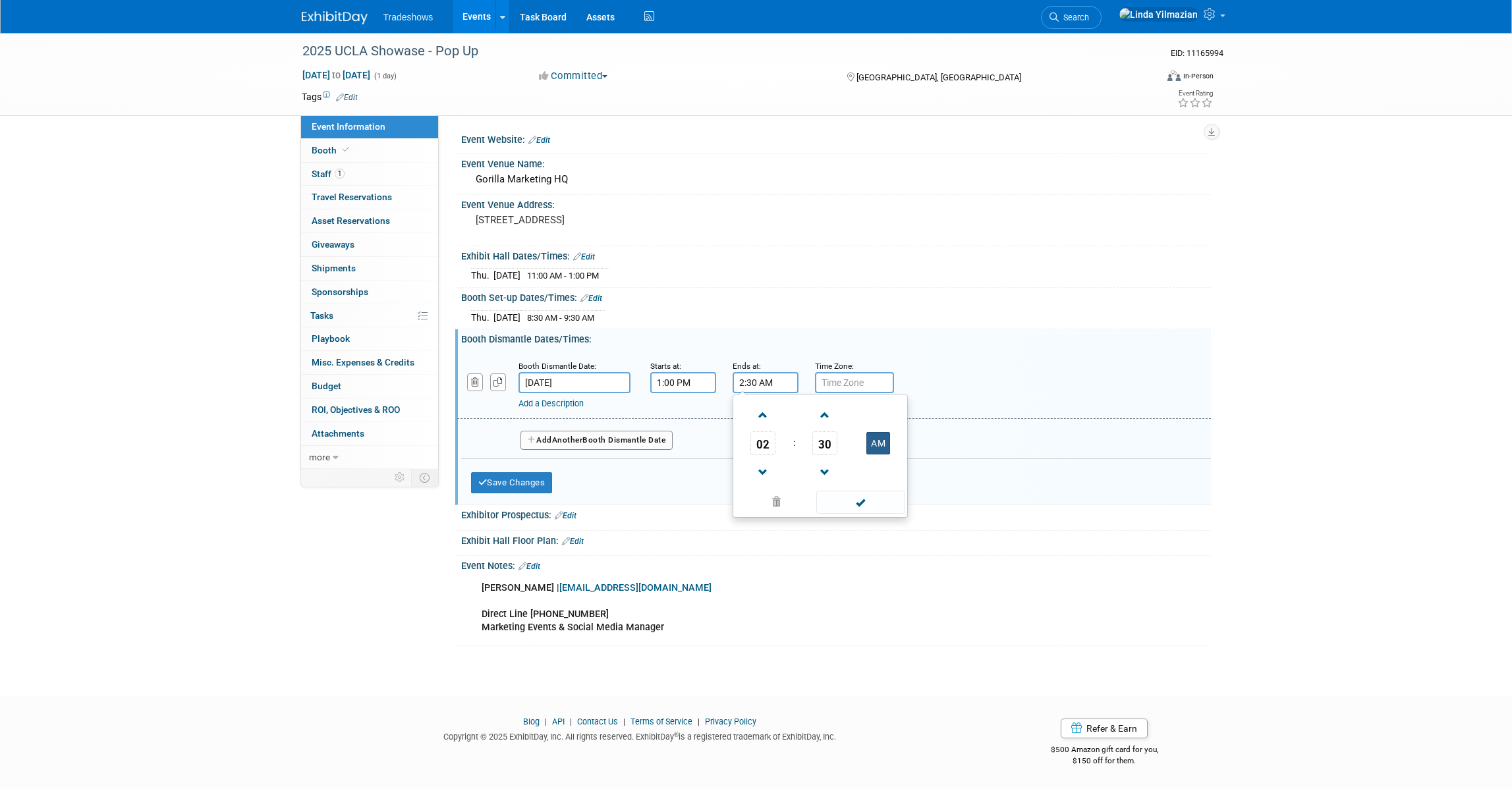
click at [876, 438] on button "AM" at bounding box center [878, 443] width 24 height 23
type input "2:30 PM"
drag, startPoint x: 862, startPoint y: 500, endPoint x: 775, endPoint y: 495, distance: 87.1
click at [862, 500] on span at bounding box center [861, 502] width 89 height 23
click at [540, 487] on button "Save Changes" at bounding box center [512, 483] width 82 height 21
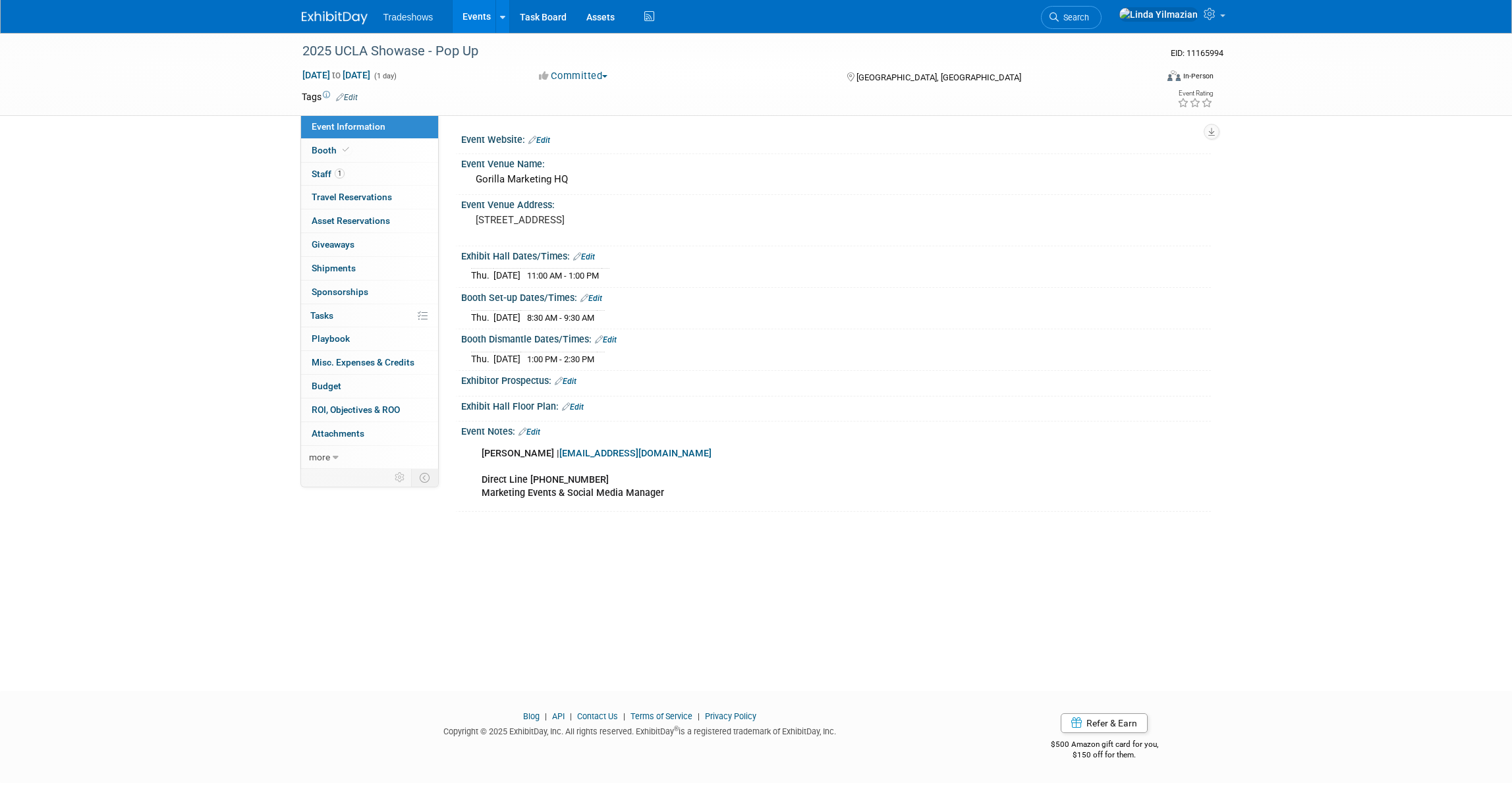
click at [547, 136] on link "Edit" at bounding box center [539, 140] width 22 height 9
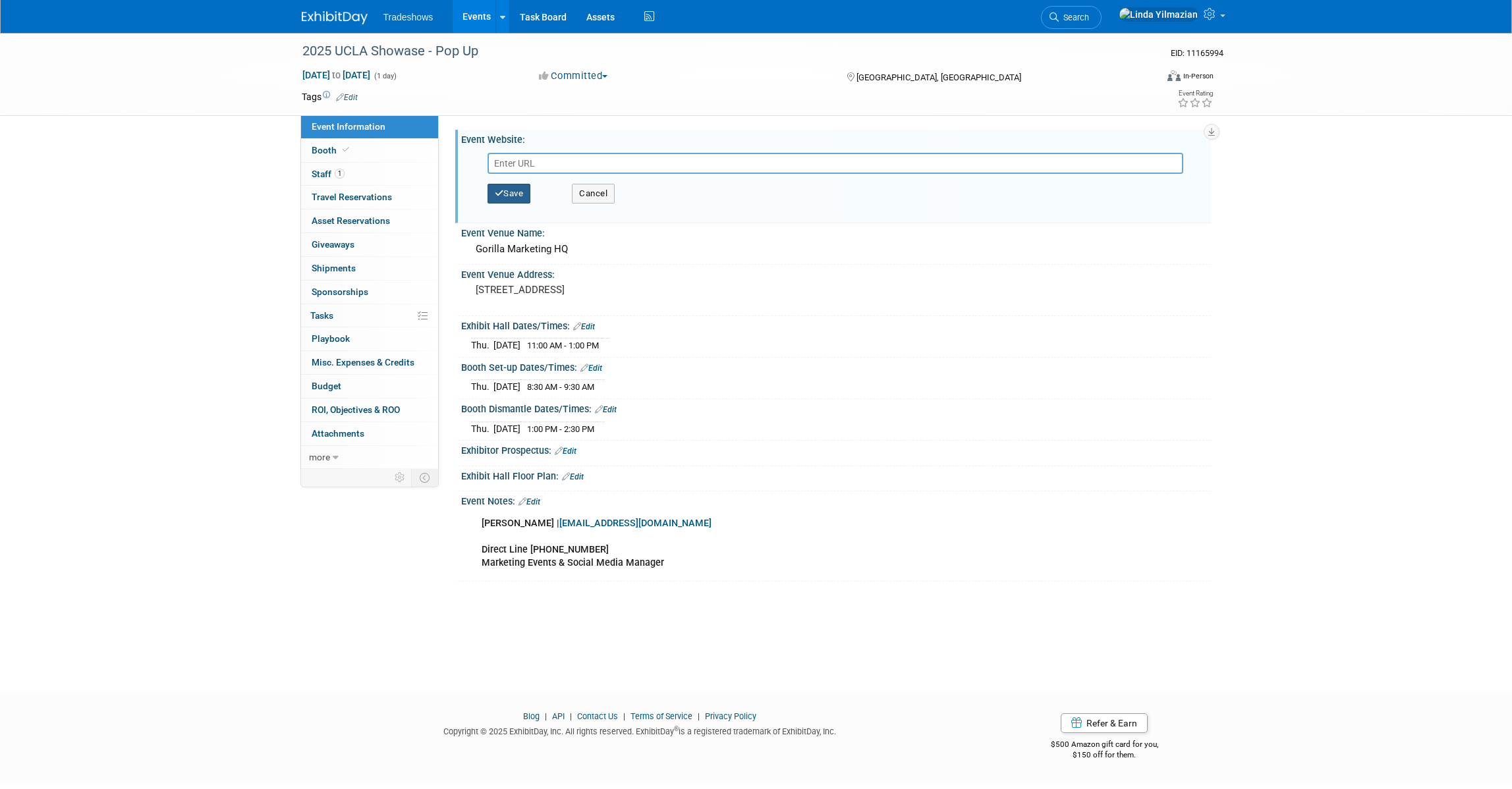
click at [516, 190] on button "Save" at bounding box center [509, 194] width 44 height 20
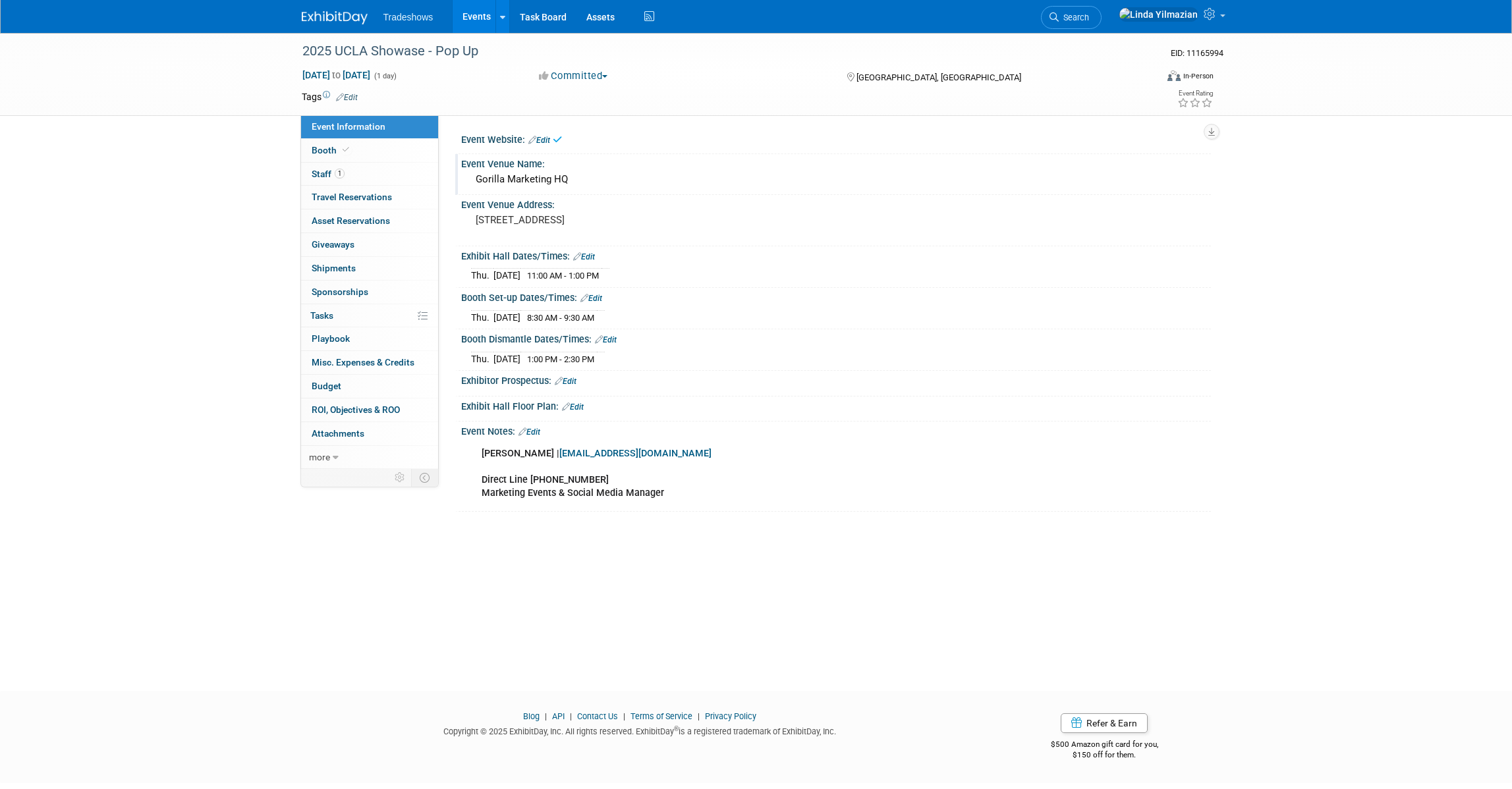
click at [559, 178] on div "Gorilla Marketing HQ" at bounding box center [836, 179] width 730 height 20
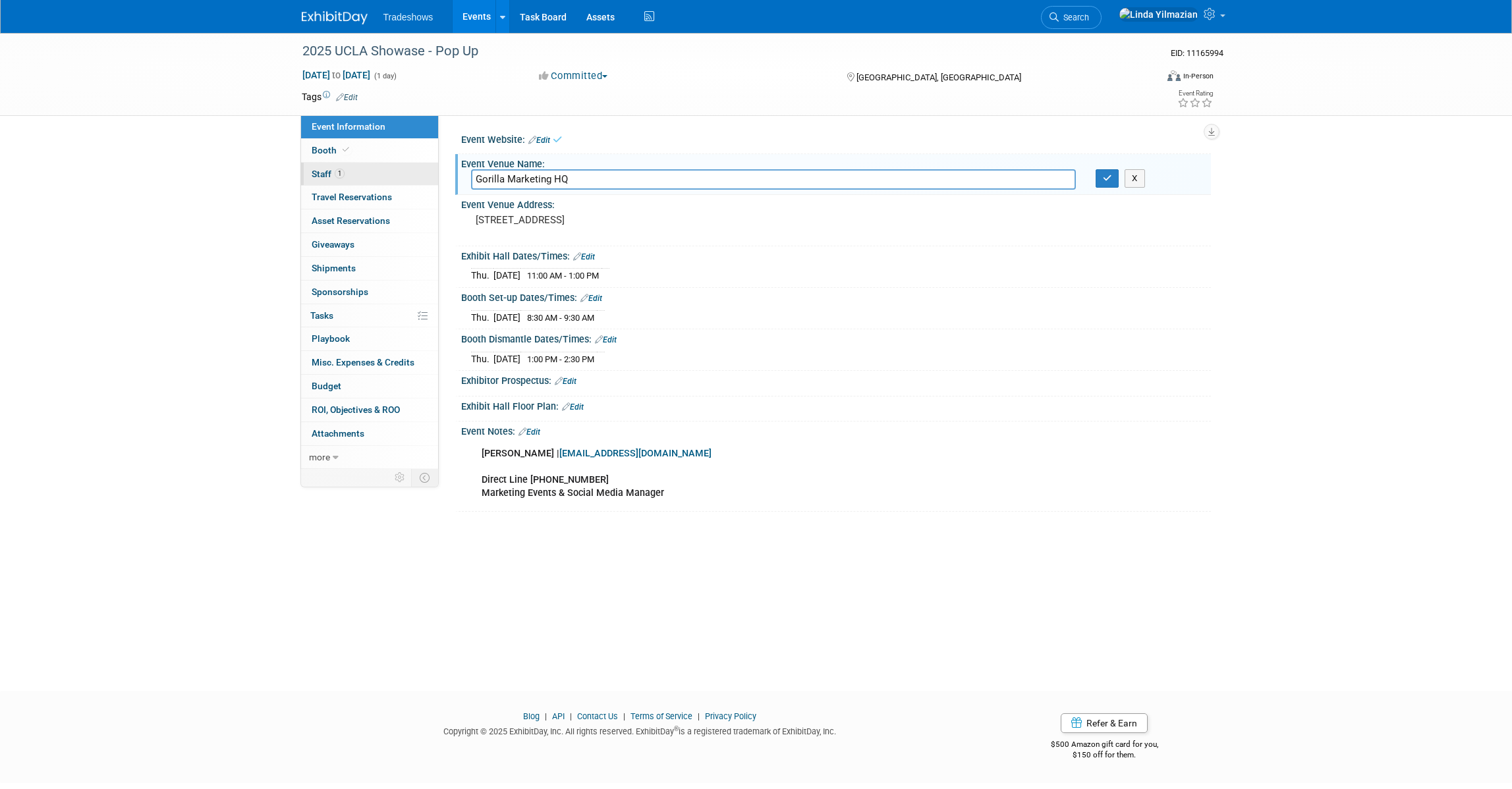
drag, startPoint x: 602, startPoint y: 180, endPoint x: 389, endPoint y: 175, distance: 213.1
click at [389, 175] on div "Event Information Event Info Booth Booth 1 Staff 1 Staff 0 Travel Reservations …" at bounding box center [756, 272] width 929 height 479
type input "[PERSON_NAME][GEOGRAPHIC_DATA]"
click at [1106, 183] on button "button" at bounding box center [1107, 178] width 24 height 18
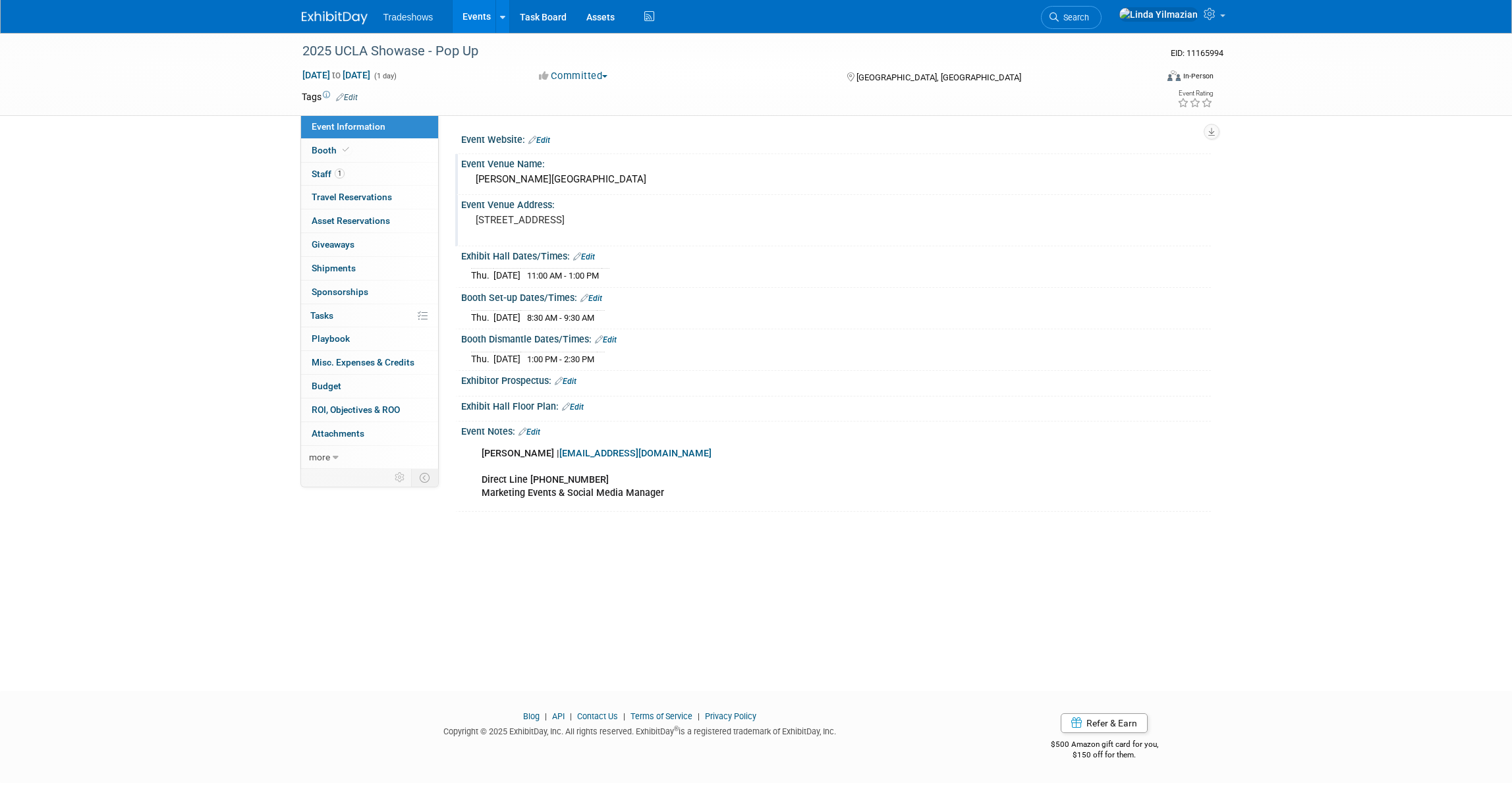
click at [569, 217] on pre "[STREET_ADDRESS]" at bounding box center [617, 220] width 284 height 12
drag, startPoint x: 559, startPoint y: 229, endPoint x: 442, endPoint y: 216, distance: 117.7
click at [442, 216] on div "Event Website: Edit Save Cancel" at bounding box center [825, 292] width 772 height 354
click at [575, 219] on textarea "[STREET_ADDRESS]" at bounding box center [591, 225] width 241 height 30
type textarea "[STREET_ADDRESS]"
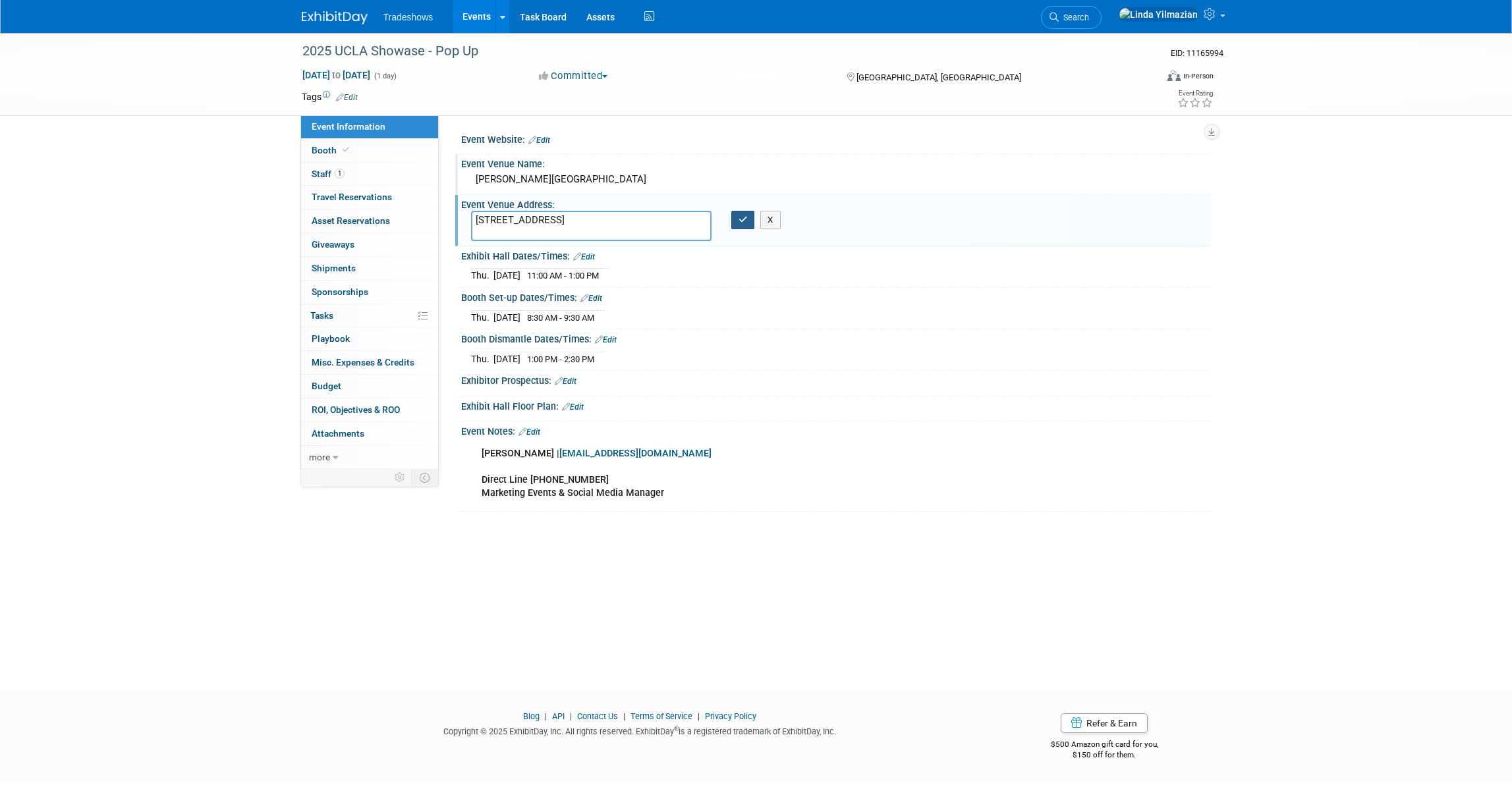
click at [741, 215] on icon "button" at bounding box center [744, 219] width 9 height 8
